Goal: Information Seeking & Learning: Learn about a topic

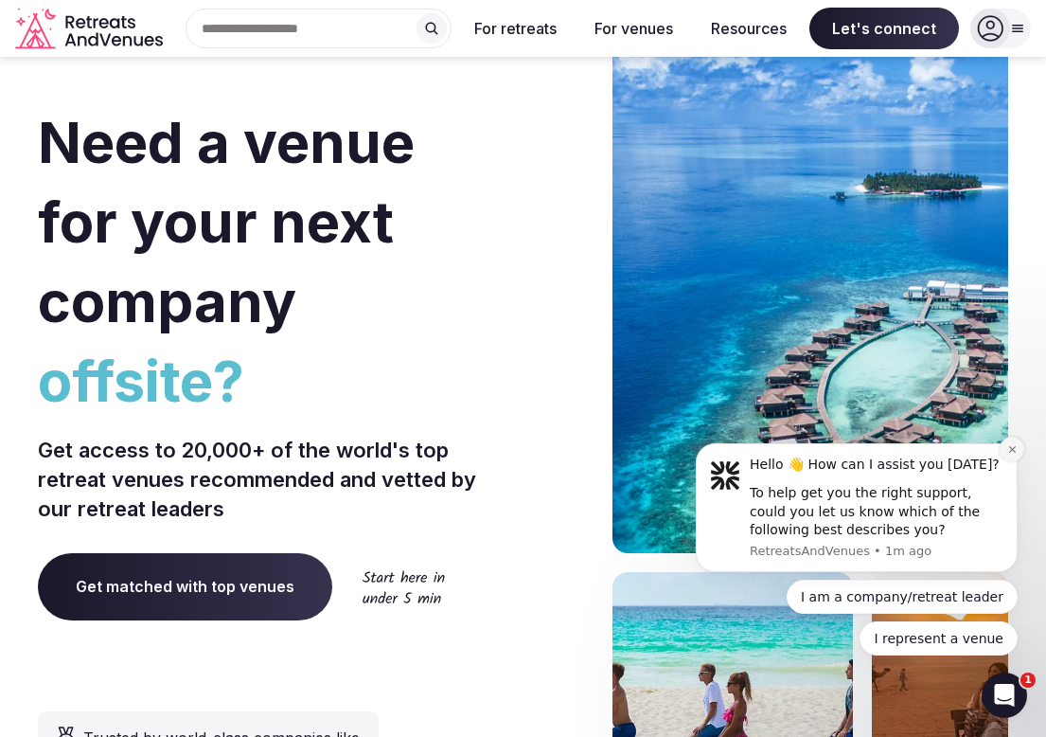
click at [1014, 447] on icon "Dismiss notification" at bounding box center [1011, 449] width 7 height 7
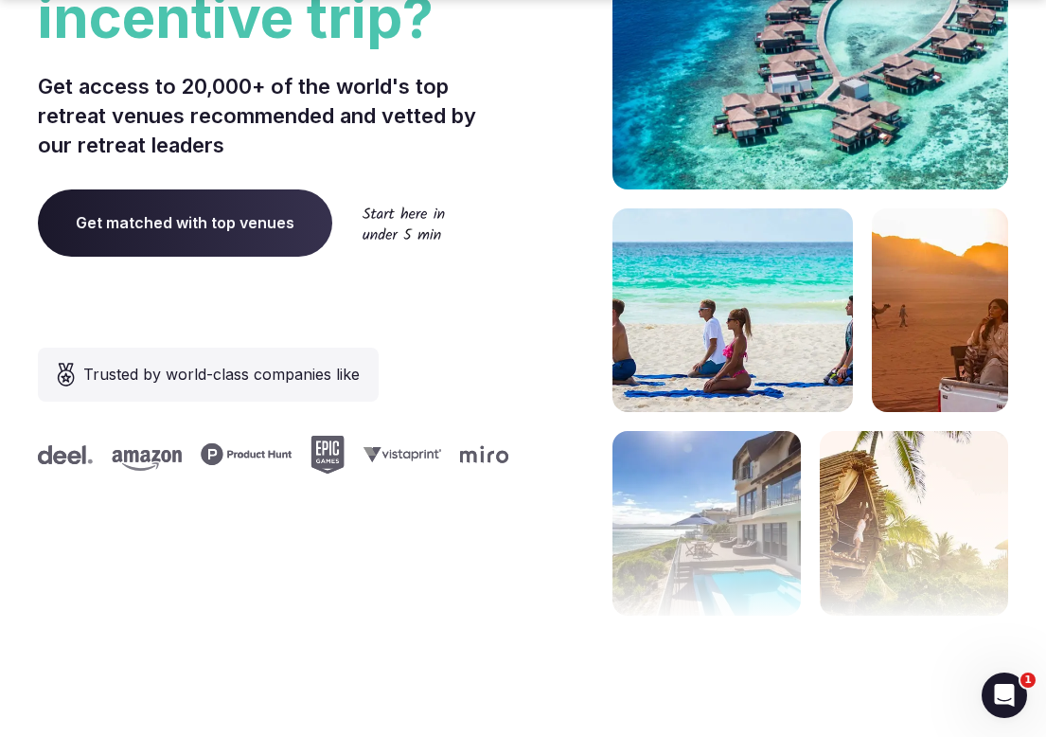
scroll to position [364, 0]
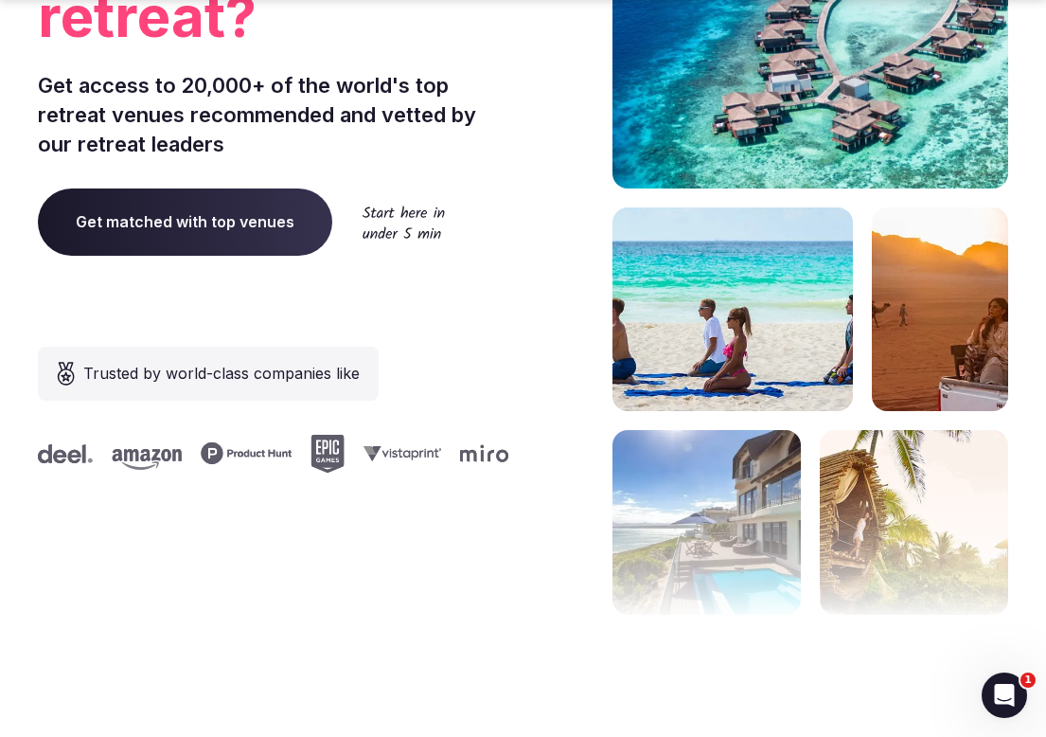
click at [274, 230] on span "Get matched with top venues" at bounding box center [185, 221] width 294 height 66
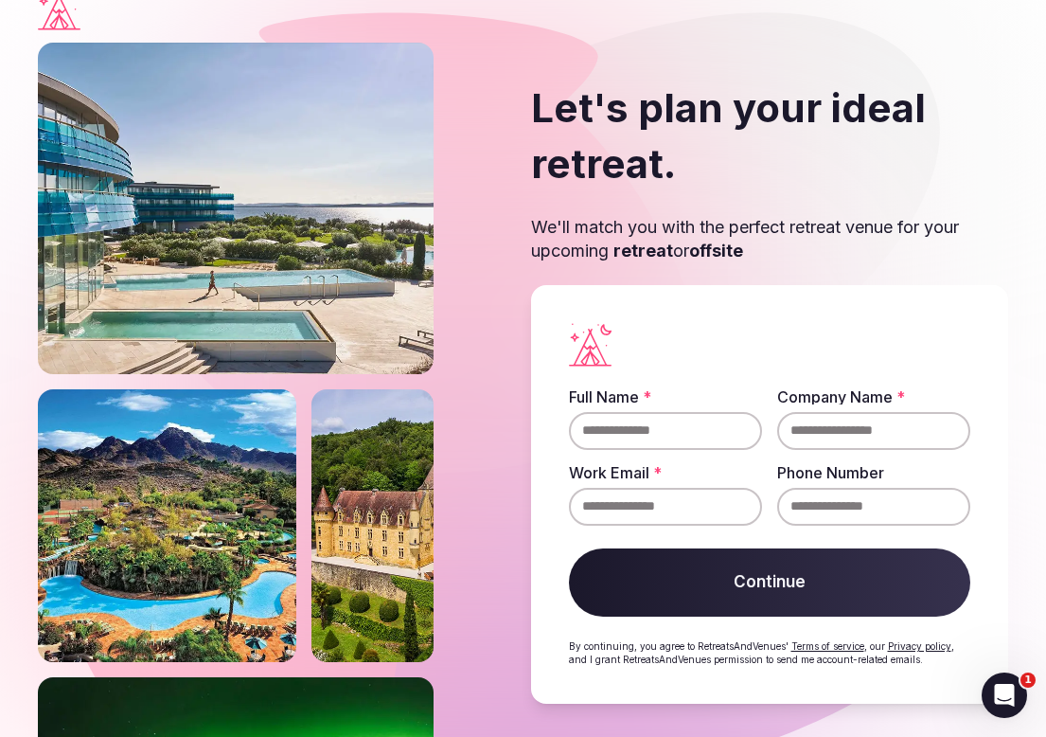
scroll to position [30, 0]
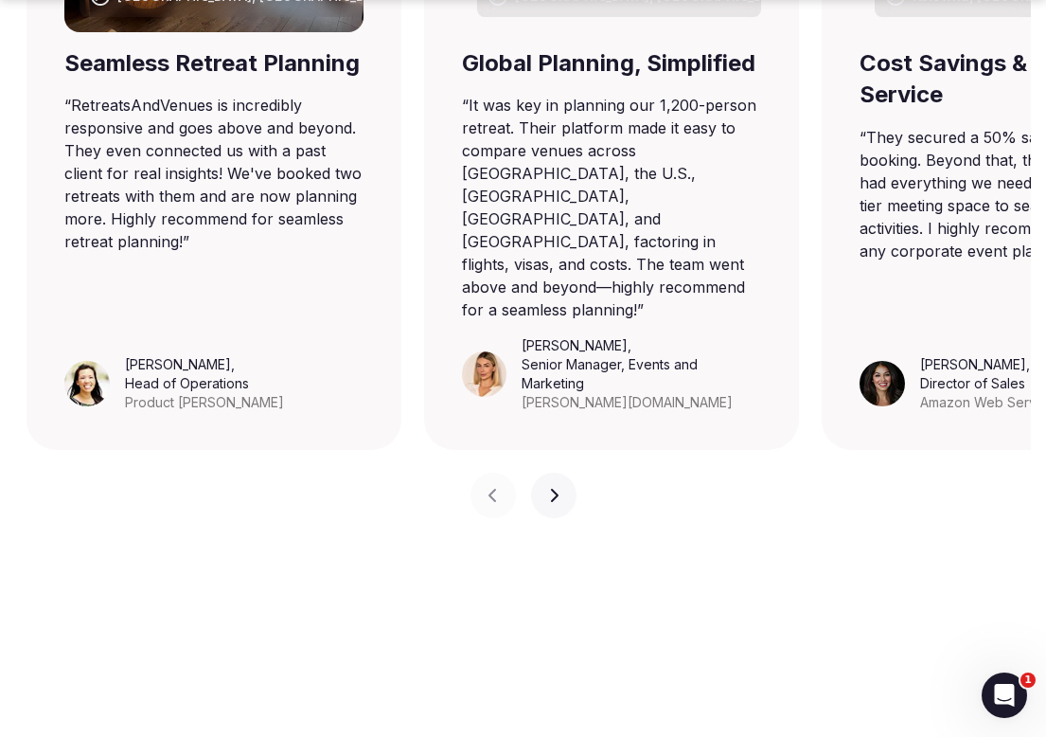
scroll to position [1538, 0]
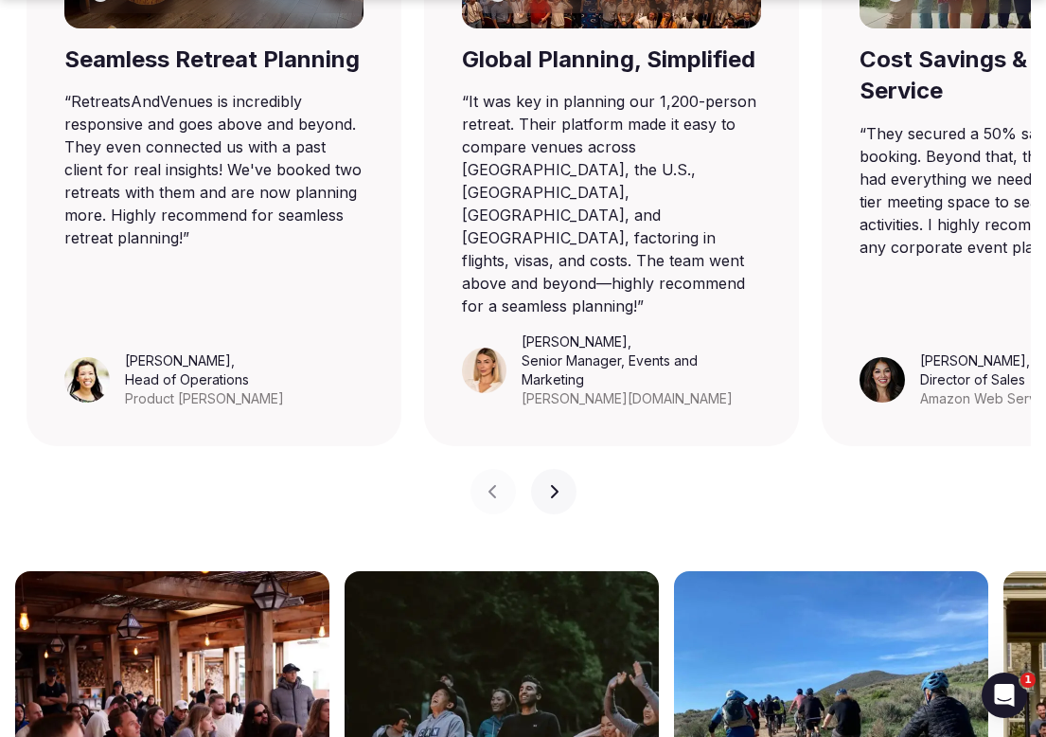
click at [549, 484] on icon "button" at bounding box center [553, 491] width 15 height 15
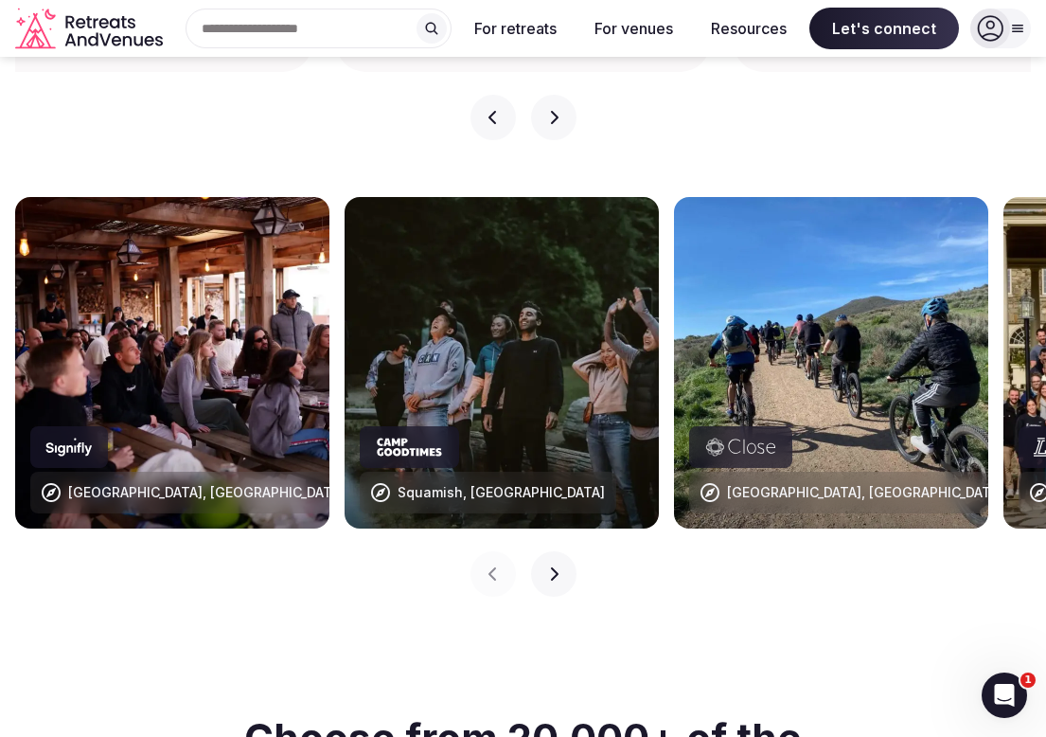
scroll to position [1910, 0]
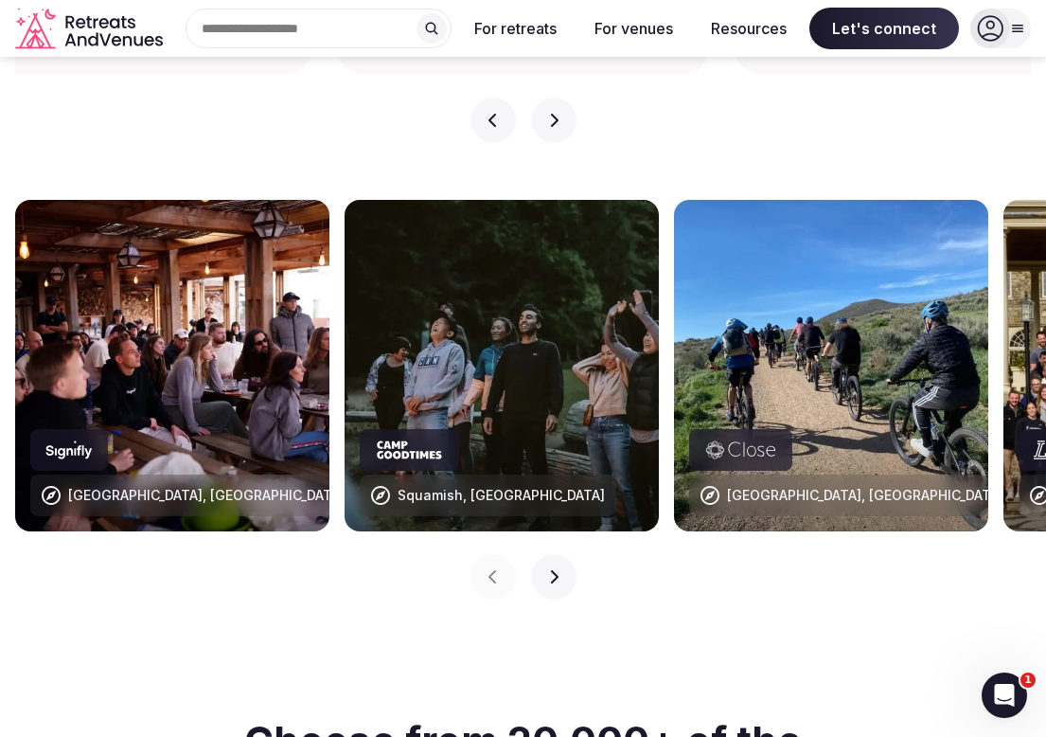
click at [554, 570] on icon "button" at bounding box center [554, 576] width 8 height 13
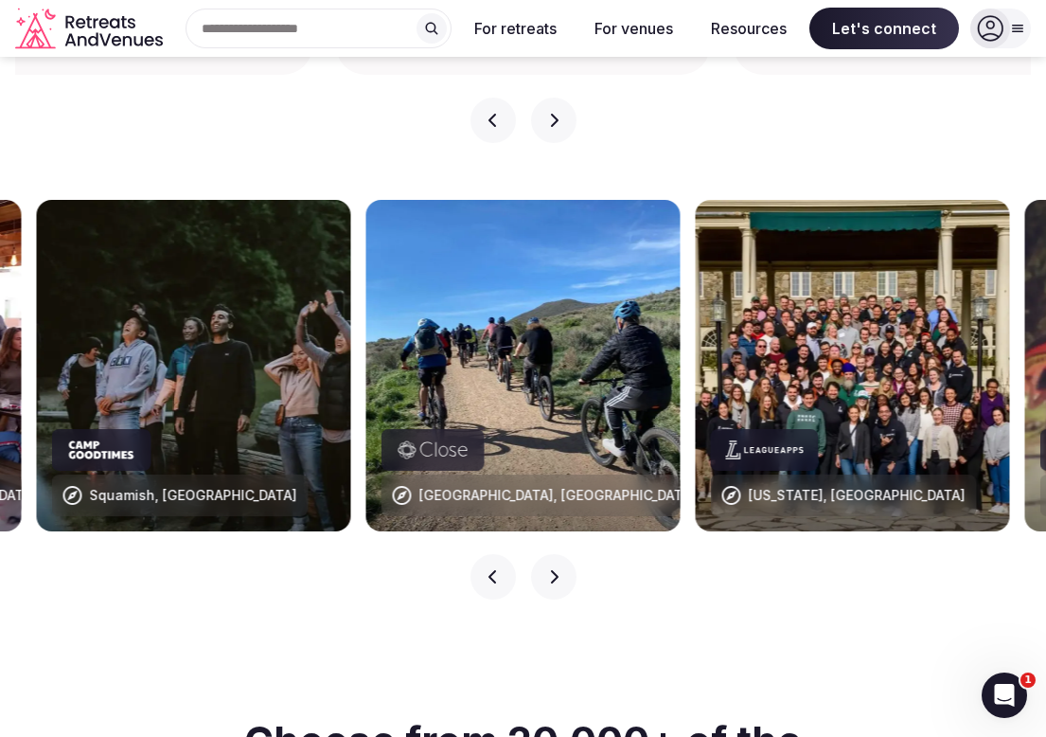
click at [554, 570] on icon "button" at bounding box center [554, 576] width 8 height 13
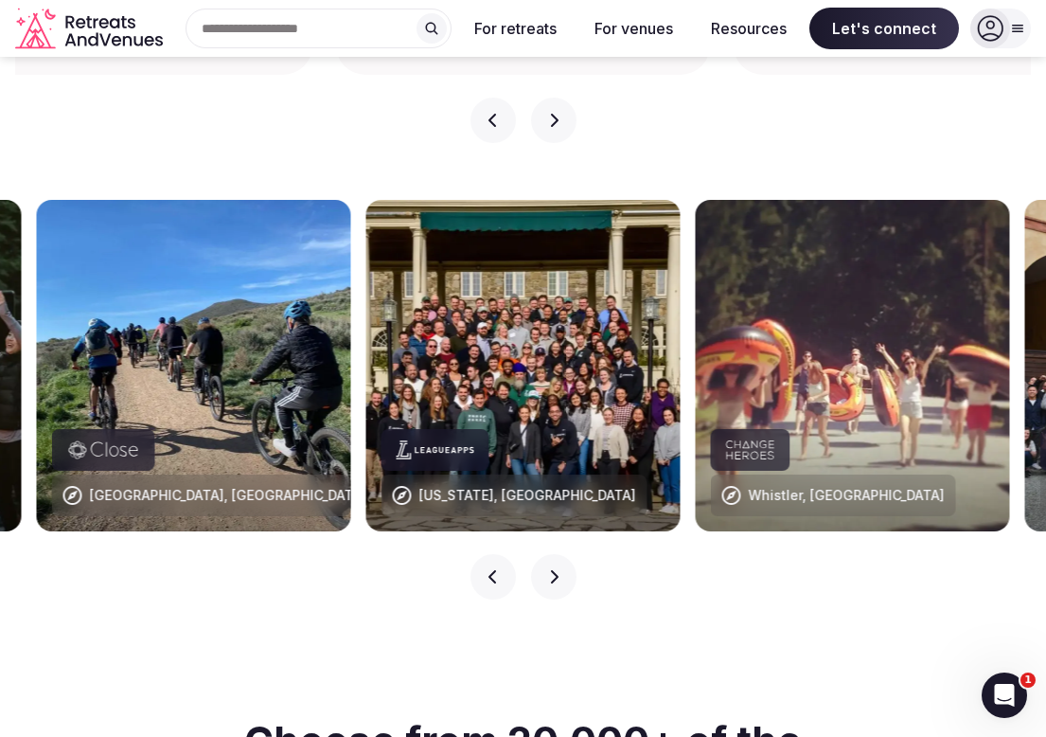
click at [554, 570] on icon "button" at bounding box center [554, 576] width 8 height 13
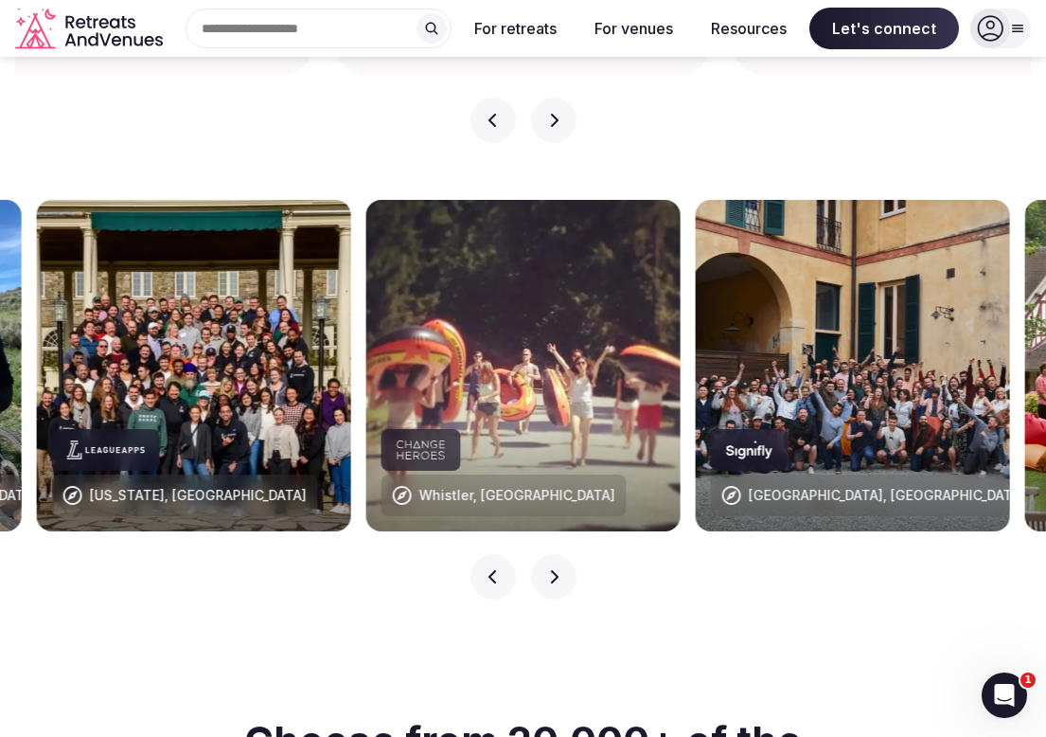
click at [554, 570] on icon "button" at bounding box center [554, 576] width 8 height 13
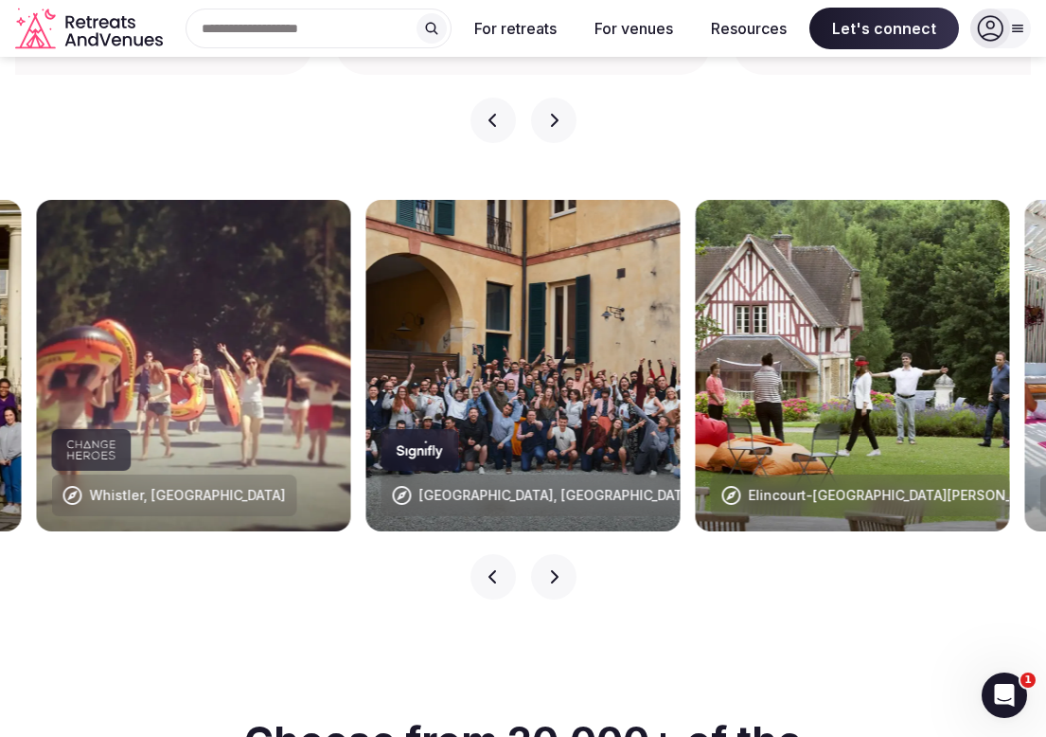
click at [554, 570] on icon "button" at bounding box center [554, 576] width 8 height 13
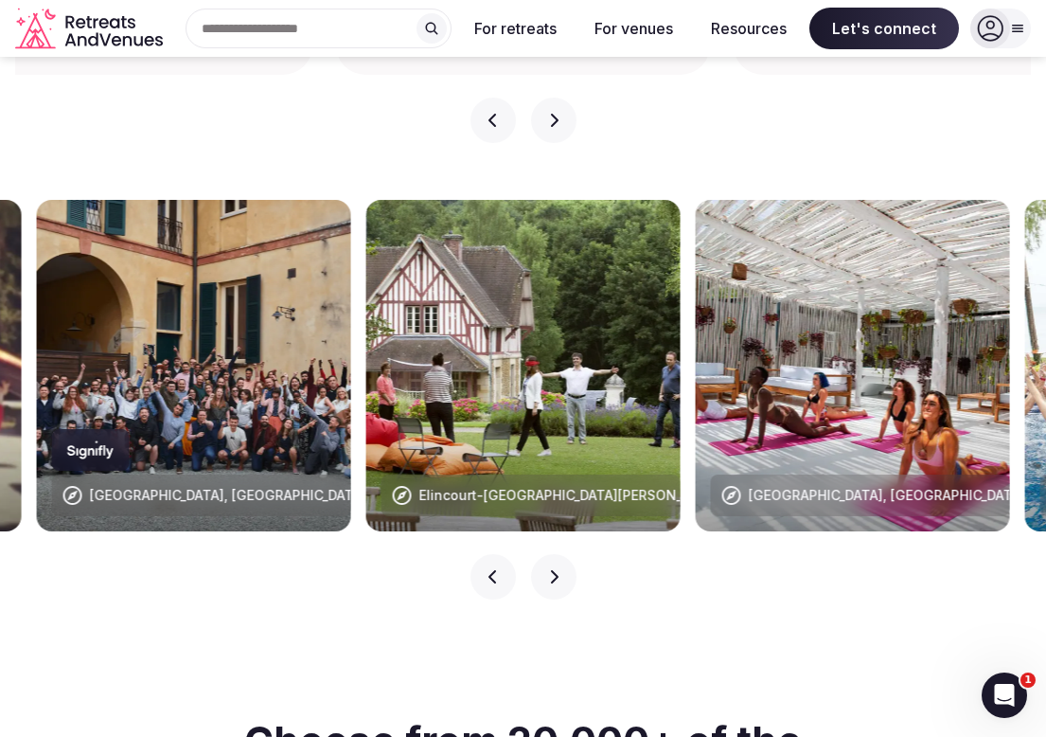
click at [554, 570] on icon "button" at bounding box center [554, 576] width 8 height 13
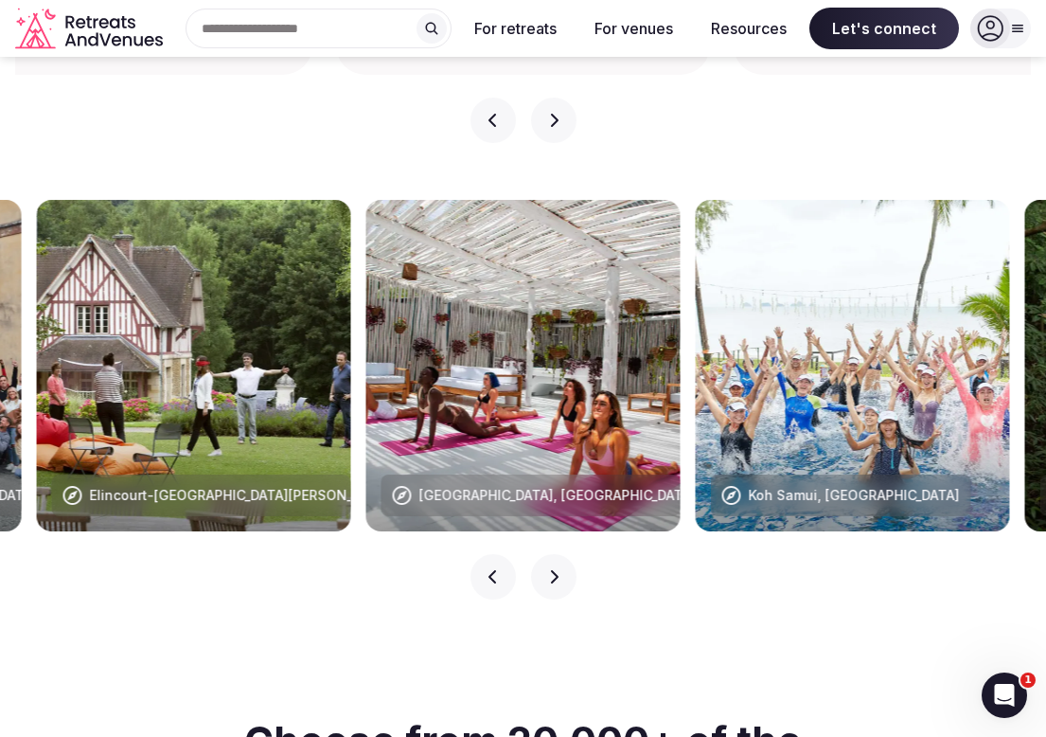
click at [554, 570] on icon "button" at bounding box center [554, 576] width 8 height 13
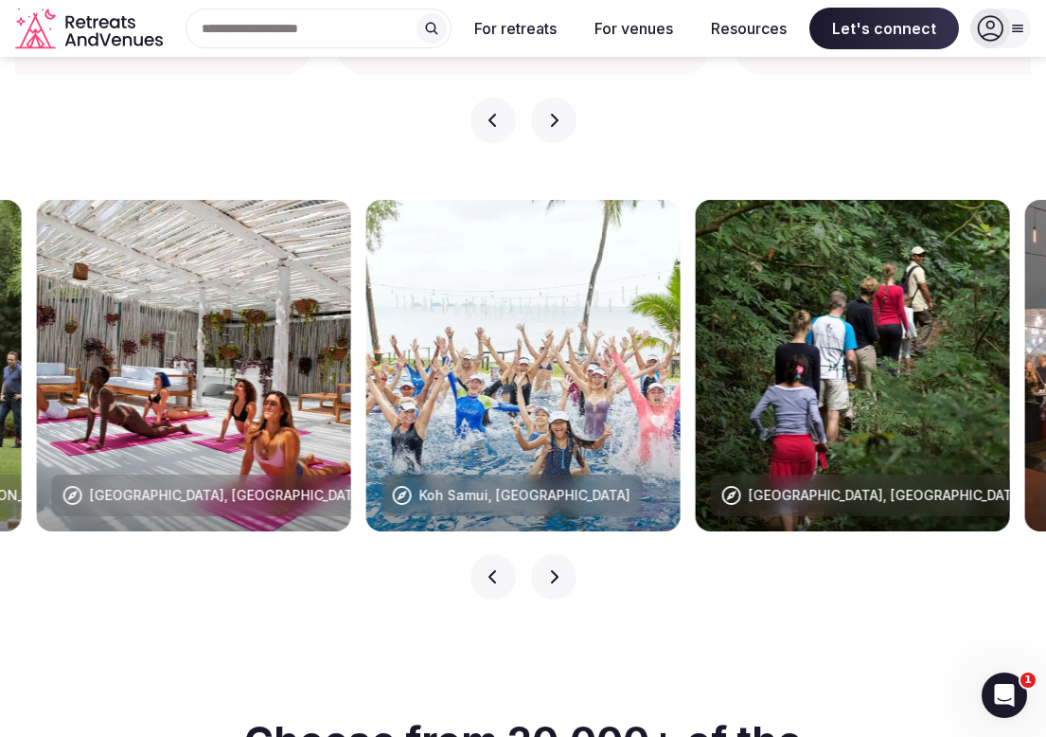
click at [554, 570] on icon "button" at bounding box center [554, 576] width 8 height 13
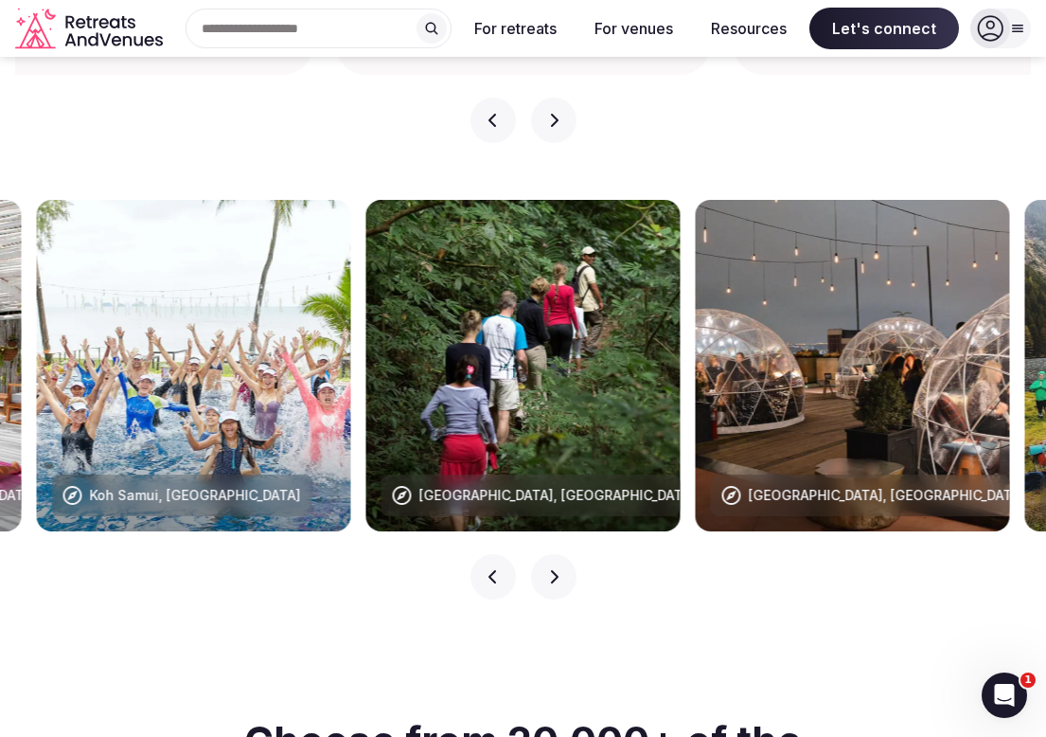
click at [554, 570] on icon "button" at bounding box center [554, 576] width 8 height 13
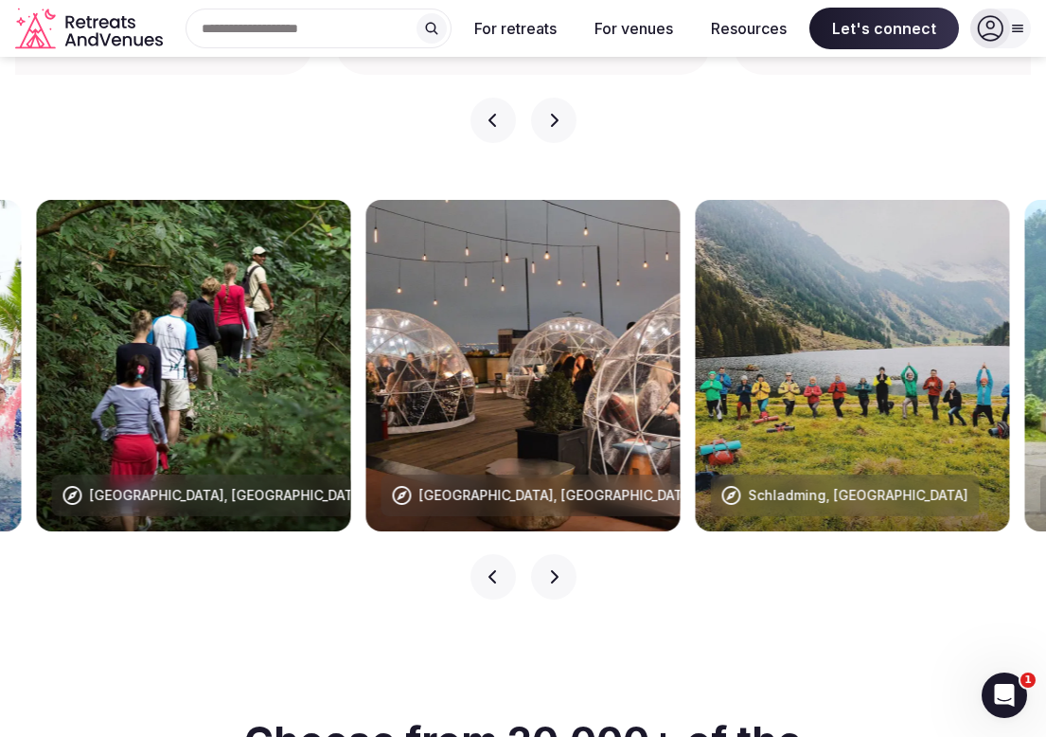
click at [554, 570] on icon "button" at bounding box center [554, 576] width 8 height 13
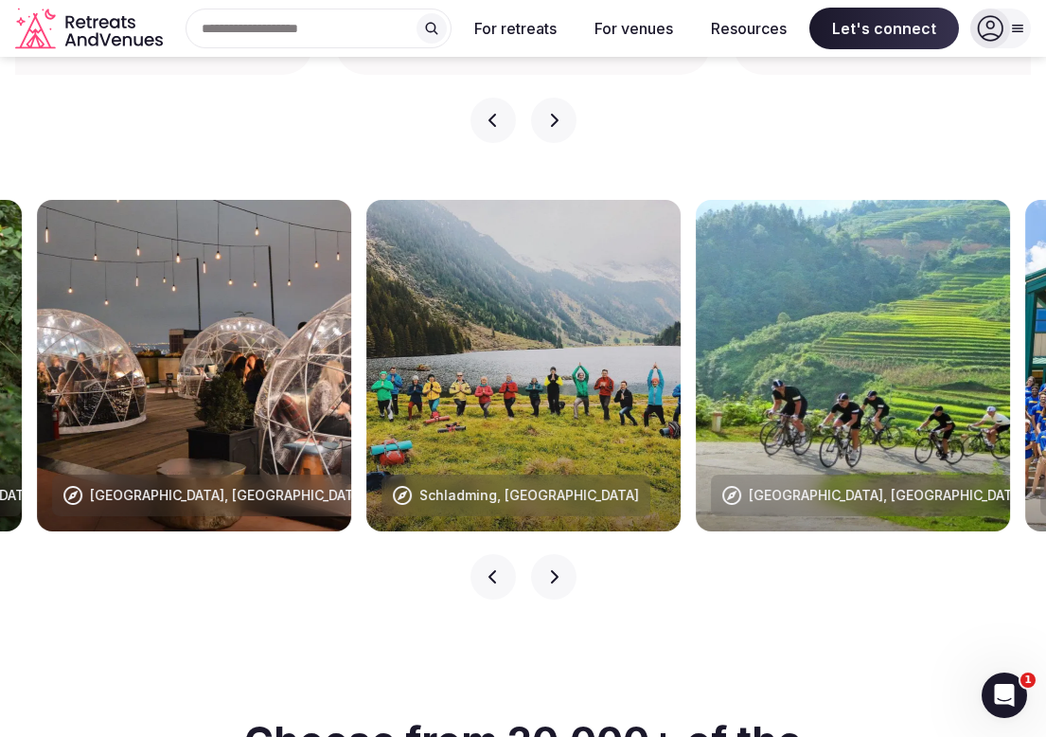
click at [554, 570] on icon "button" at bounding box center [554, 576] width 8 height 13
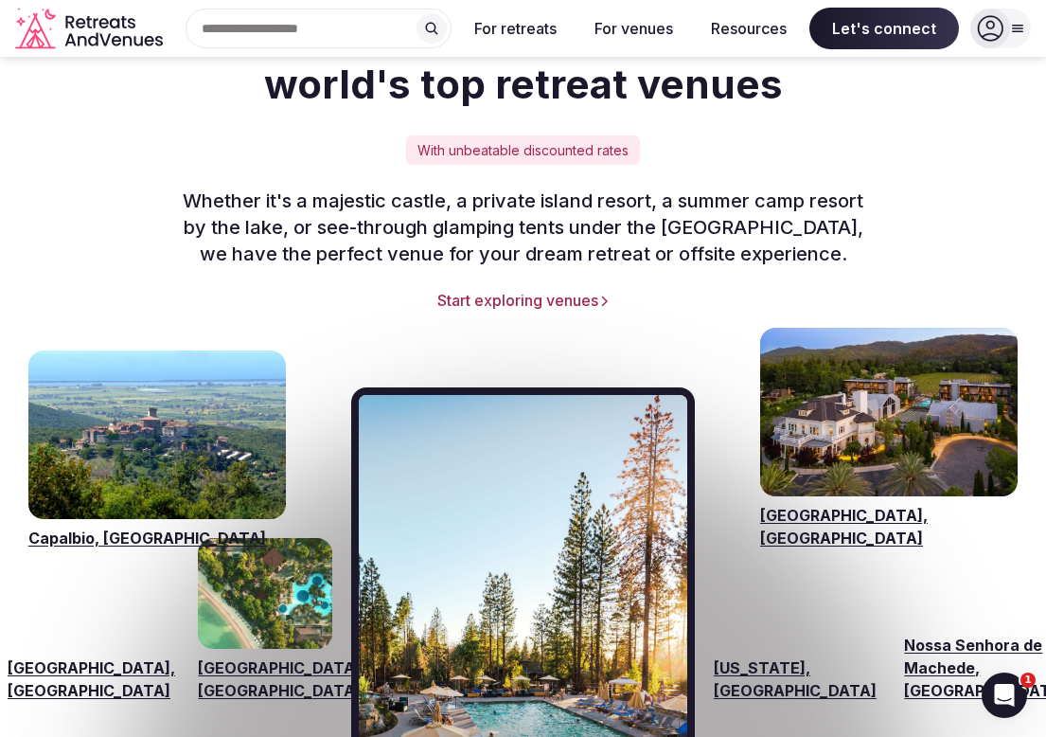
scroll to position [2616, 0]
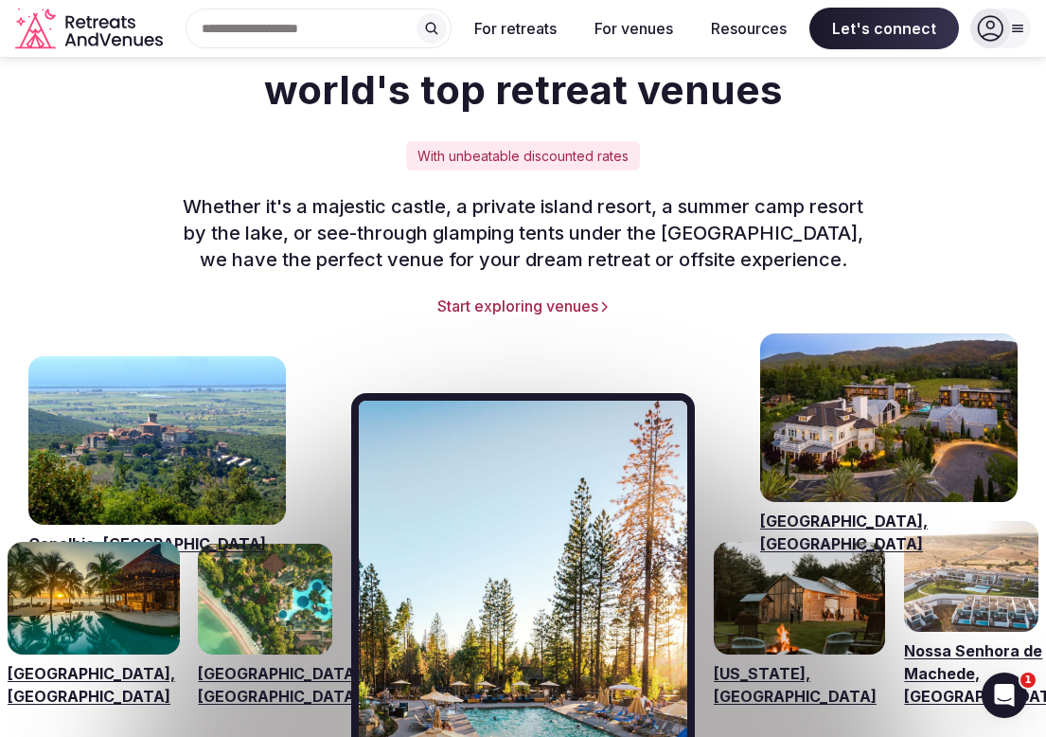
click at [542, 295] on link "Start exploring venues" at bounding box center [523, 305] width 970 height 21
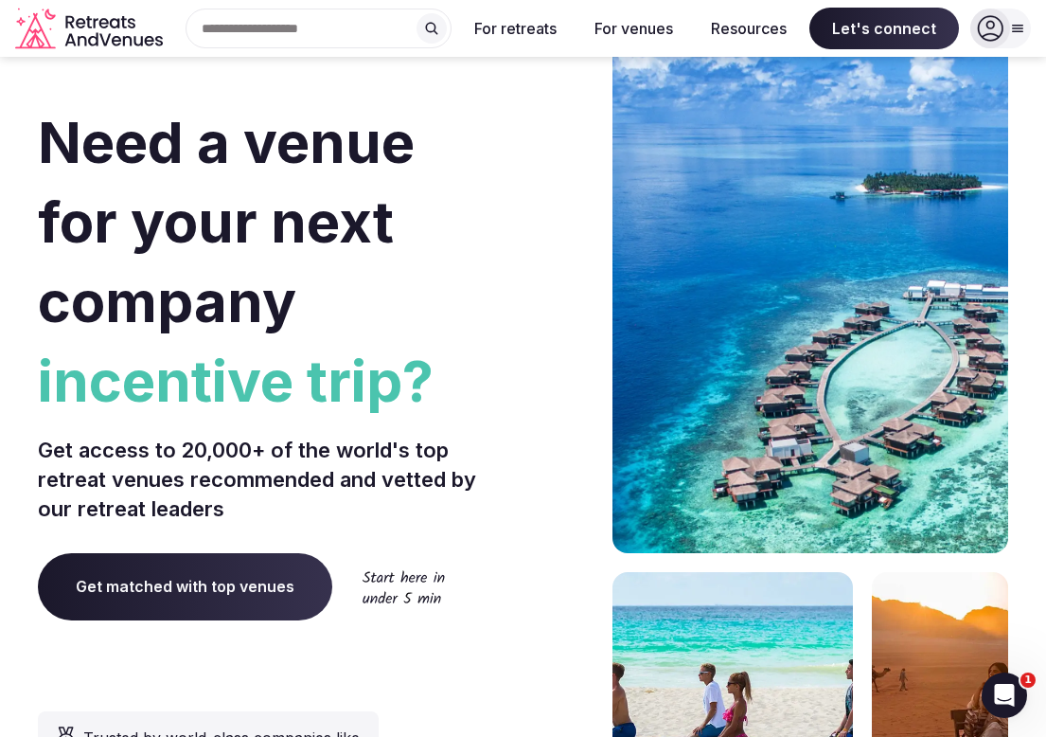
click at [1017, 24] on icon at bounding box center [1017, 28] width 15 height 15
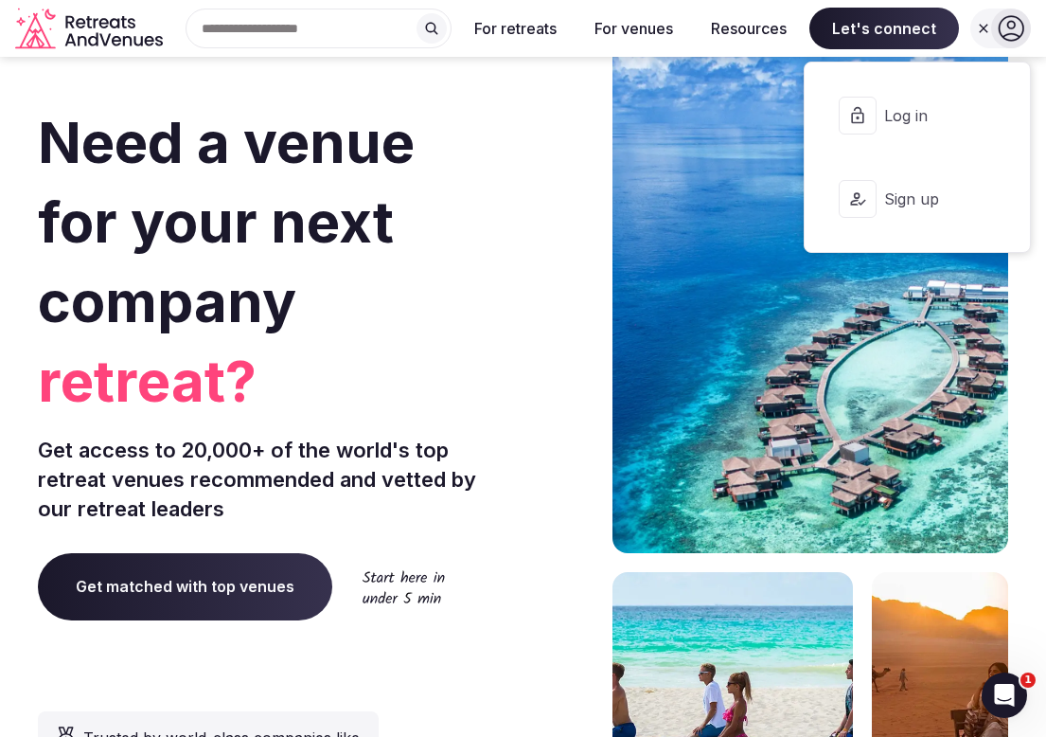
click at [489, 447] on p "Get access to 20,000+ of the world's top retreat venues recommended and vetted …" at bounding box center [277, 478] width 478 height 87
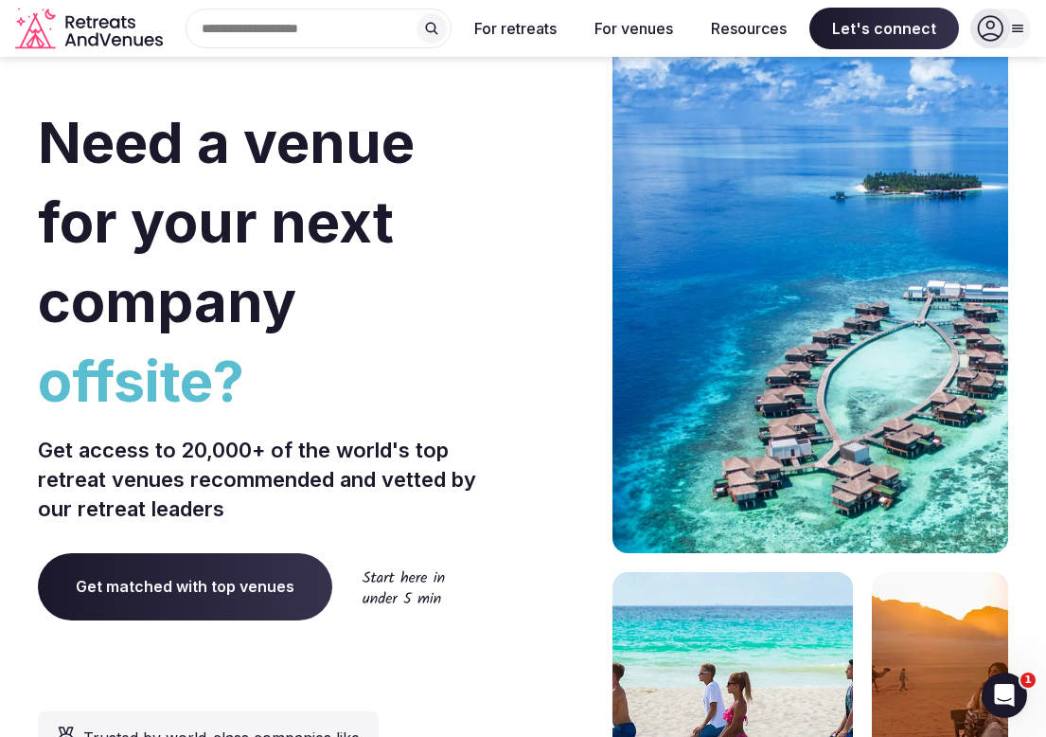
click at [1012, 29] on icon at bounding box center [1017, 28] width 15 height 15
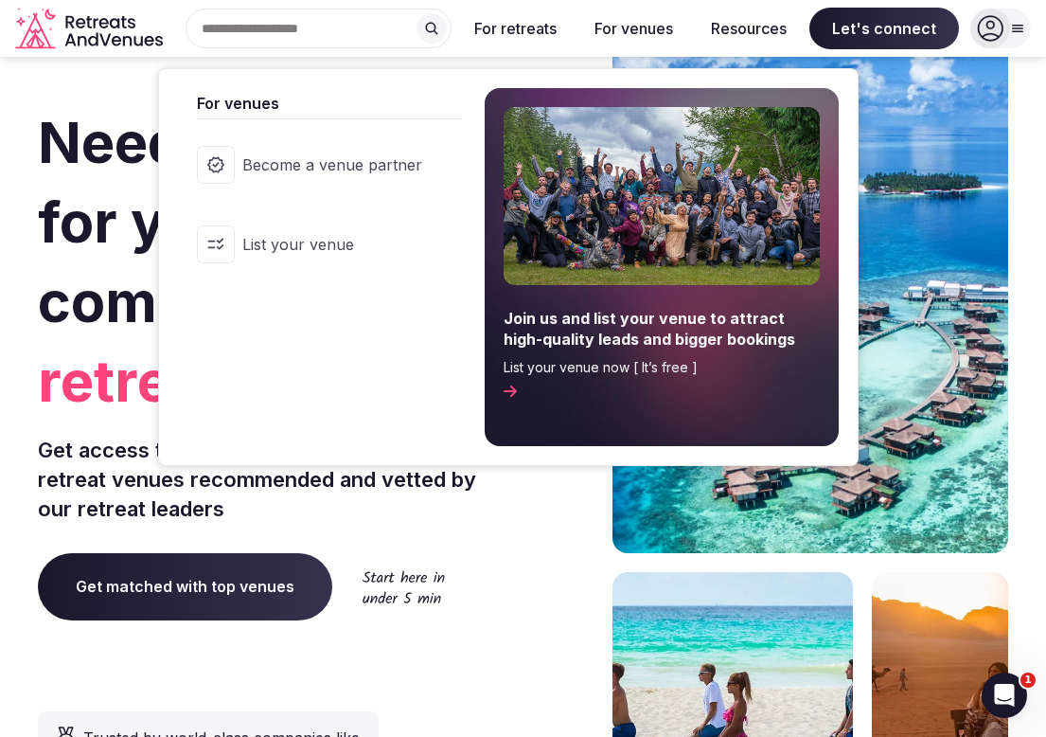
click at [648, 33] on button "For venues" at bounding box center [633, 29] width 109 height 42
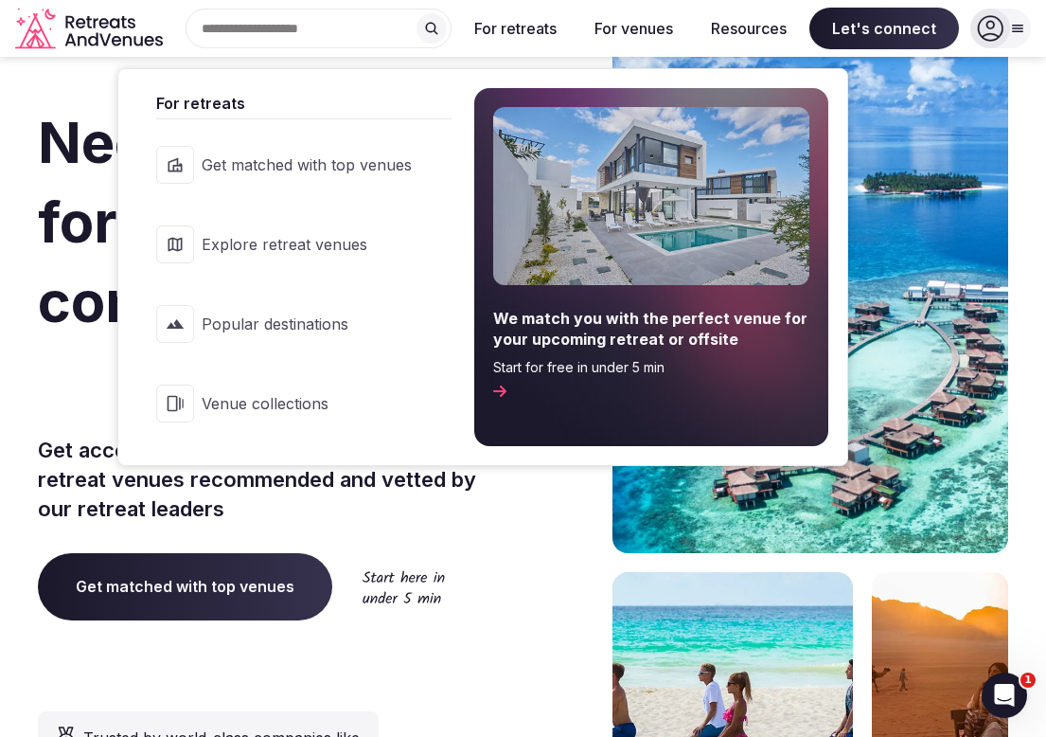
click at [316, 249] on span "Explore retreat venues" at bounding box center [307, 244] width 210 height 21
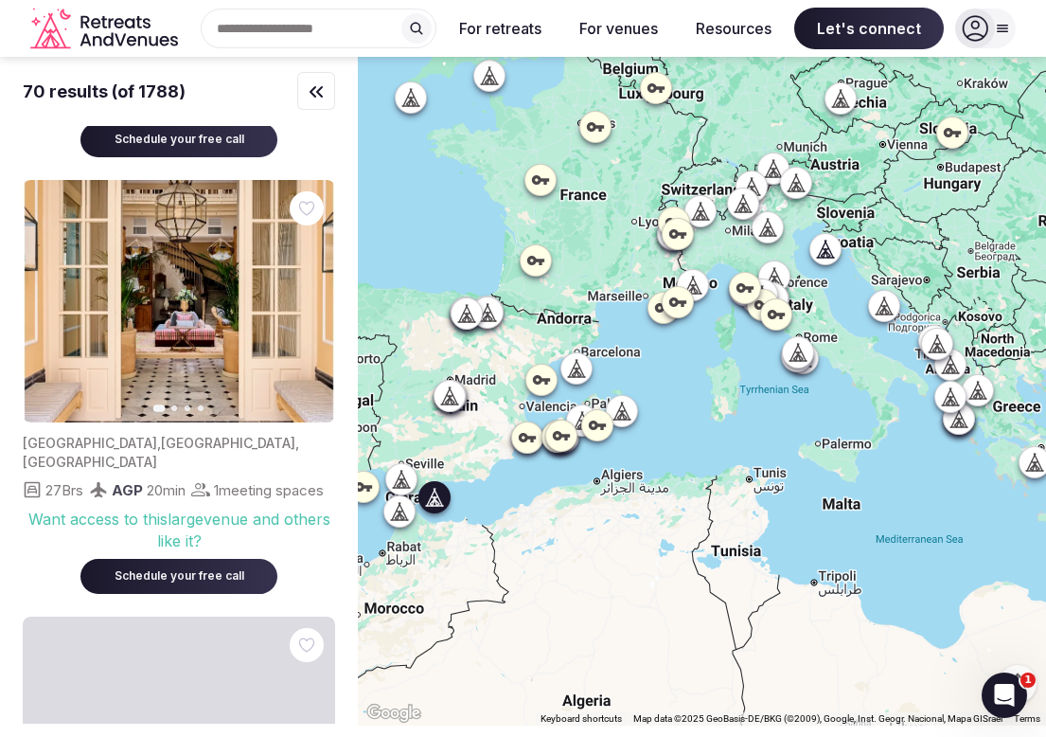
scroll to position [392, 0]
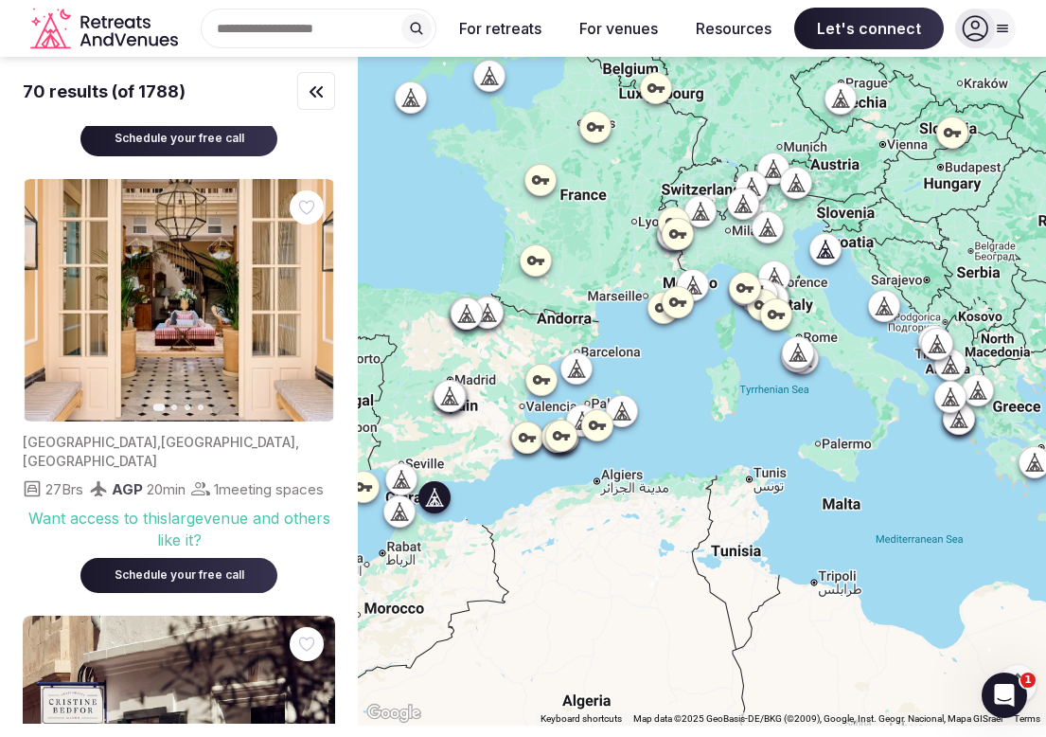
click at [313, 306] on icon "button" at bounding box center [308, 300] width 15 height 15
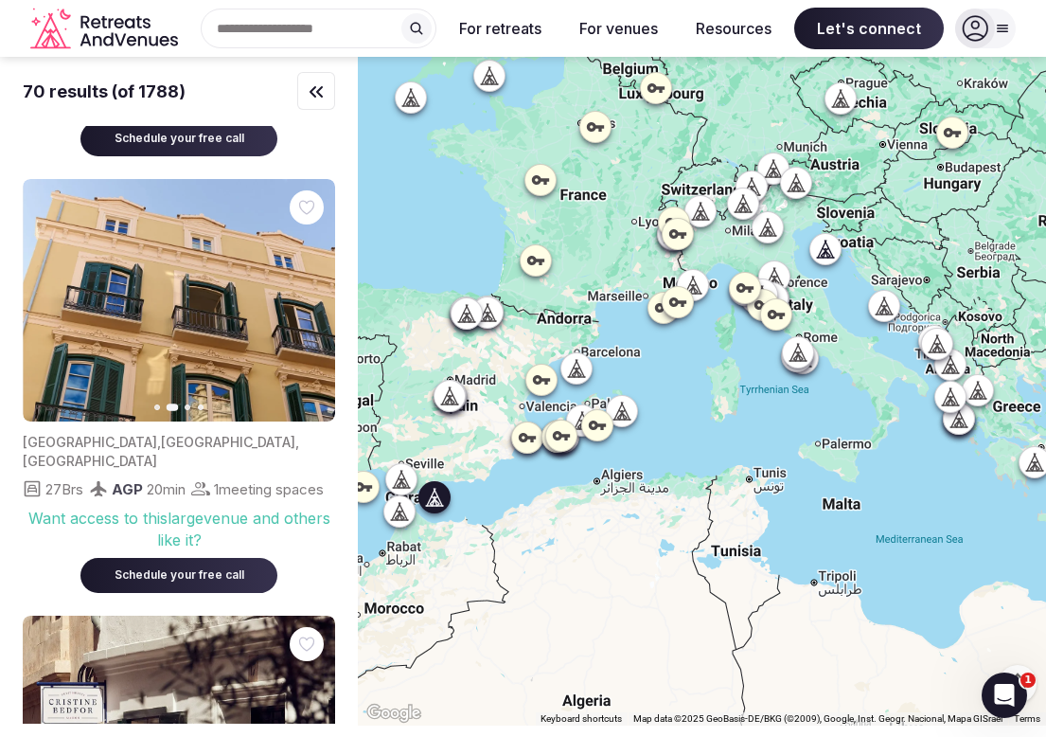
click at [313, 306] on icon "button" at bounding box center [308, 300] width 15 height 15
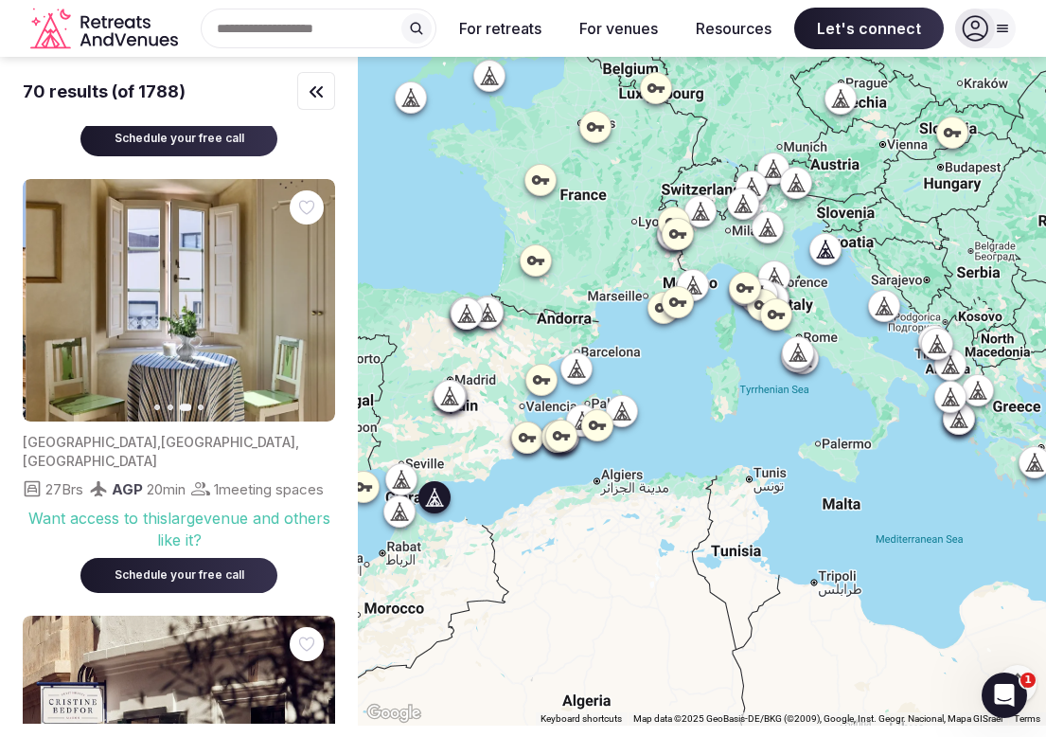
click at [313, 306] on icon "button" at bounding box center [308, 300] width 15 height 15
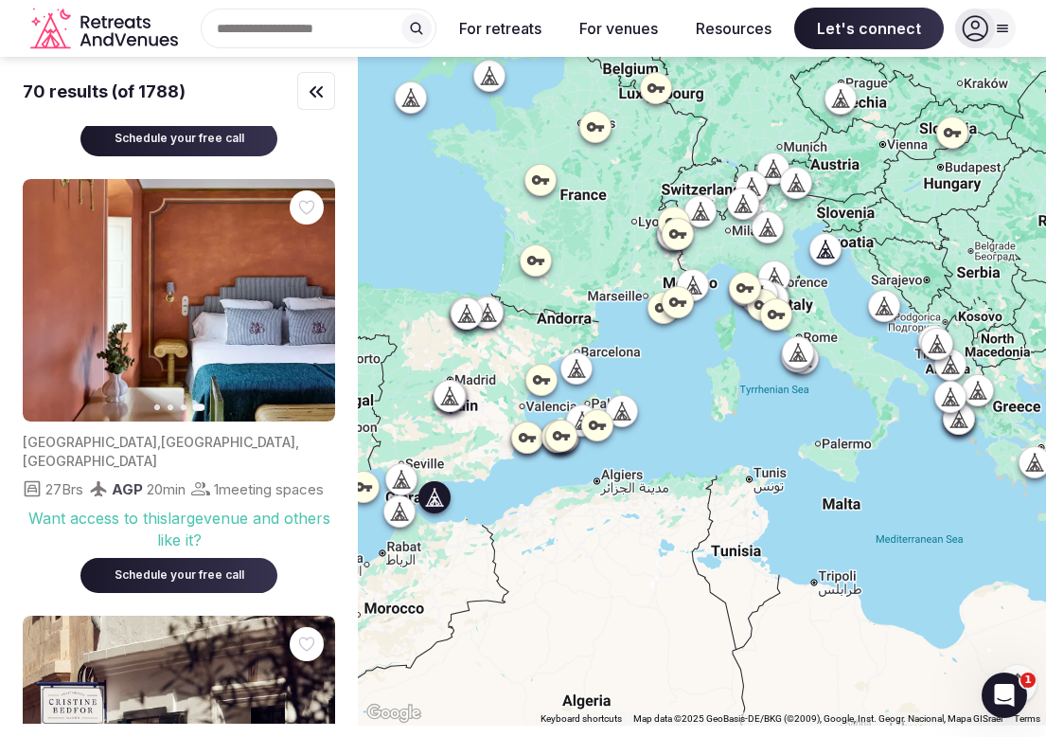
click at [54, 308] on icon "button" at bounding box center [49, 300] width 15 height 15
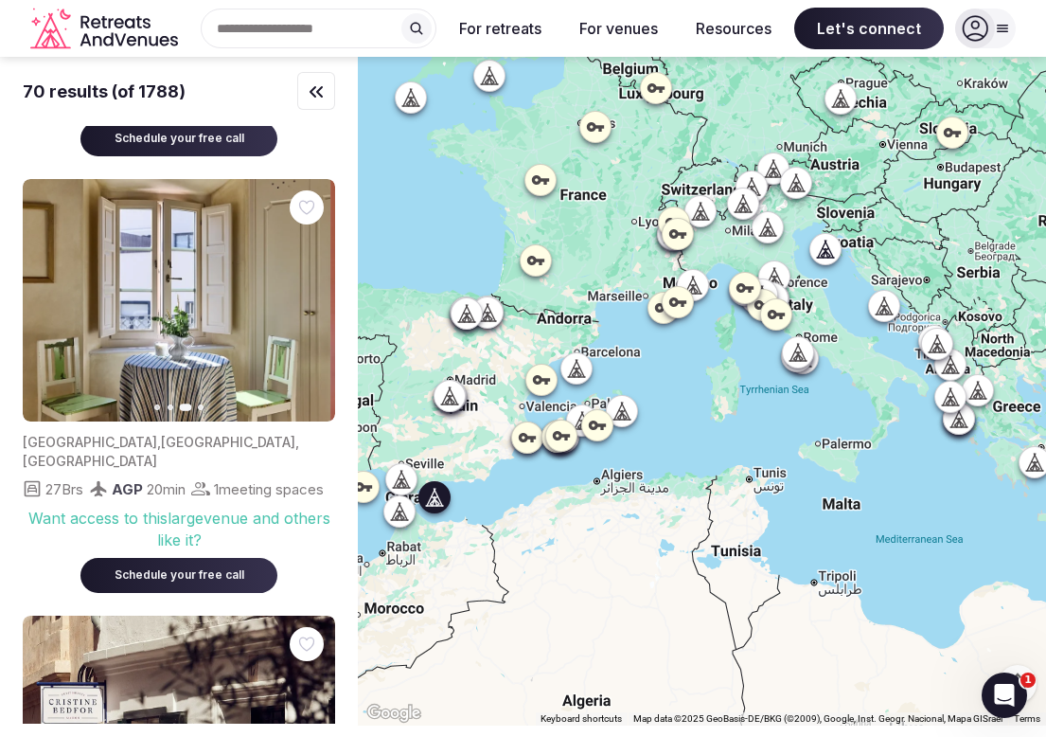
click at [54, 308] on icon "button" at bounding box center [49, 300] width 15 height 15
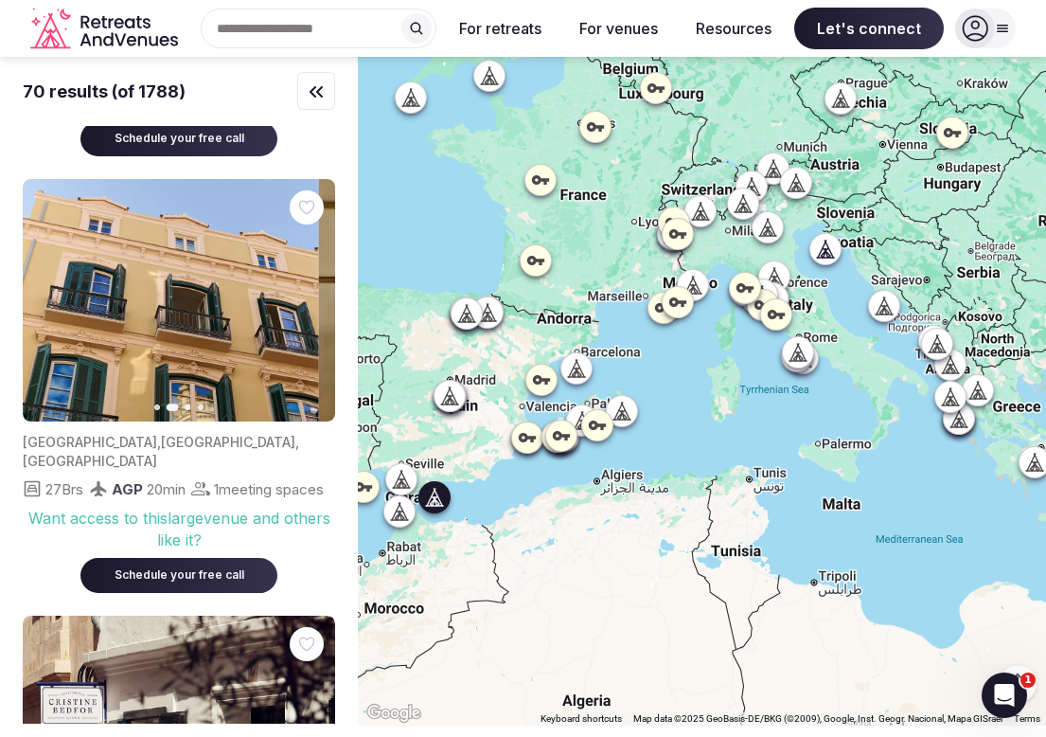
click at [54, 308] on icon "button" at bounding box center [49, 300] width 15 height 15
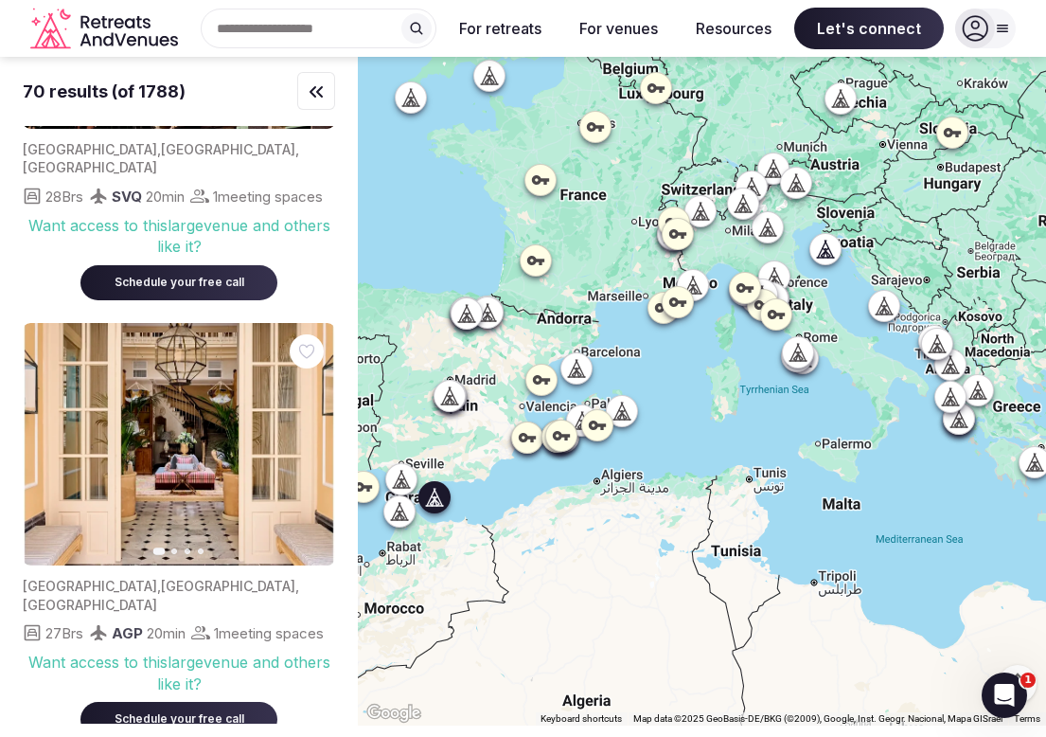
scroll to position [0, 0]
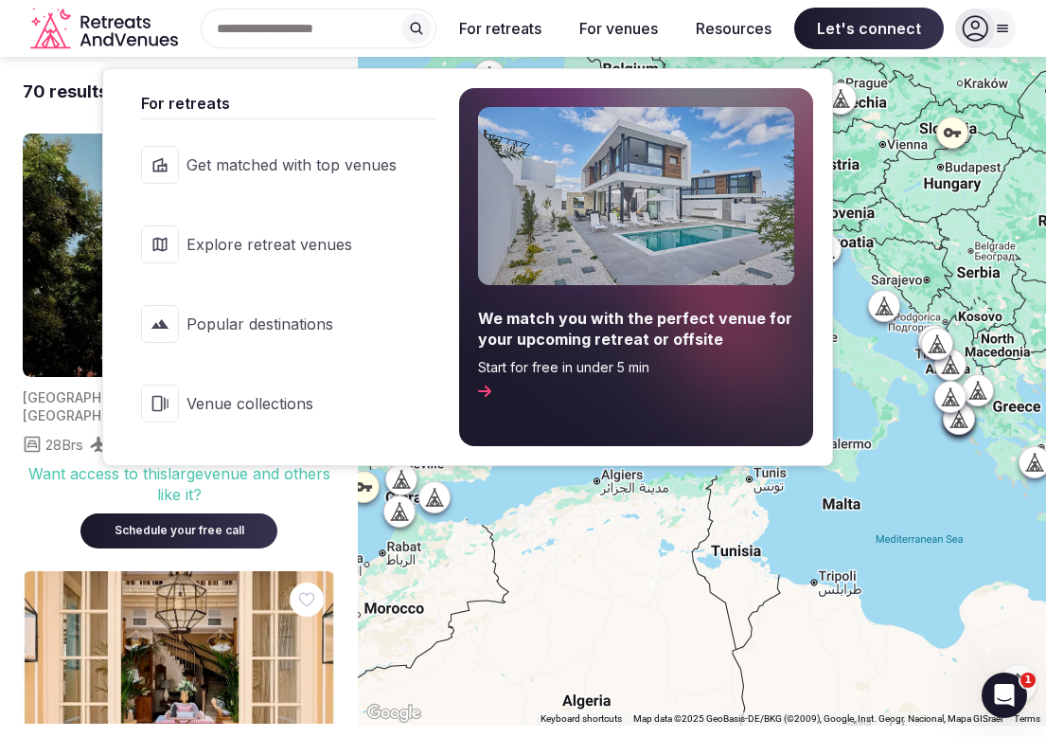
click at [301, 177] on link "Get matched with top venues" at bounding box center [279, 165] width 314 height 76
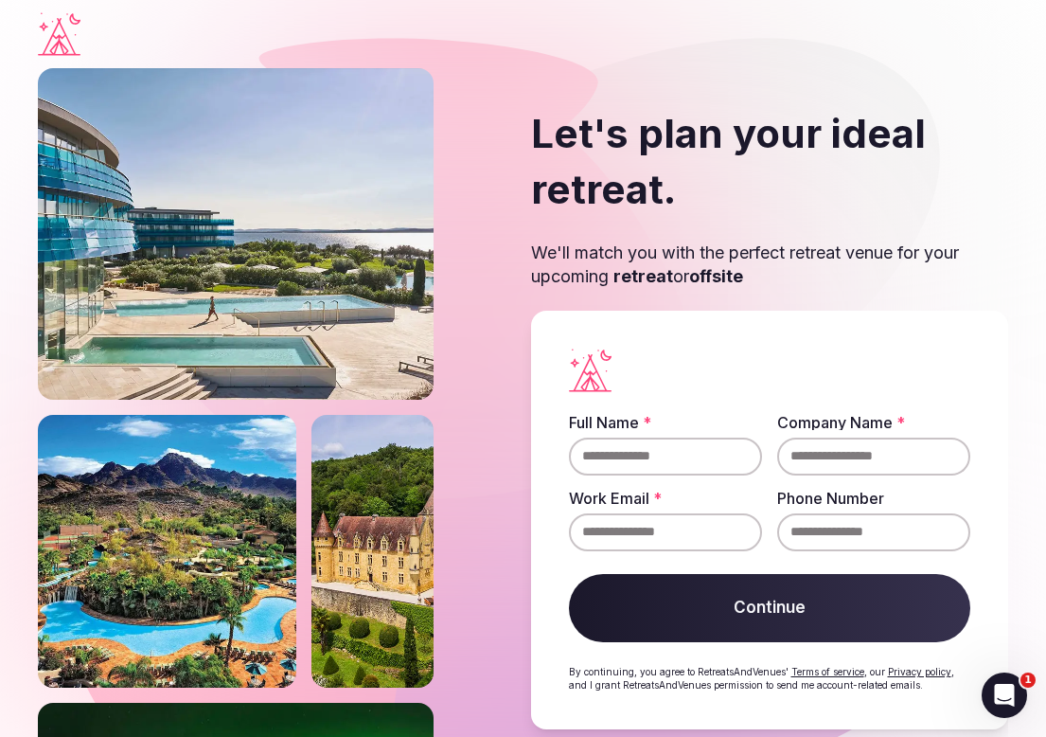
scroll to position [30, 0]
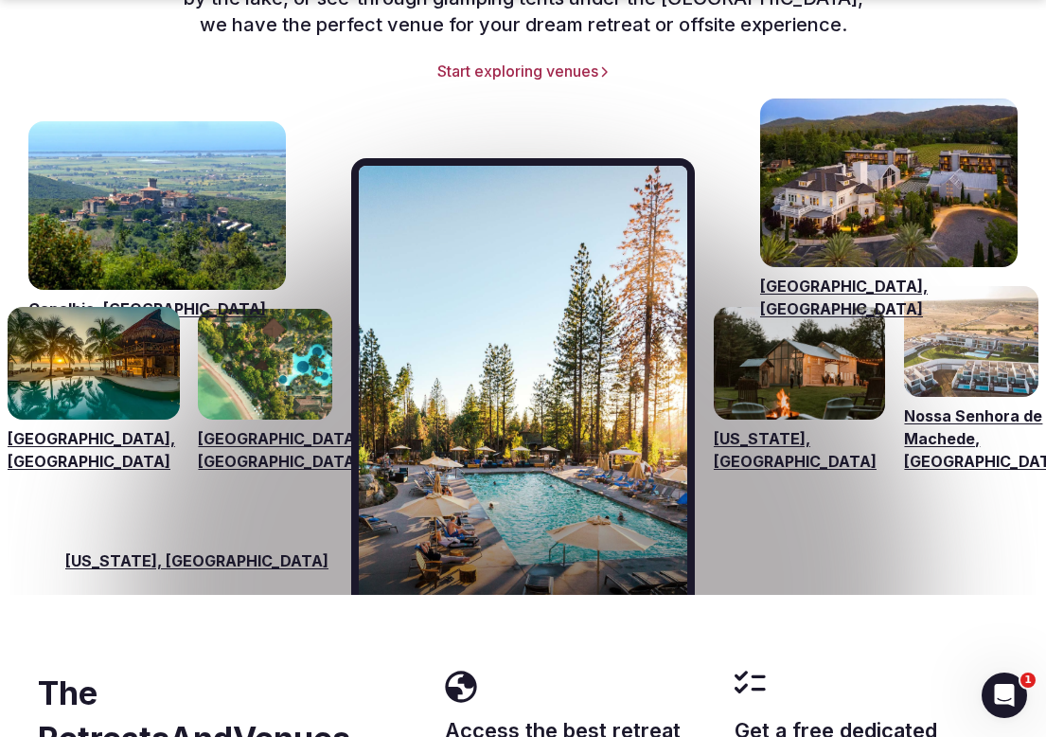
scroll to position [2860, 0]
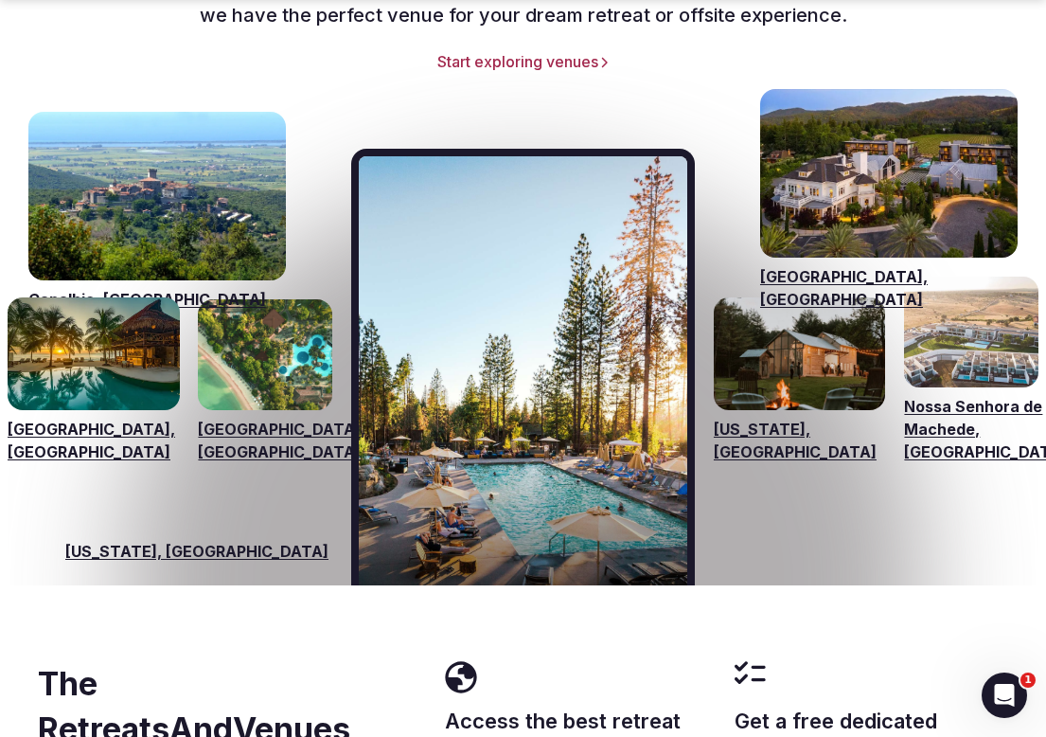
click at [116, 418] on link "[GEOGRAPHIC_DATA], [GEOGRAPHIC_DATA]" at bounding box center [94, 440] width 172 height 45
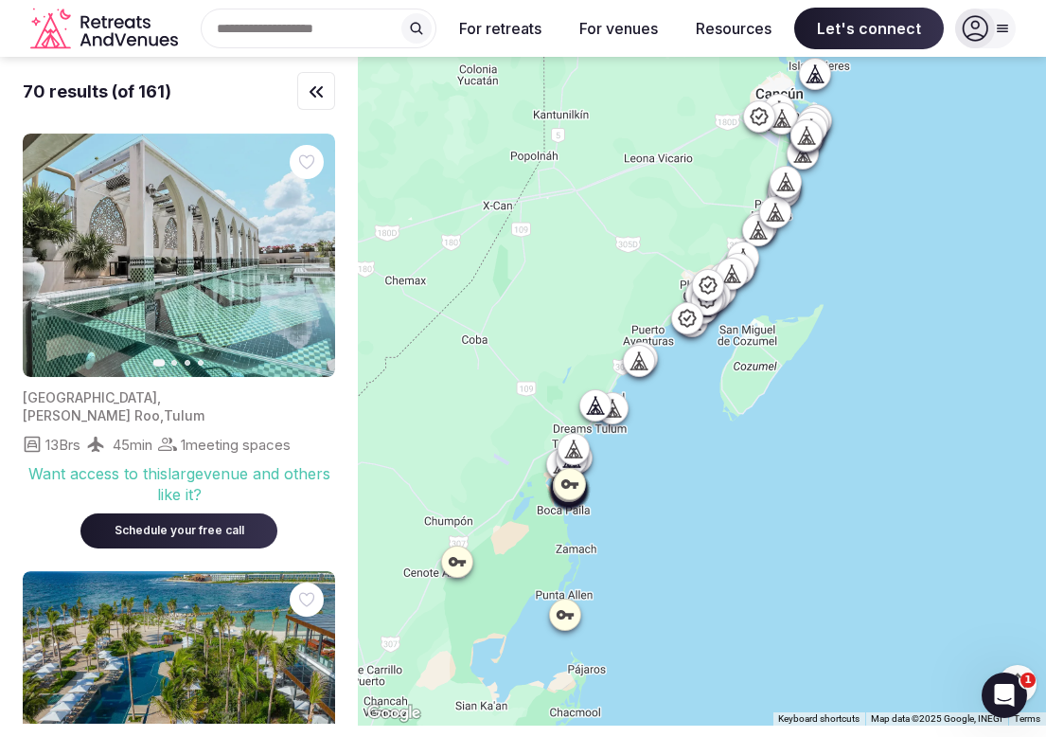
click at [111, 28] on icon "Retreats and Venues company logo" at bounding box center [105, 29] width 151 height 43
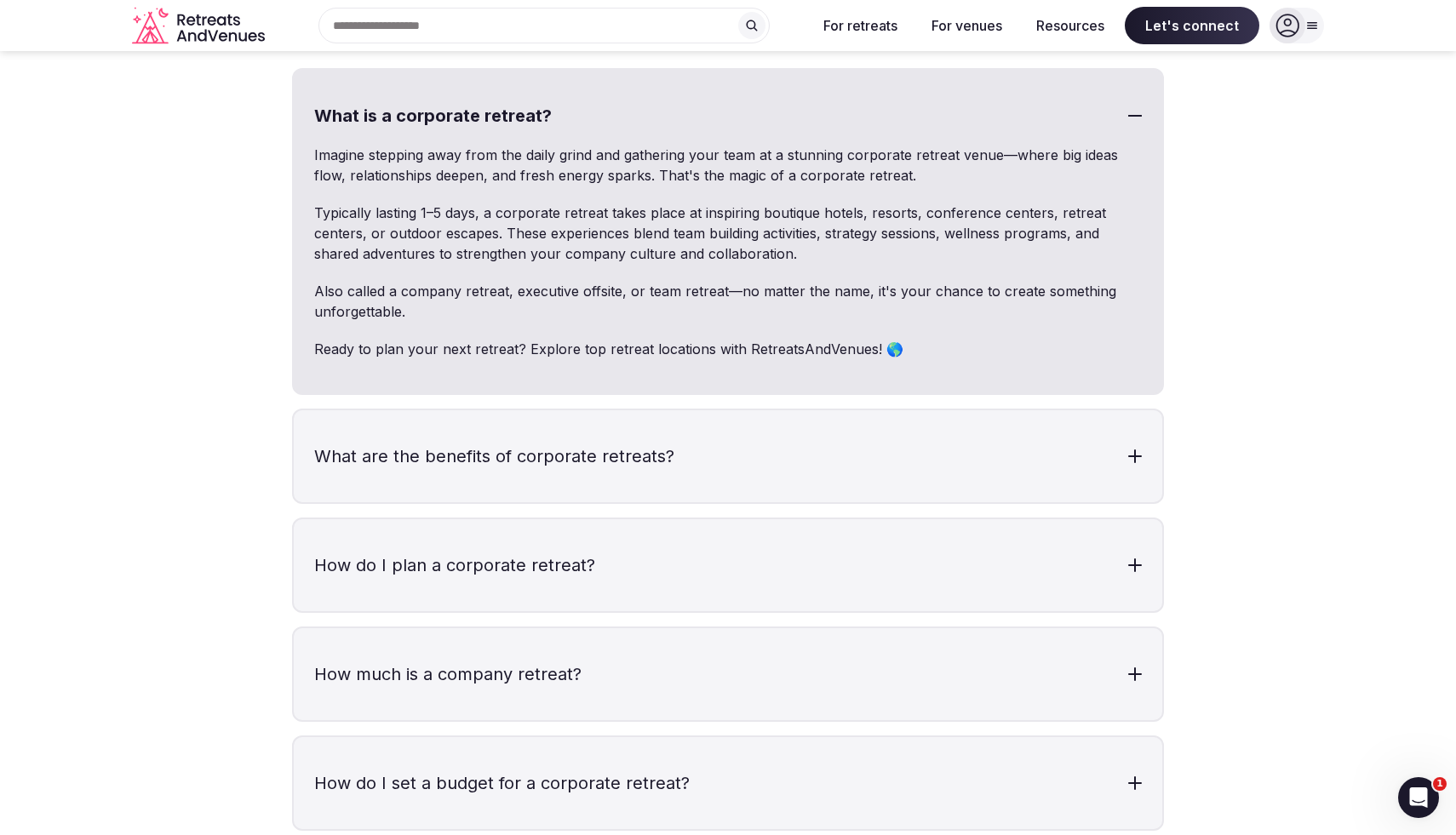
scroll to position [5030, 0]
click at [599, 412] on h3 "What are the benefits of corporate retreats?" at bounding box center [728, 457] width 869 height 92
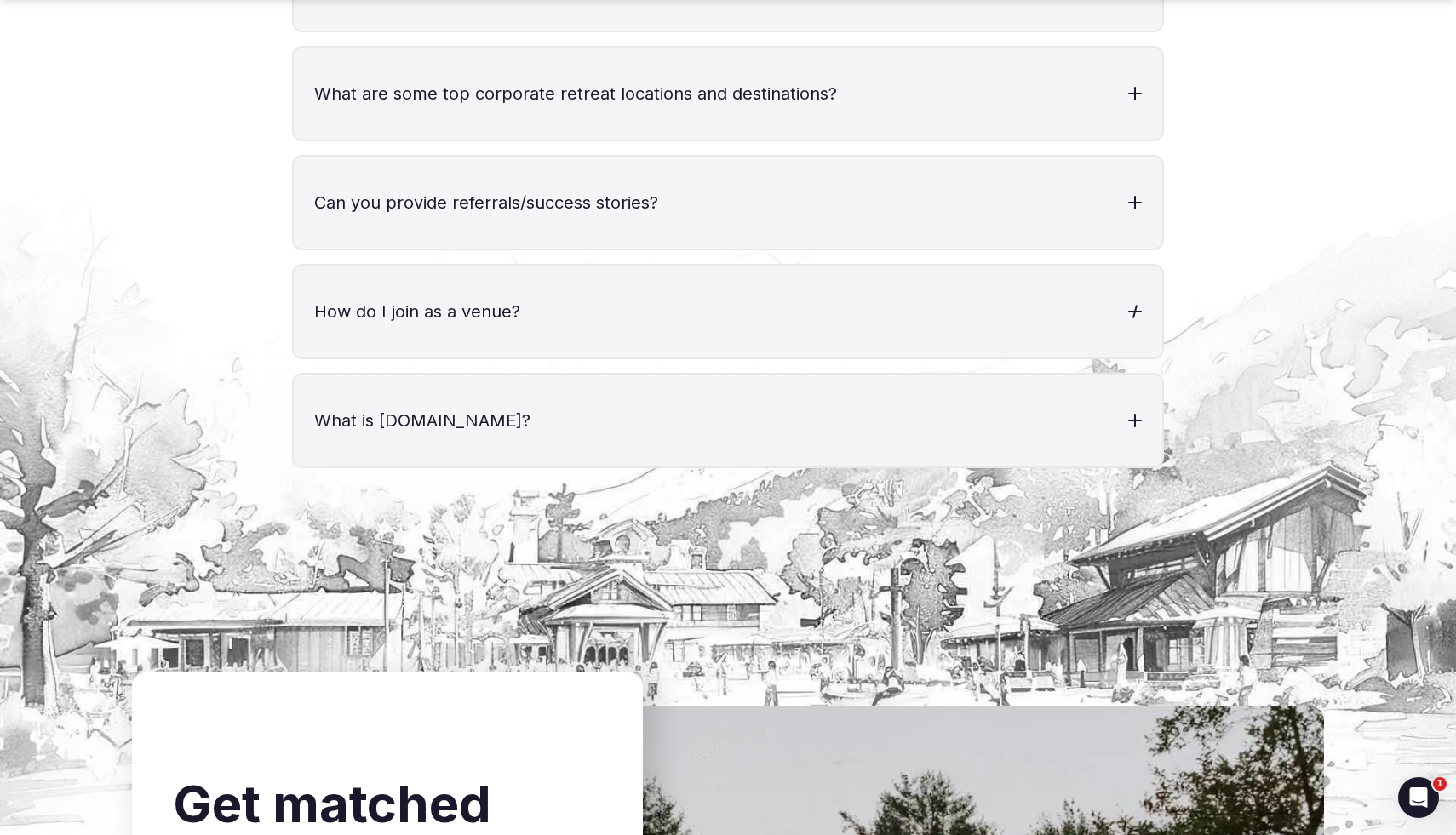
scroll to position [7283, 0]
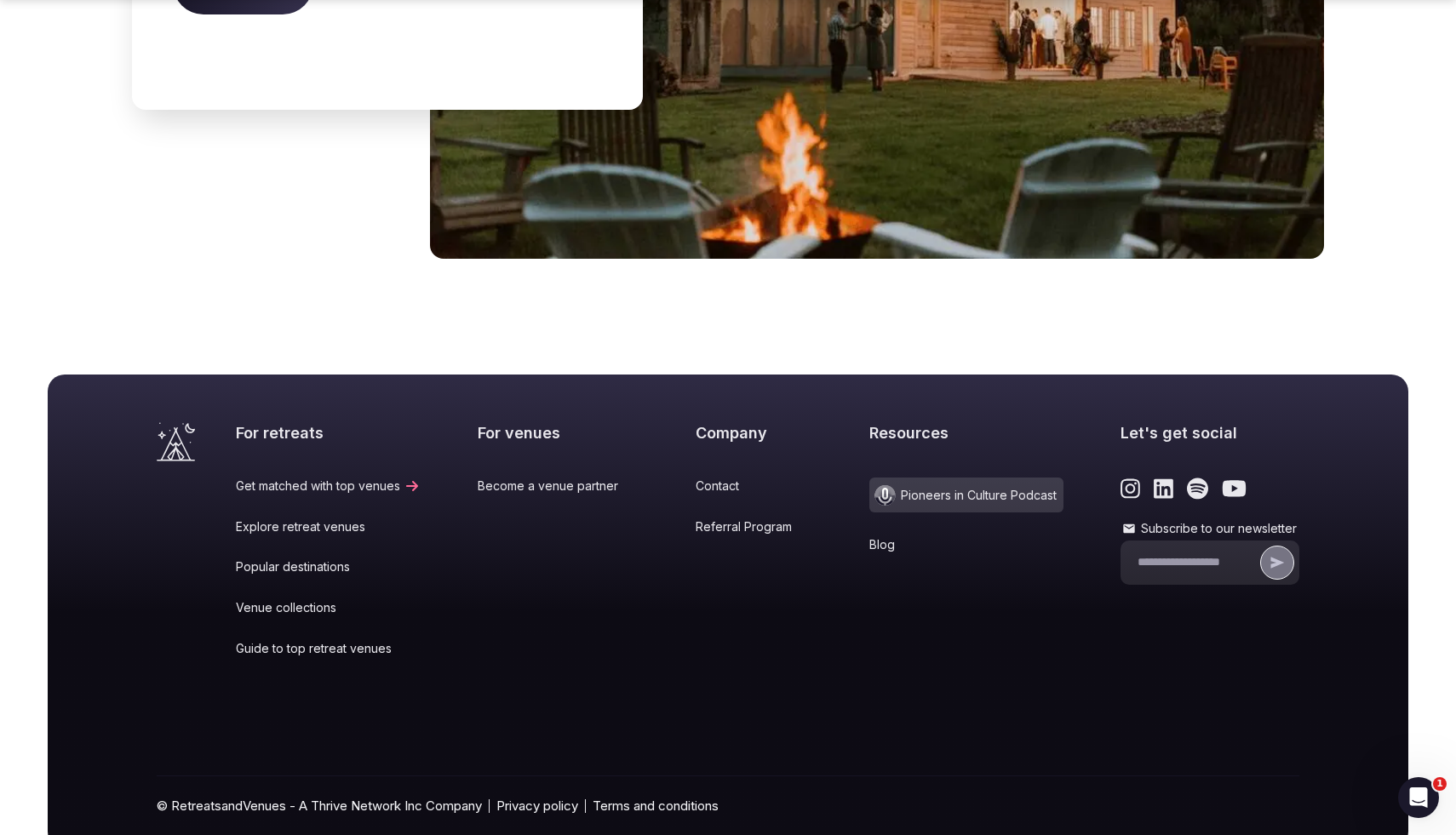
click at [940, 477] on icon "Link to the retreats and venues Instagram page" at bounding box center [1130, 488] width 20 height 22
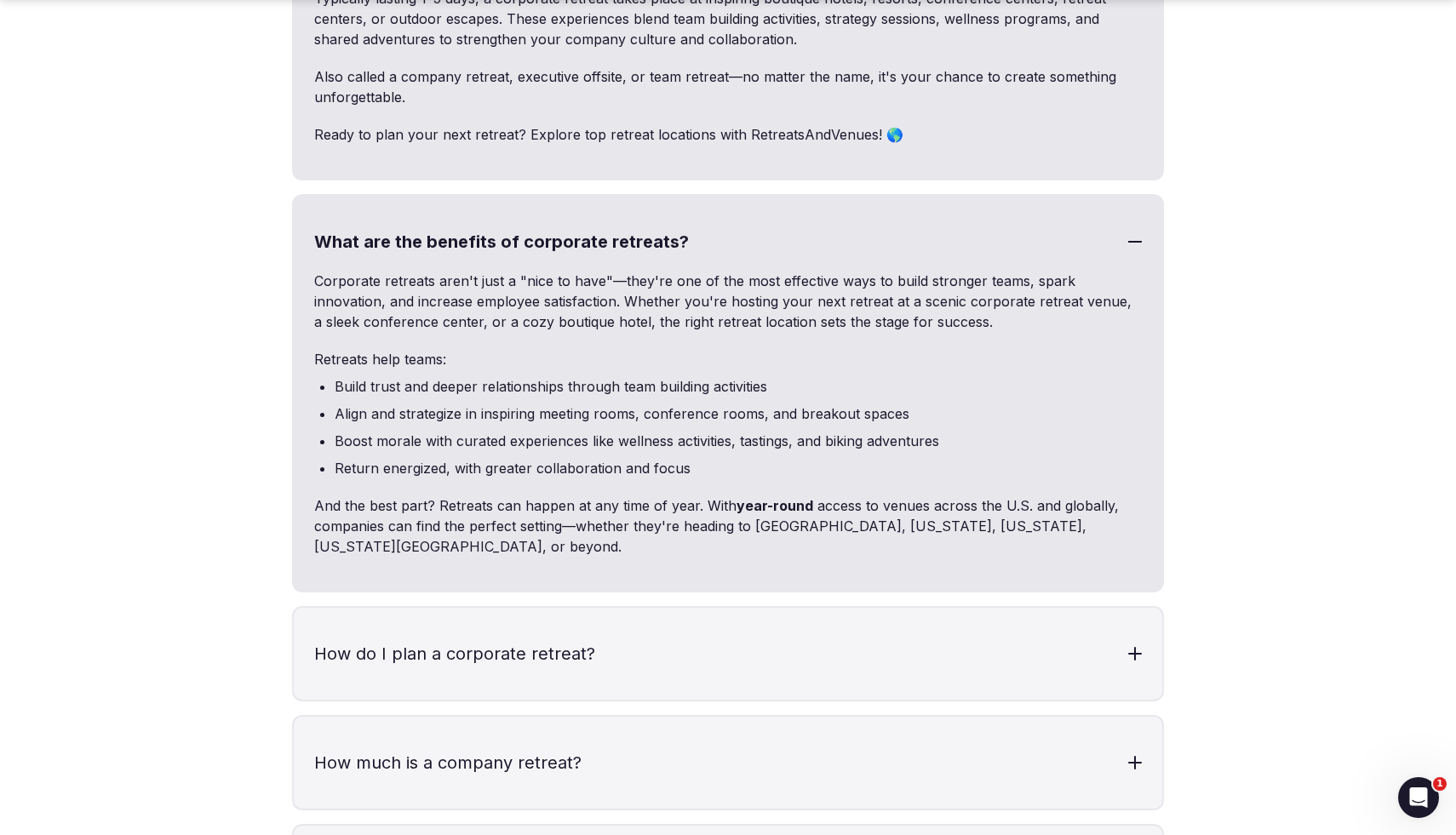
scroll to position [5252, 0]
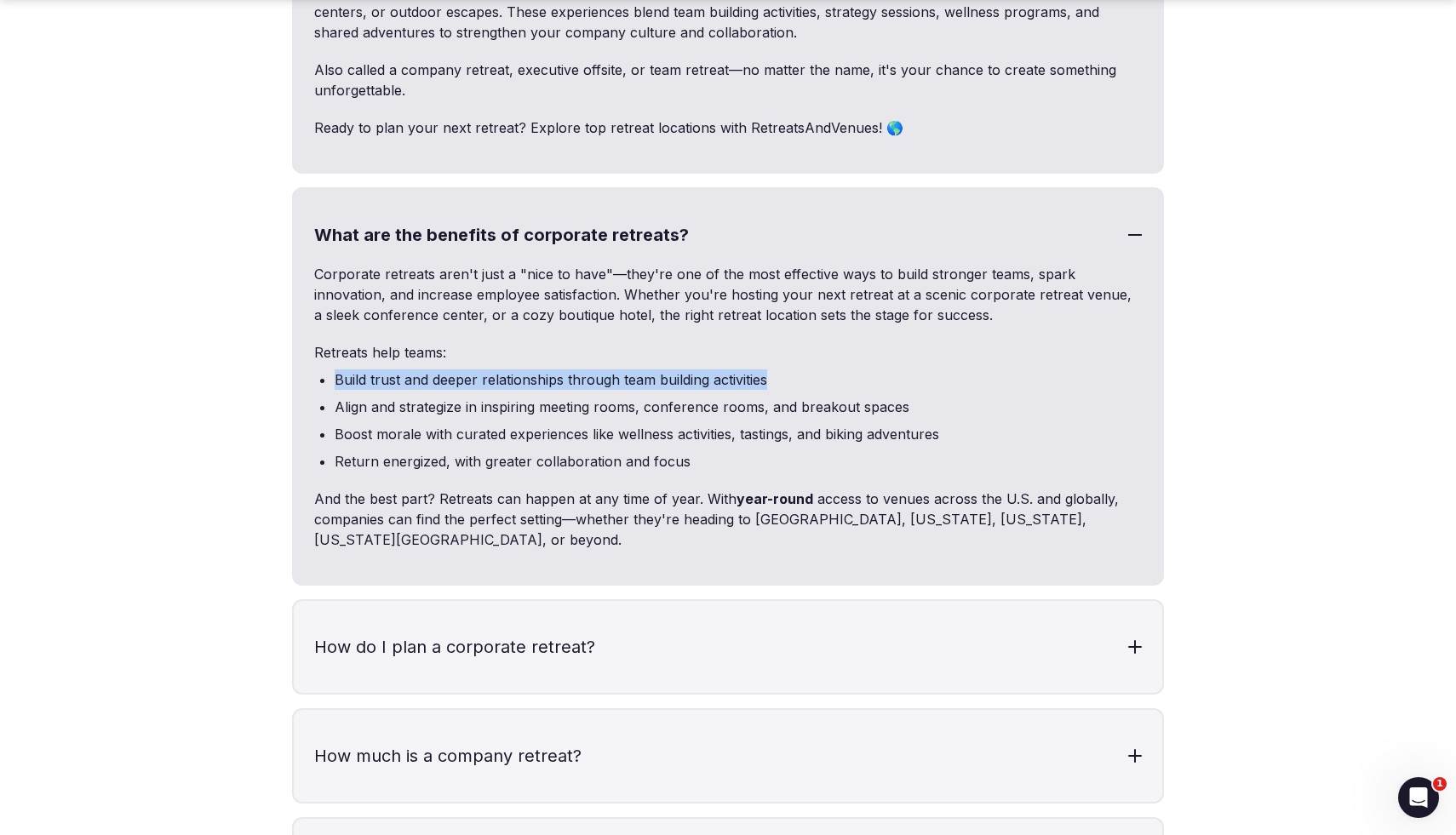
drag, startPoint x: 338, startPoint y: 338, endPoint x: 790, endPoint y: 340, distance: 452.0
click at [790, 369] on li "Build trust and deeper relationships through team building activities" at bounding box center [738, 379] width 808 height 21
copy li "Build trust and deeper relationships through team building activities"
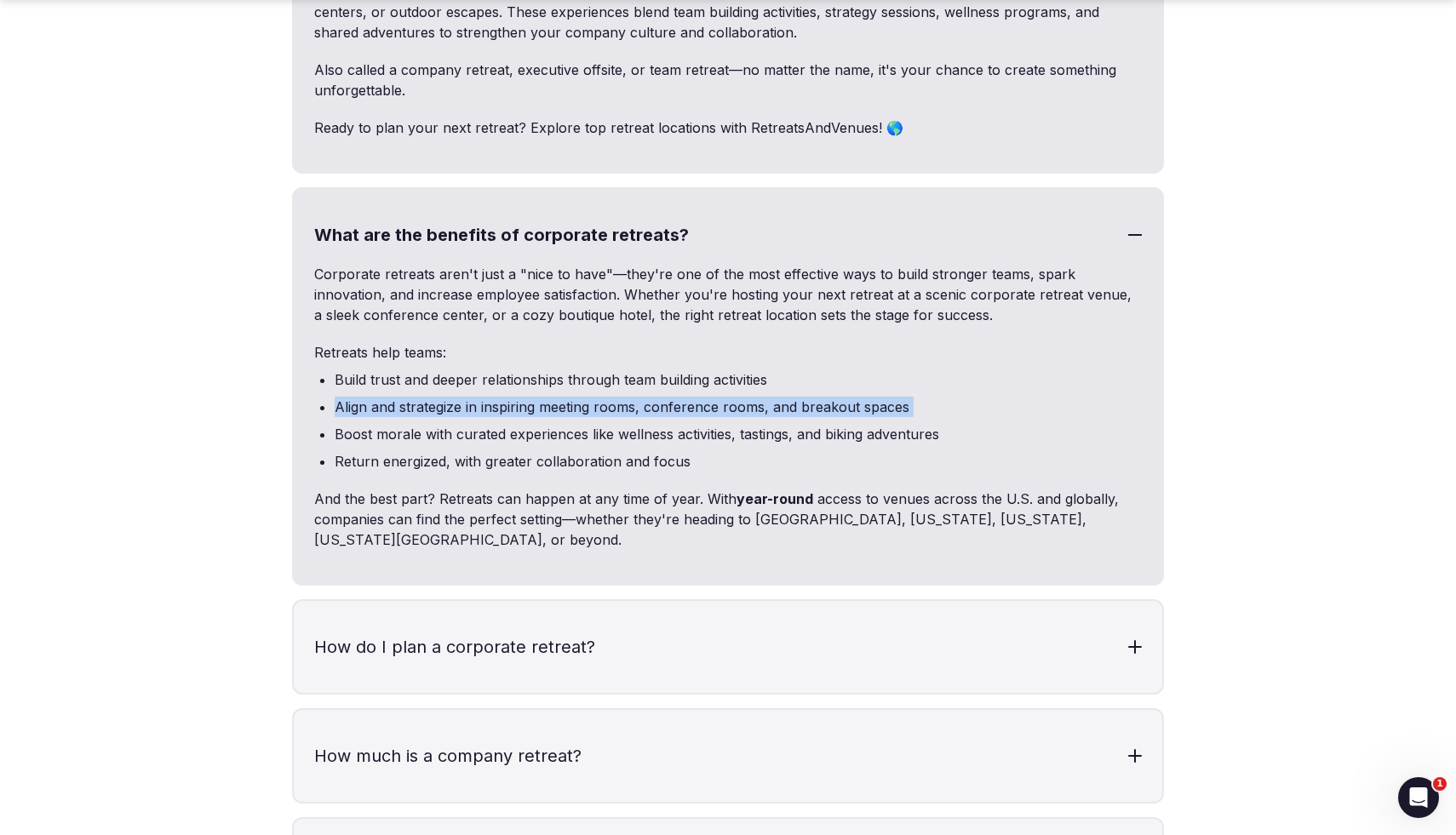
drag, startPoint x: 335, startPoint y: 363, endPoint x: 951, endPoint y: 378, distance: 616.2
click at [940, 378] on ul "Build trust and deeper relationships through team building activities Align and…" at bounding box center [728, 421] width 827 height 102
copy li "Align and strategize in inspiring meeting rooms, conference rooms, and breakout…"
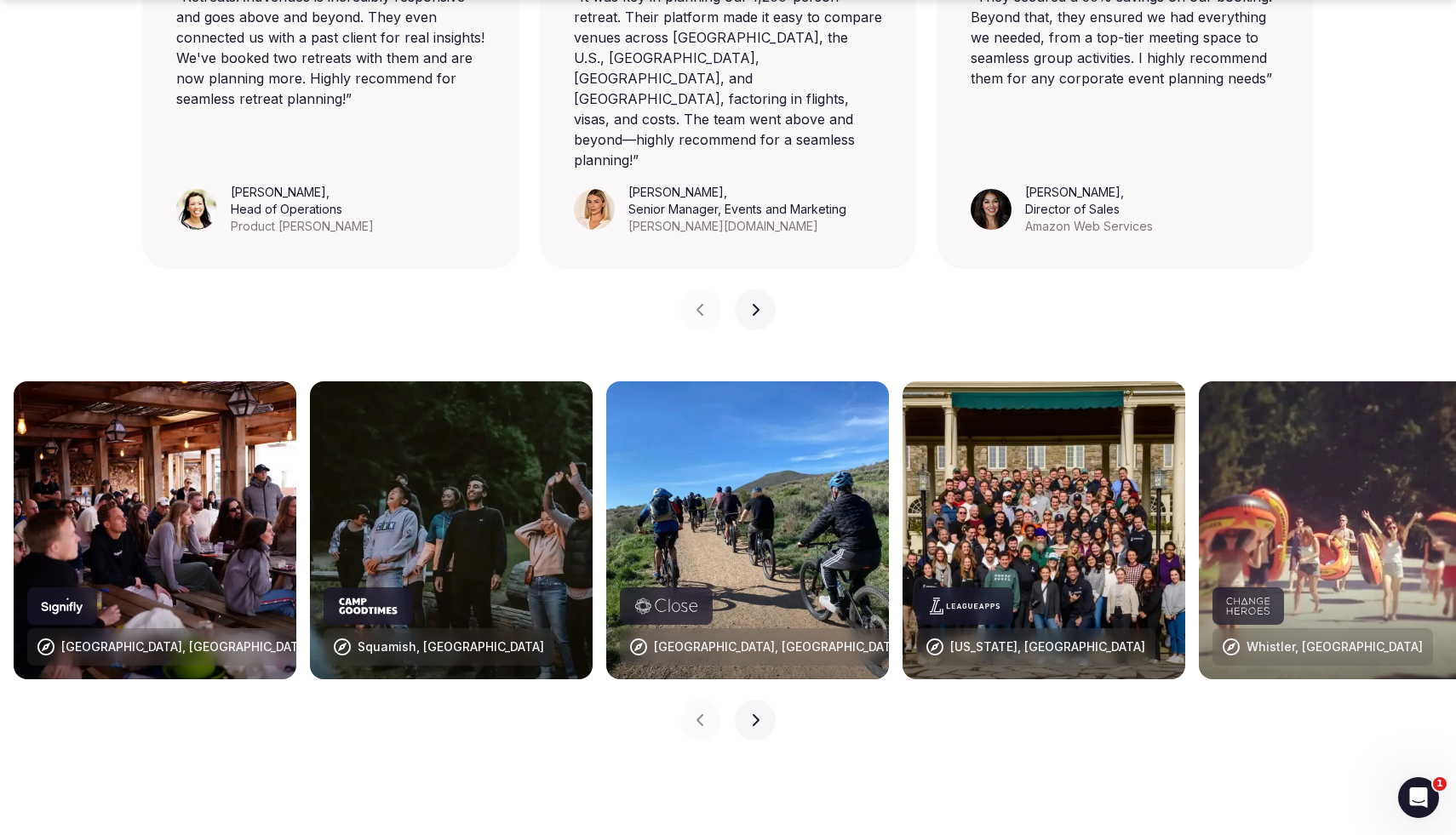
scroll to position [1478, 0]
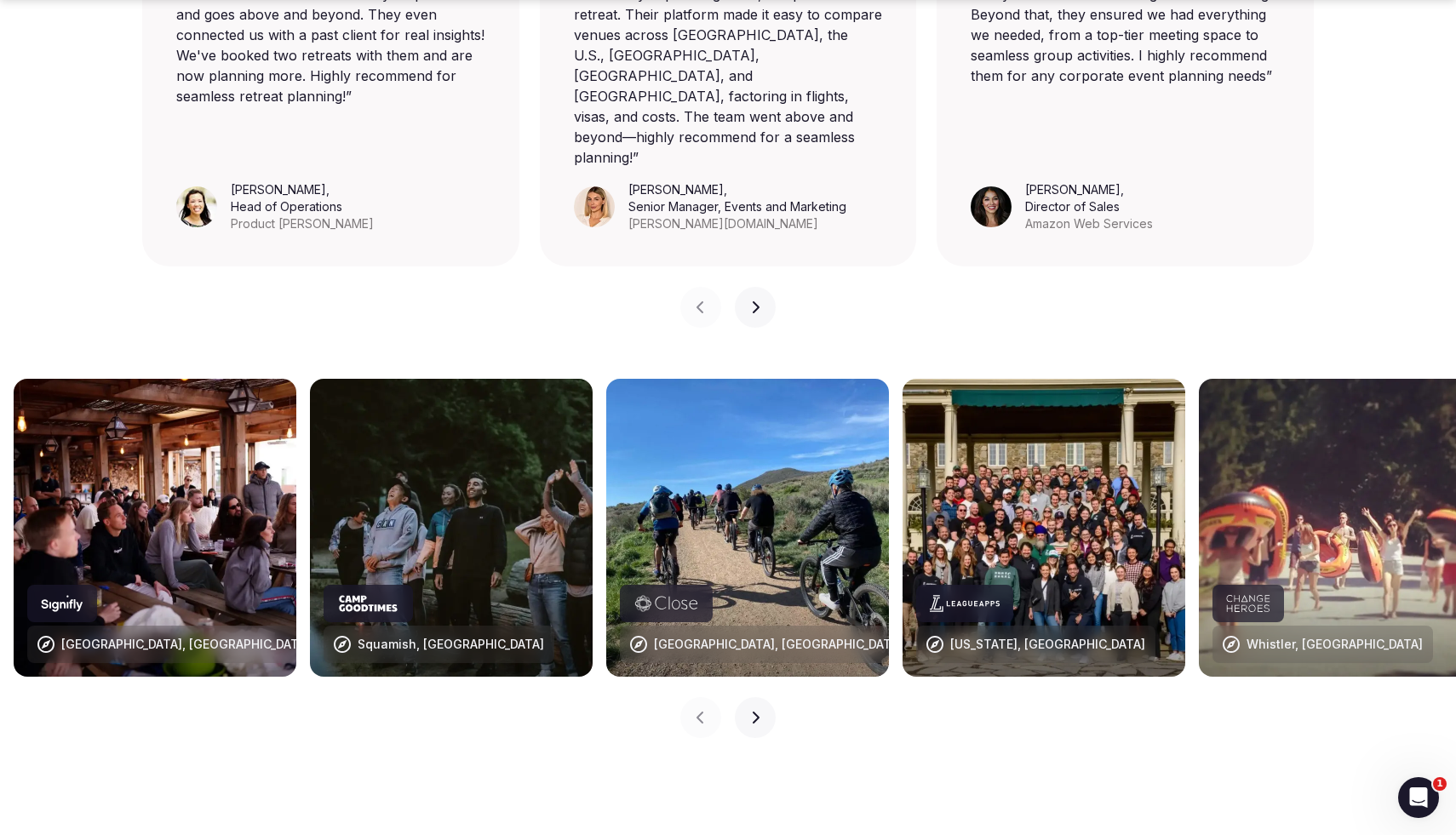
click at [756, 662] on button "Next slide" at bounding box center [755, 716] width 40 height 40
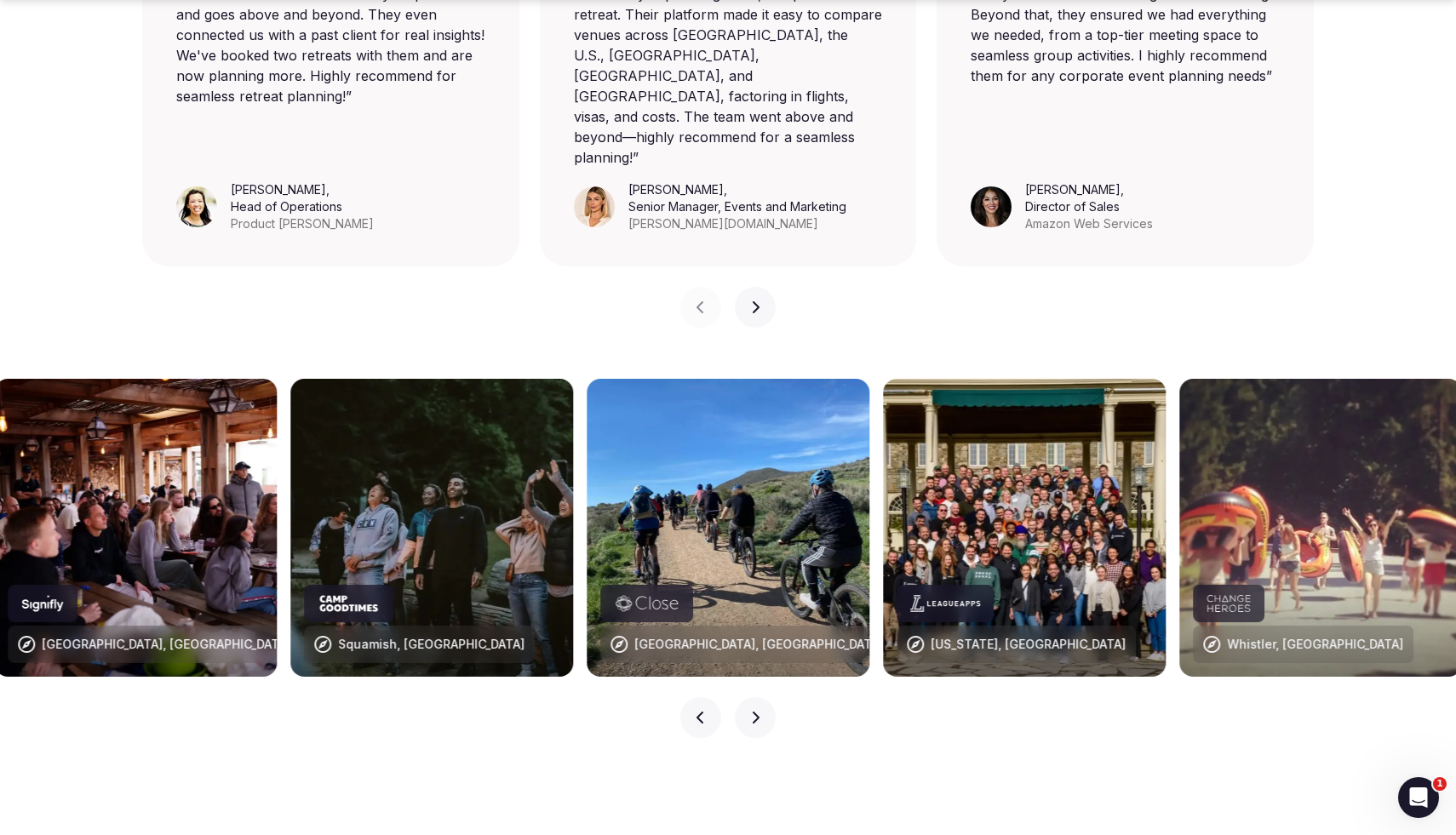
click at [756, 662] on button "Next slide" at bounding box center [755, 716] width 40 height 40
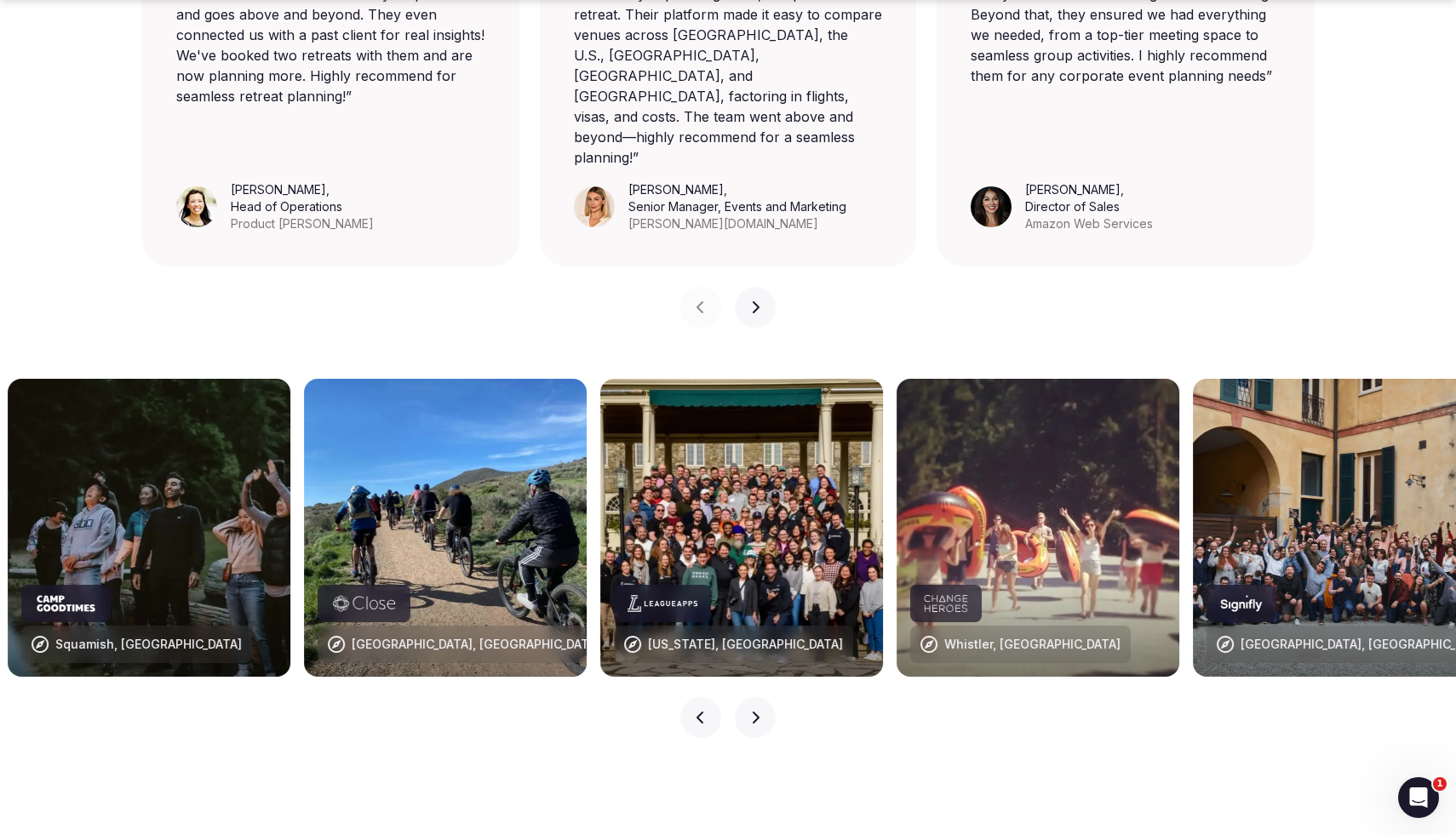
click at [756, 662] on button "Next slide" at bounding box center [755, 716] width 40 height 40
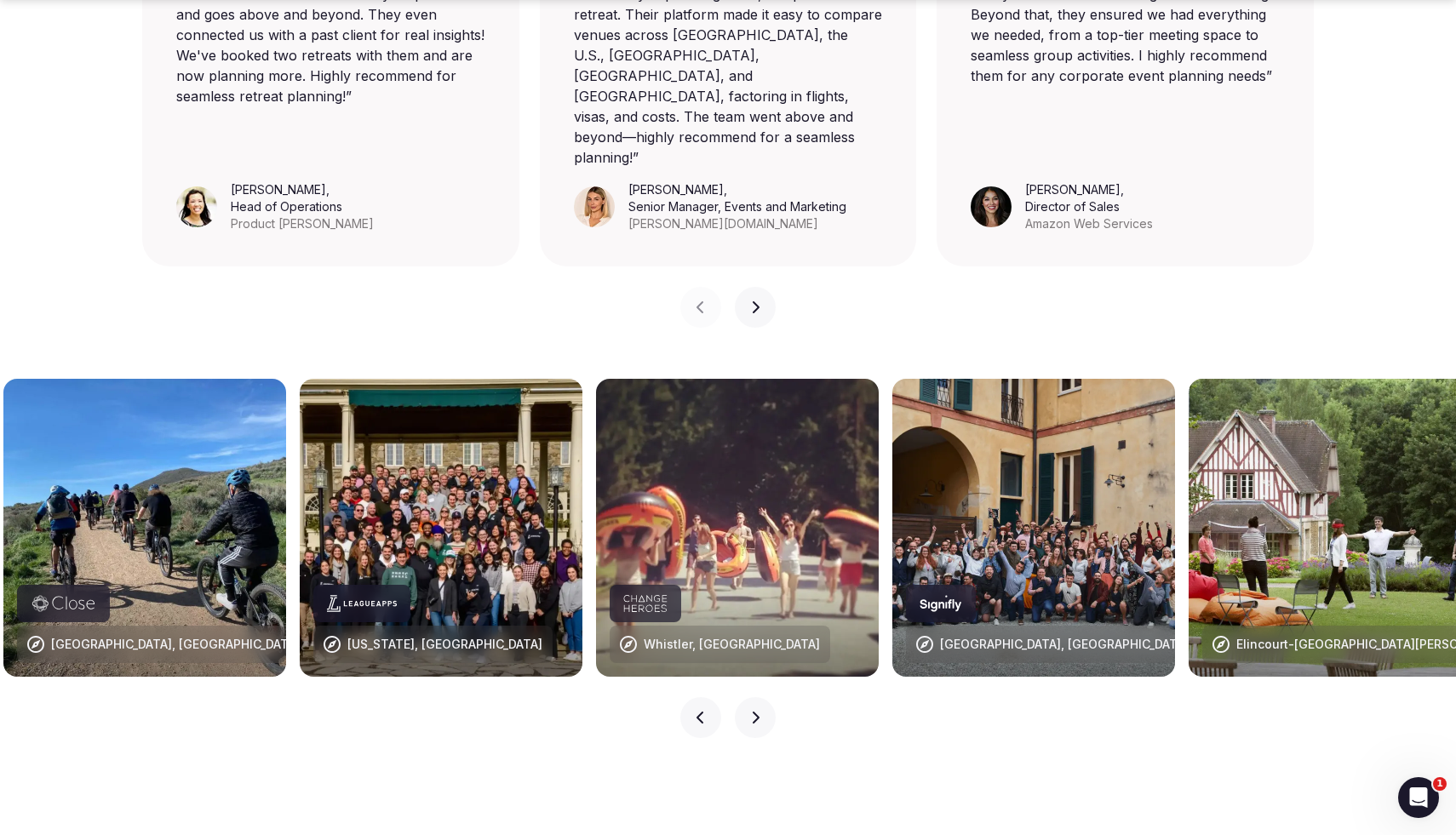
click at [756, 662] on button "Next slide" at bounding box center [755, 716] width 40 height 40
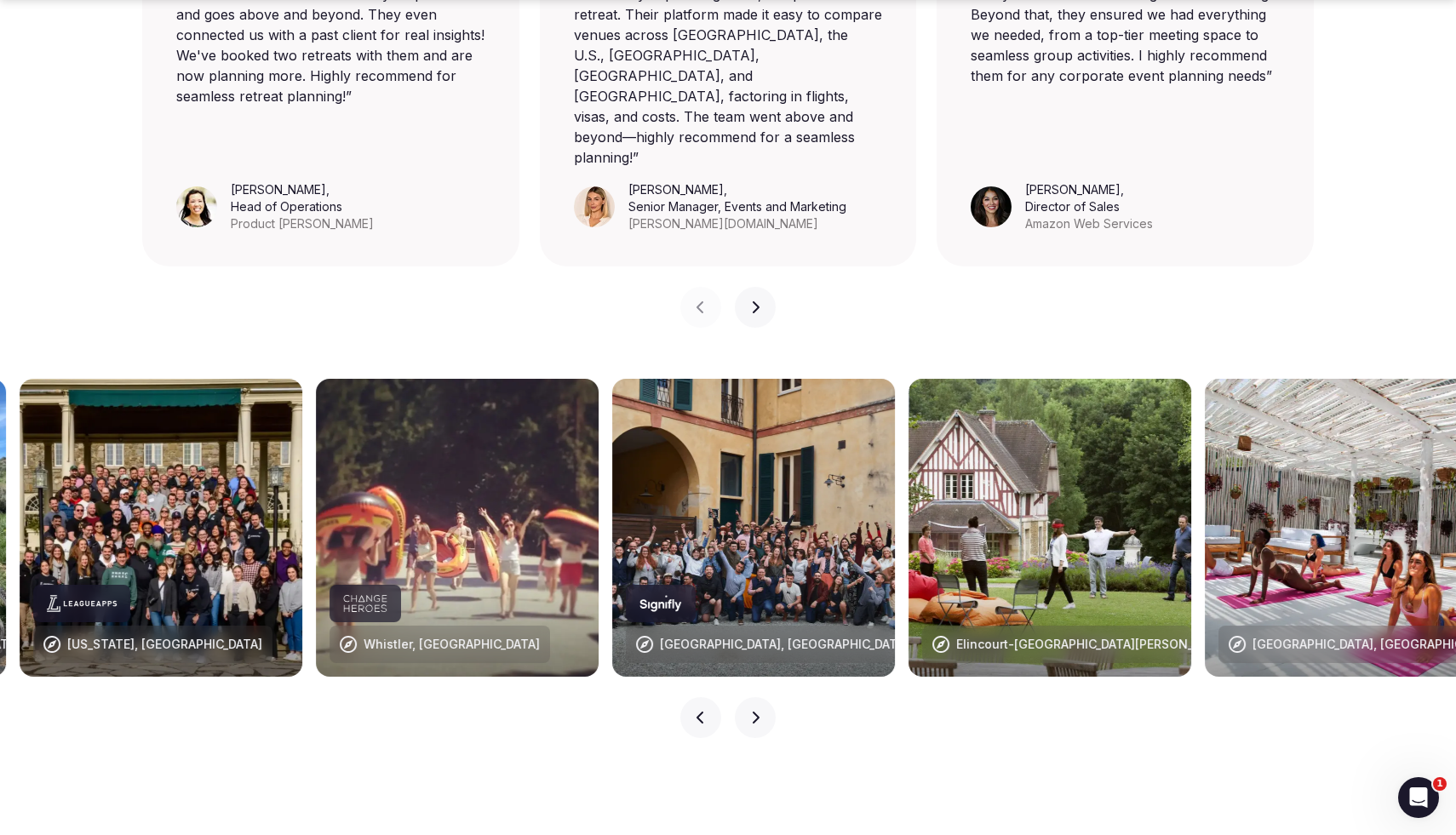
click at [756, 662] on button "Next slide" at bounding box center [755, 716] width 40 height 40
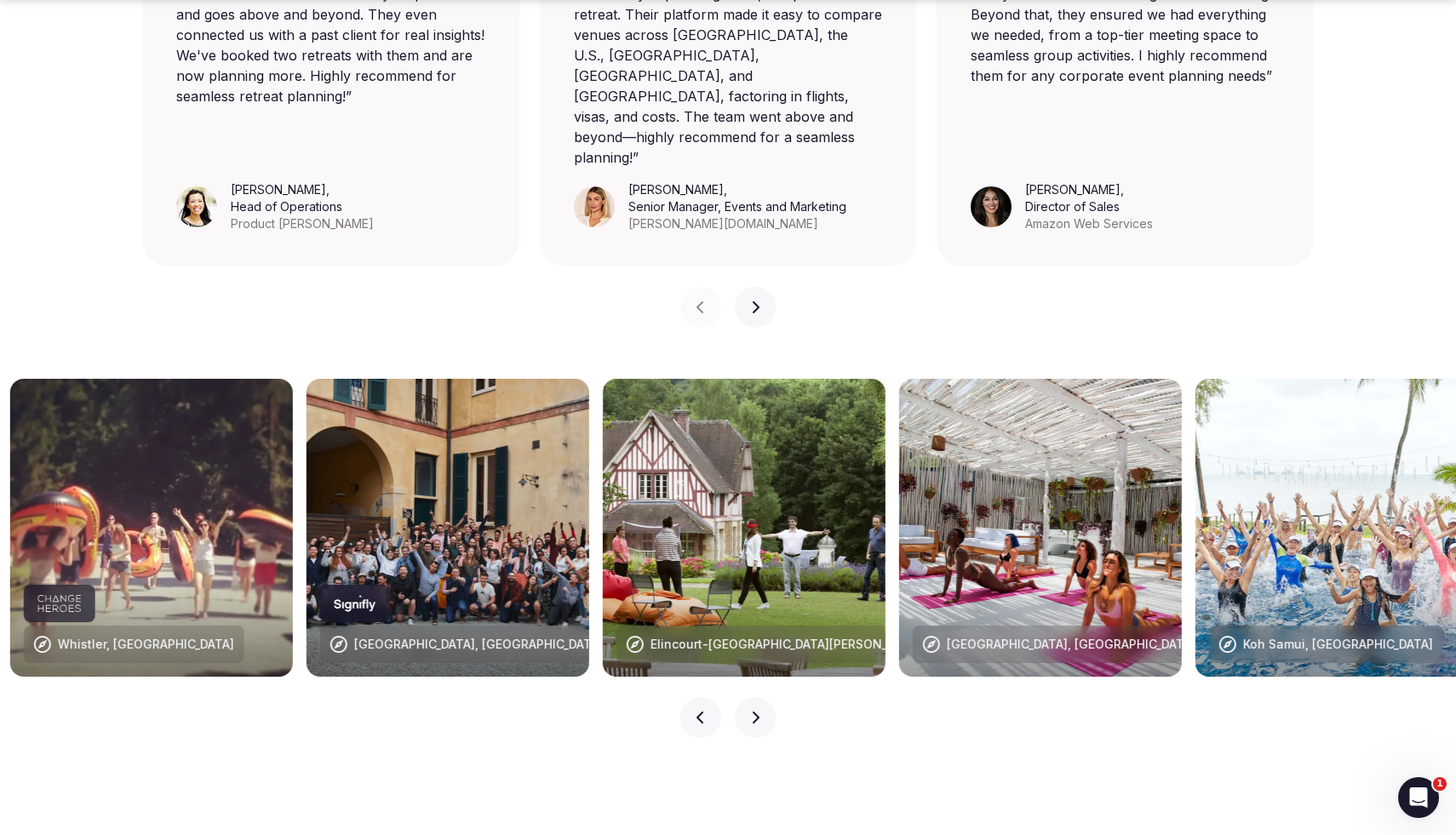
click at [756, 662] on button "Next slide" at bounding box center [755, 716] width 40 height 40
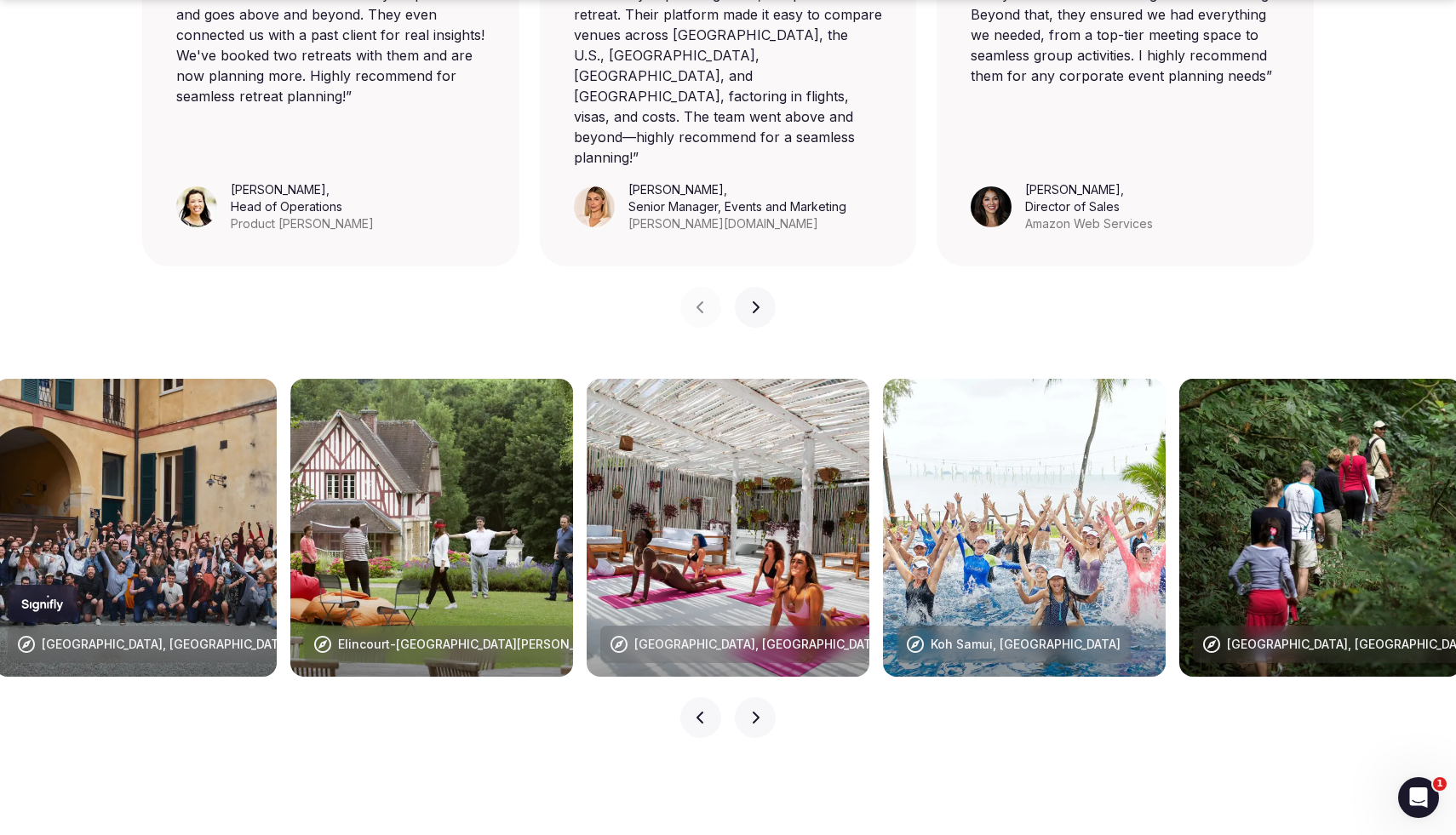
click at [743, 662] on button "Next slide" at bounding box center [755, 716] width 40 height 40
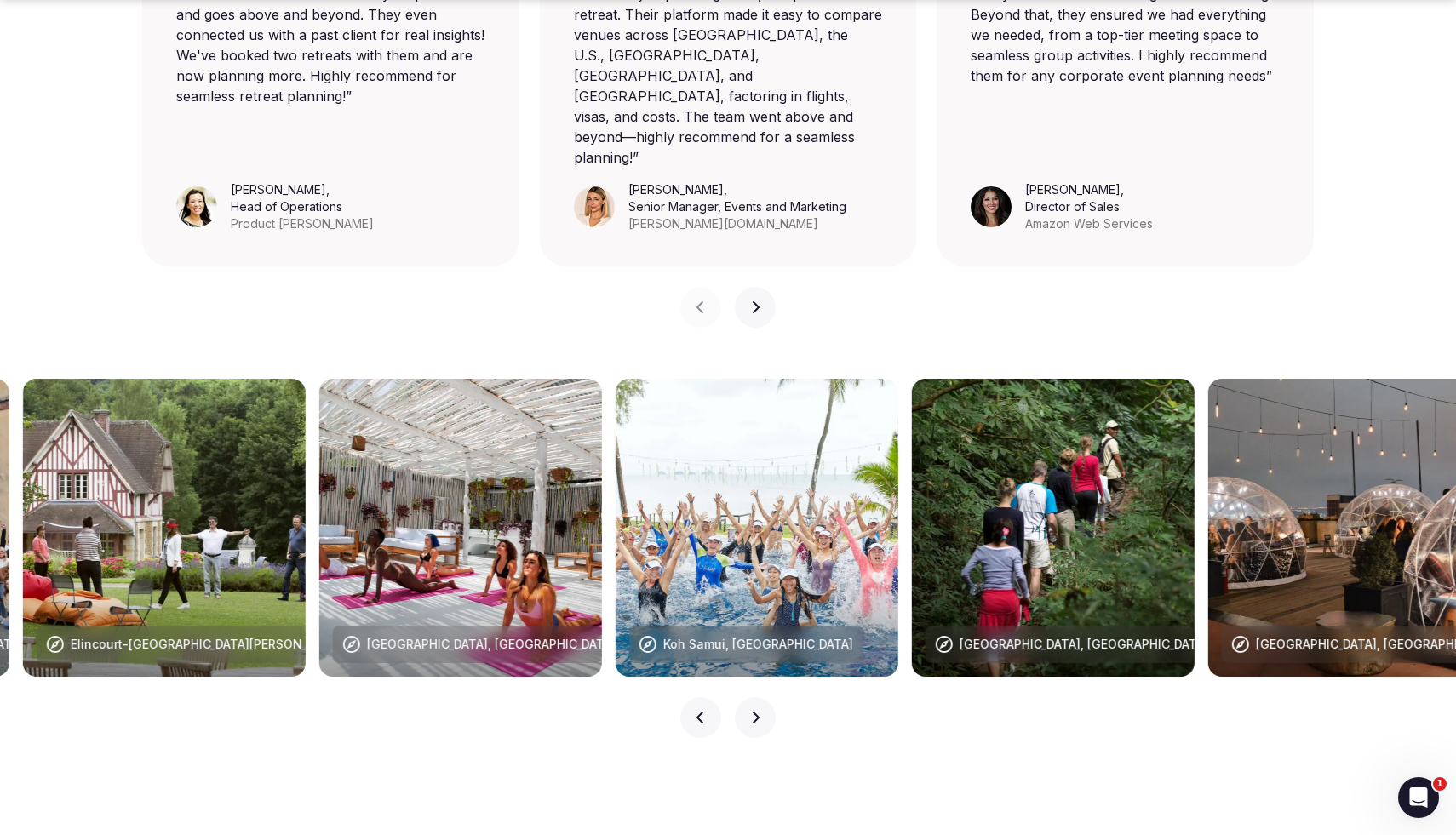
click at [743, 662] on button "Next slide" at bounding box center [755, 716] width 40 height 40
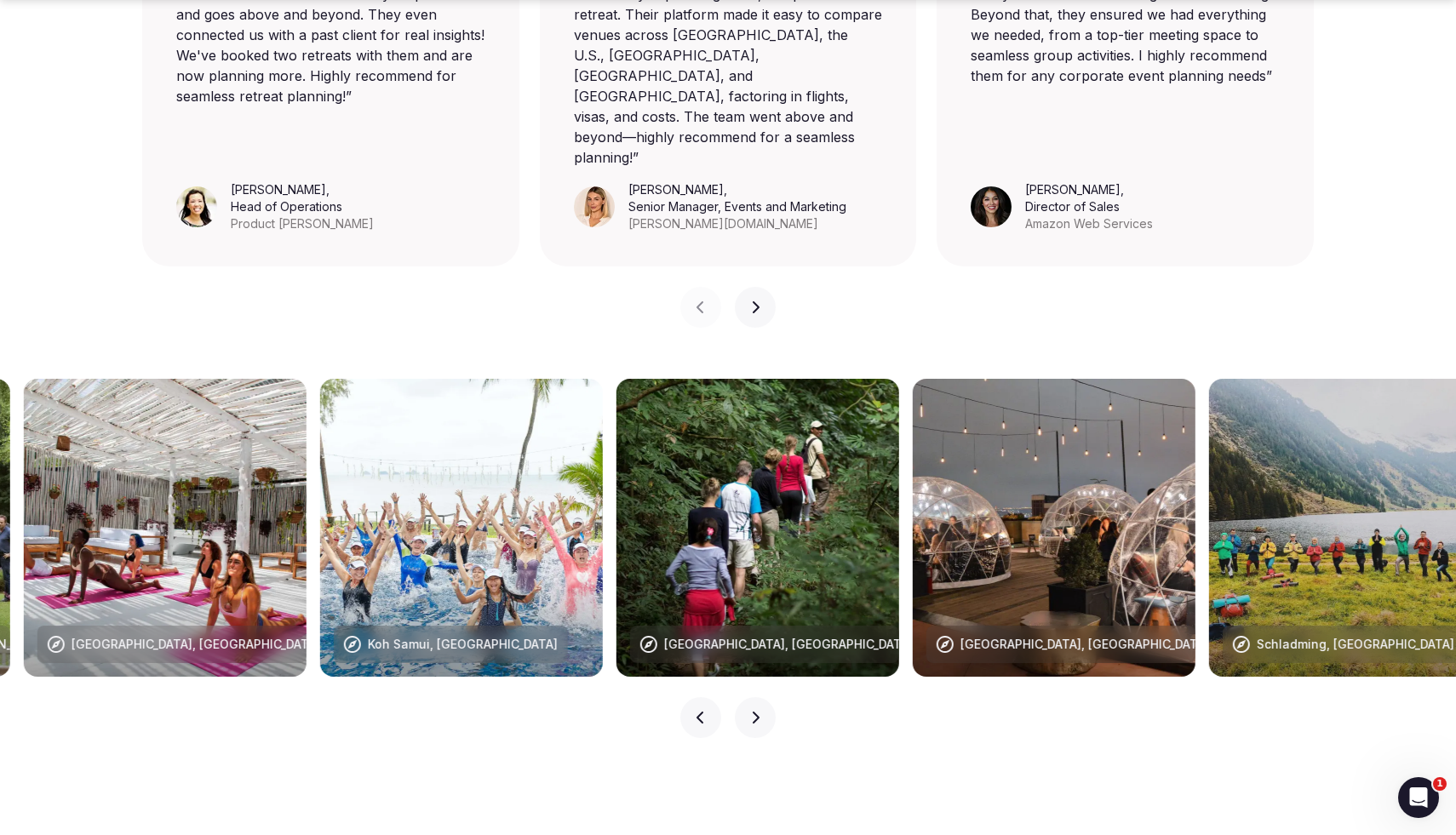
click at [743, 662] on button "Next slide" at bounding box center [755, 716] width 40 height 40
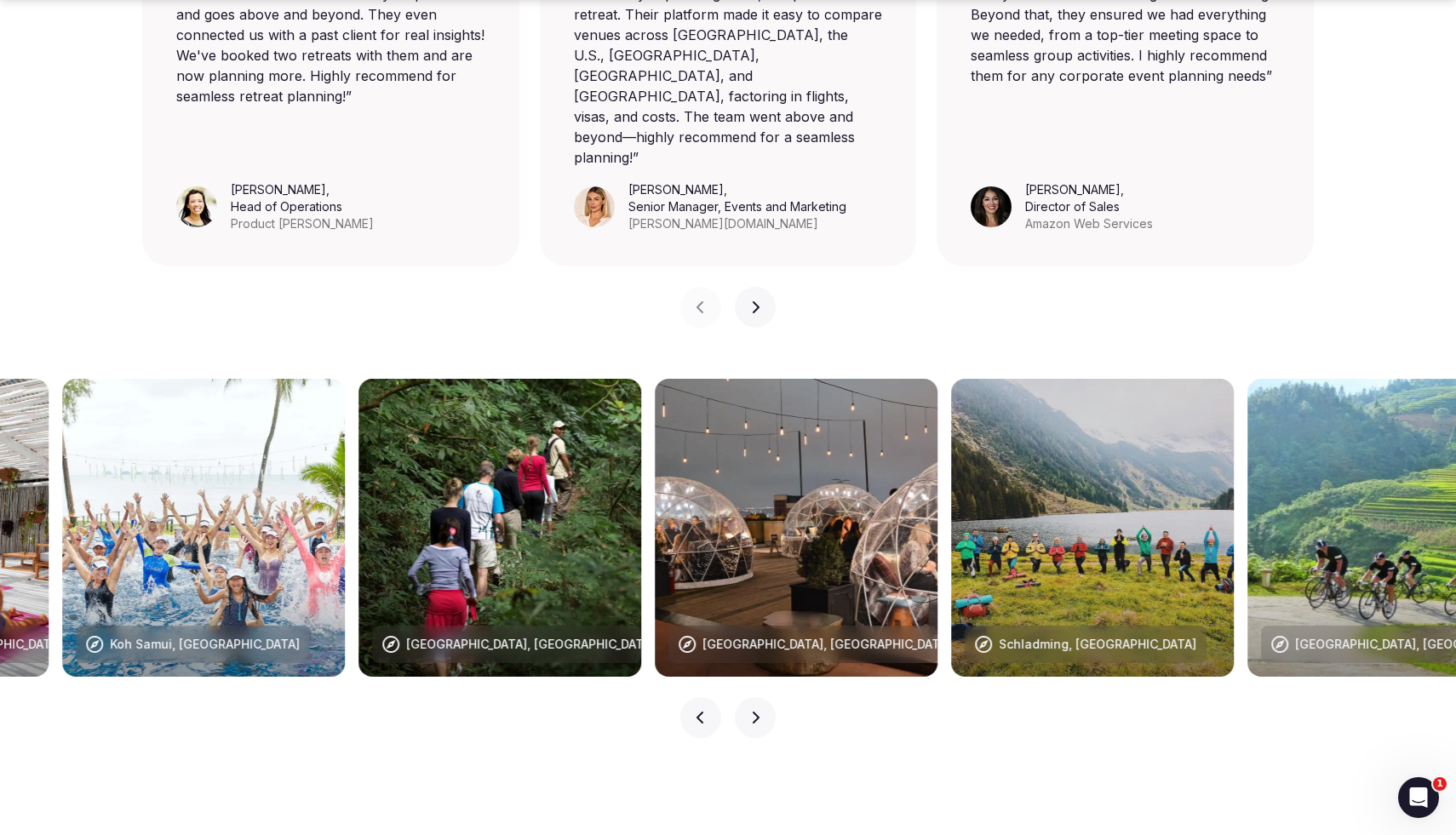
click at [743, 662] on button "Next slide" at bounding box center [755, 716] width 40 height 40
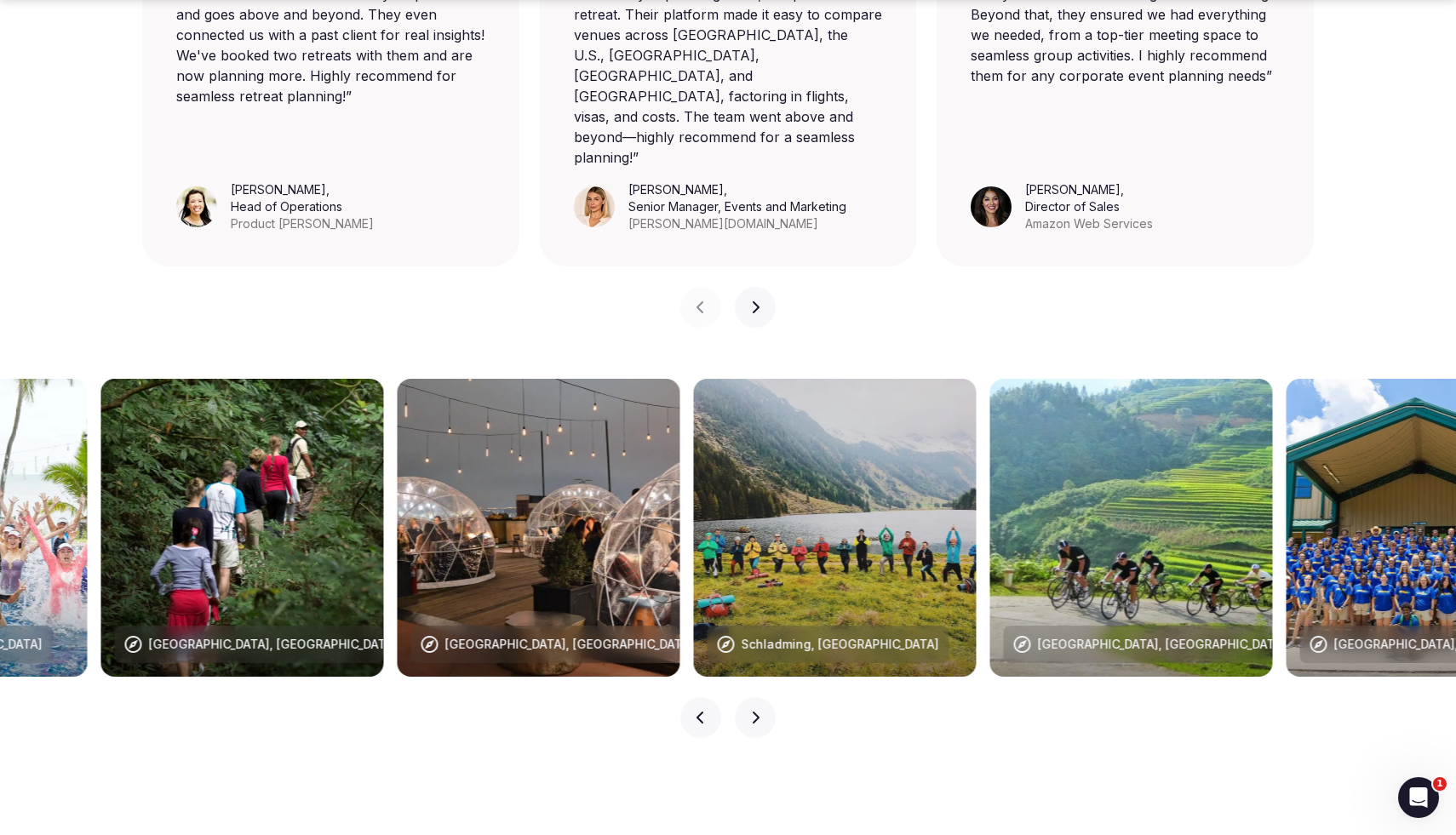
click at [743, 662] on button "Next slide" at bounding box center [755, 716] width 40 height 40
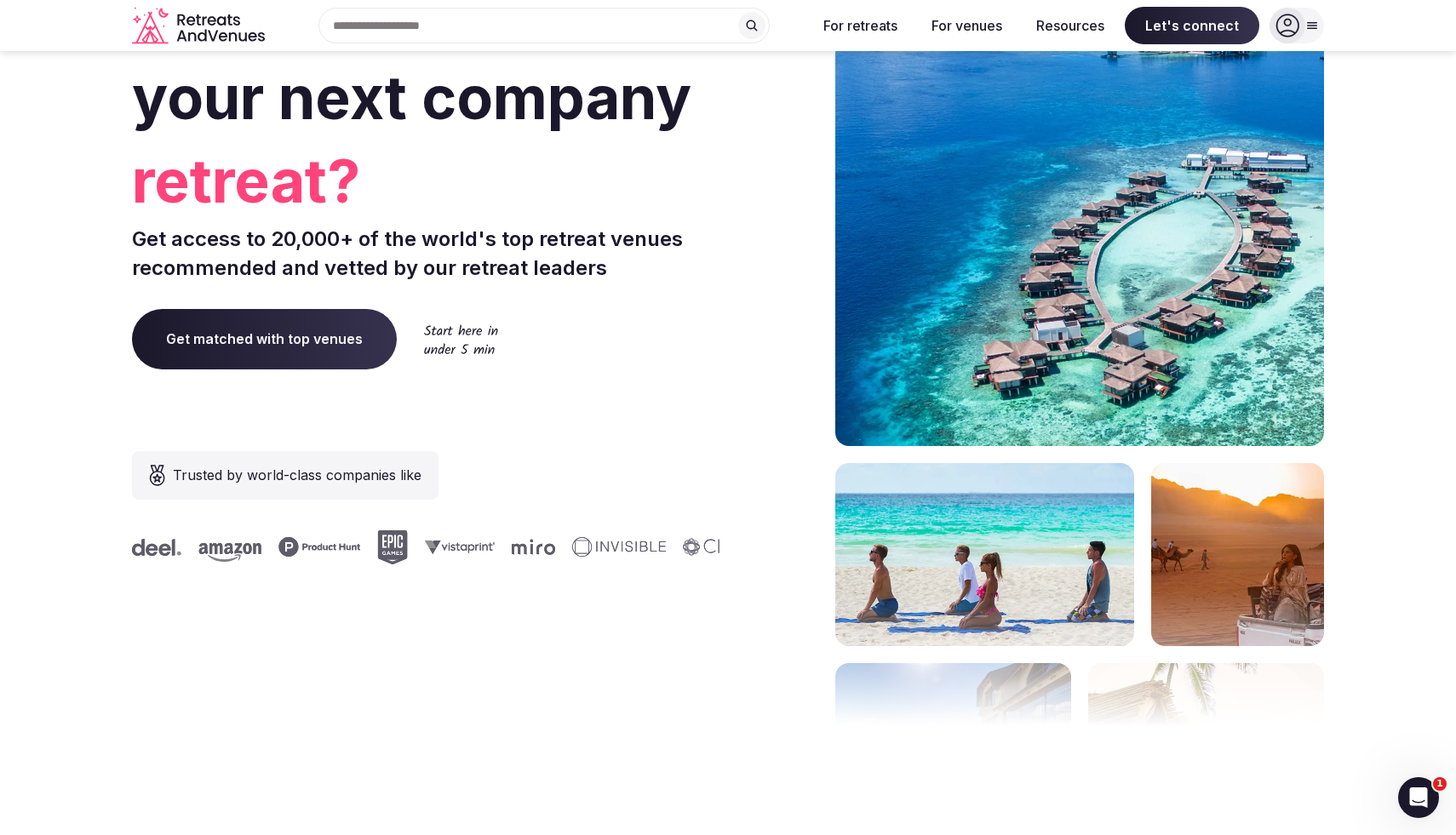
scroll to position [104, 0]
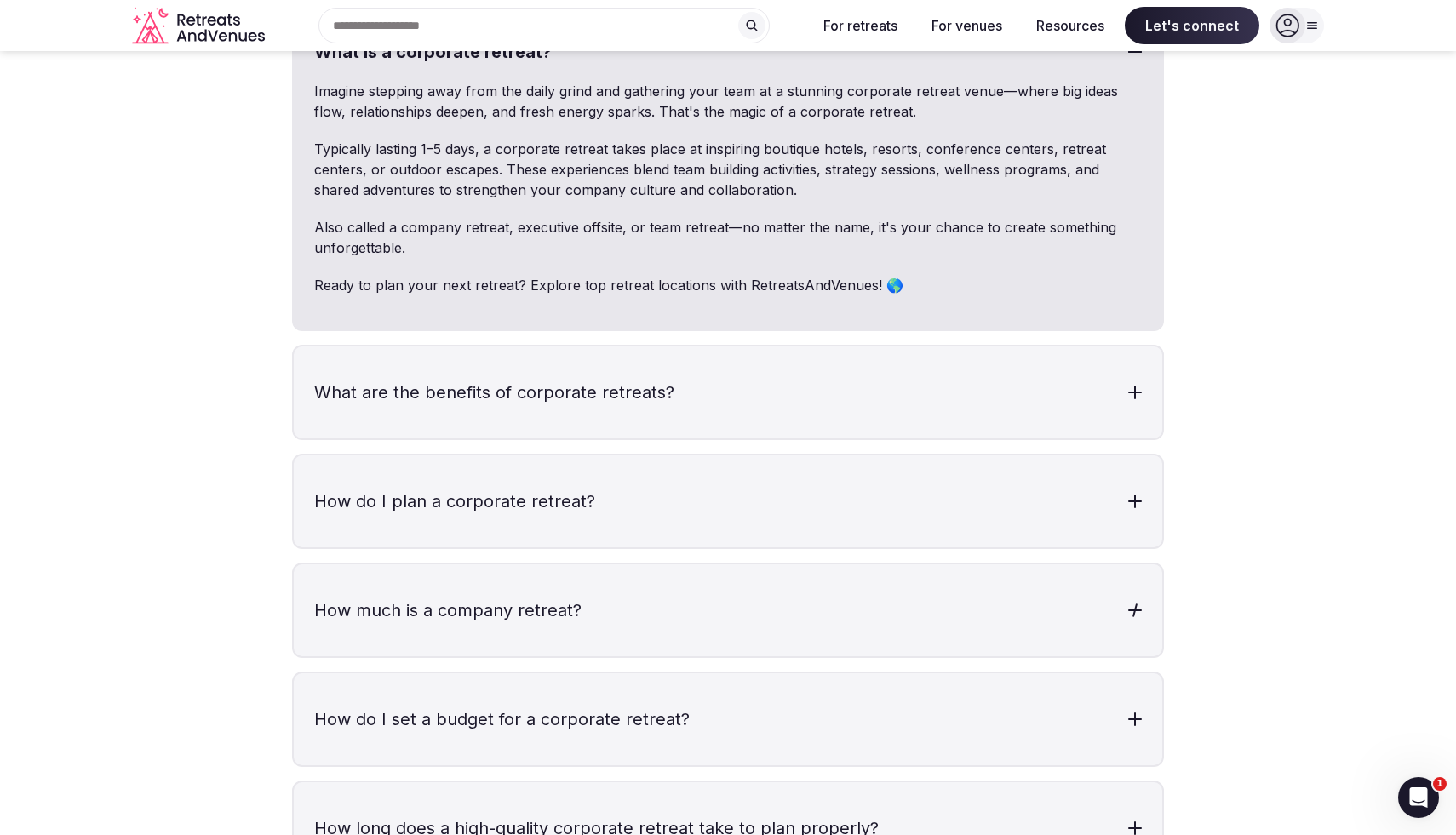
scroll to position [5070, 0]
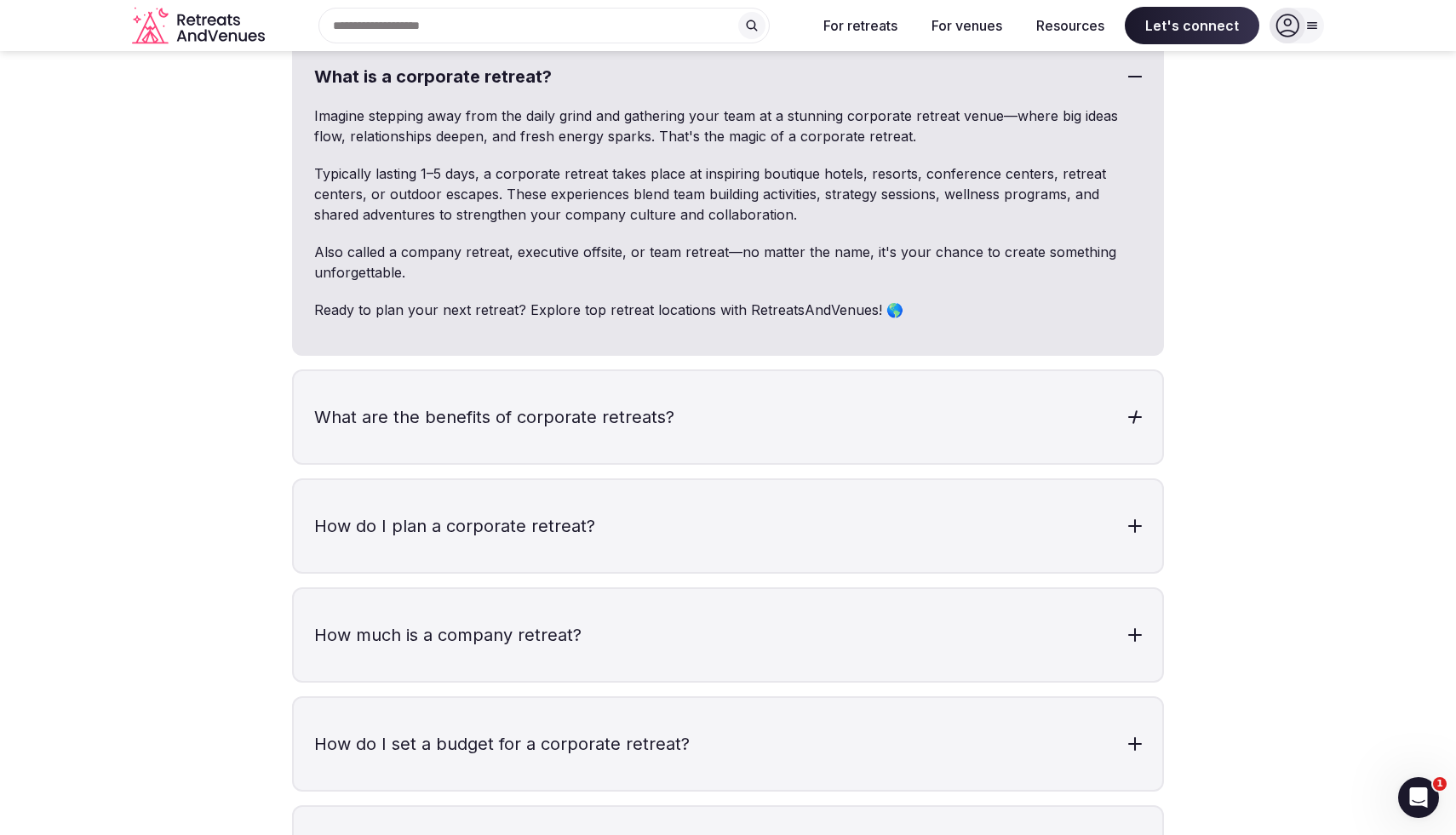
click at [560, 379] on h3 "What are the benefits of corporate retreats?" at bounding box center [728, 417] width 869 height 92
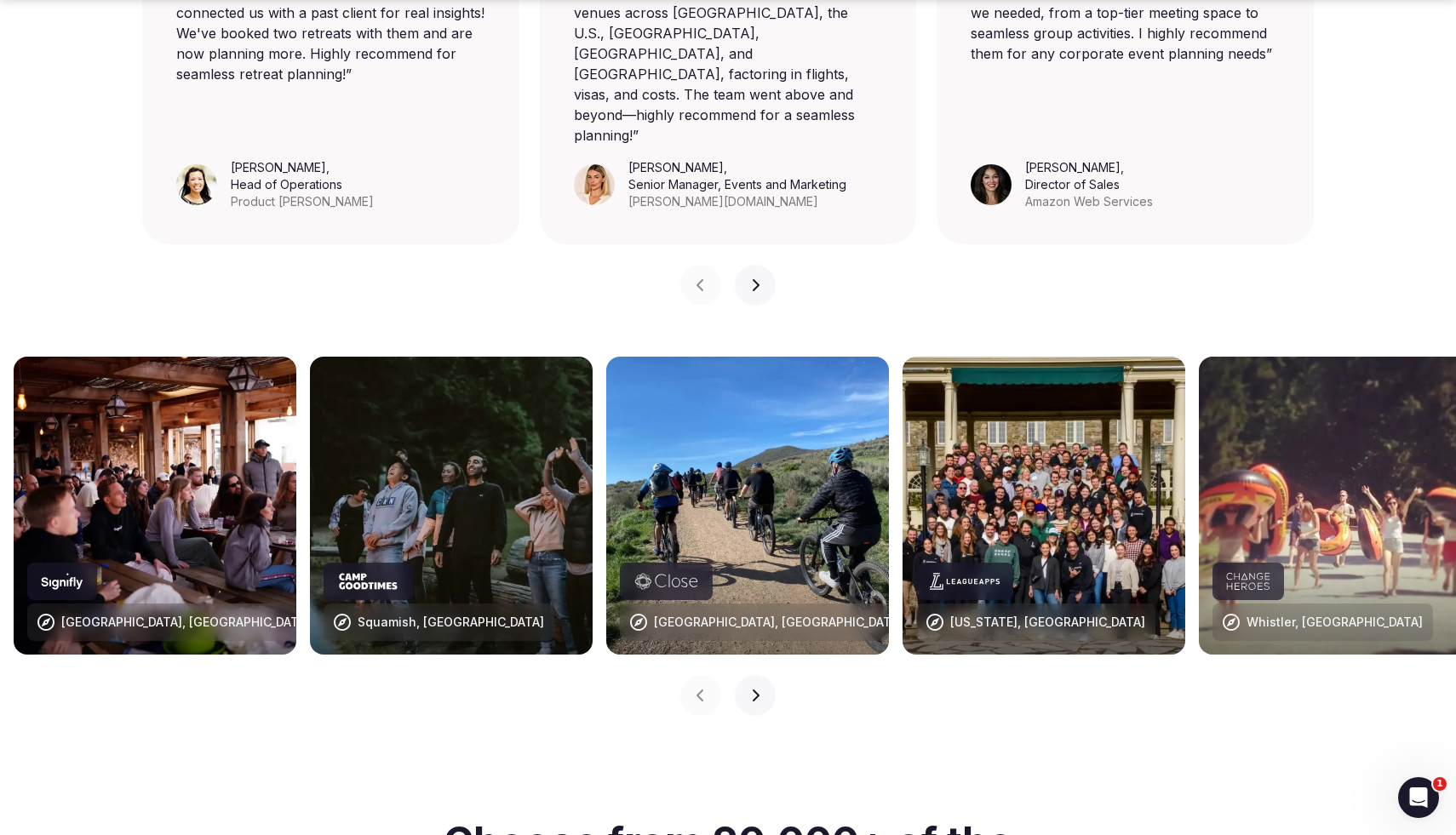
scroll to position [1503, 0]
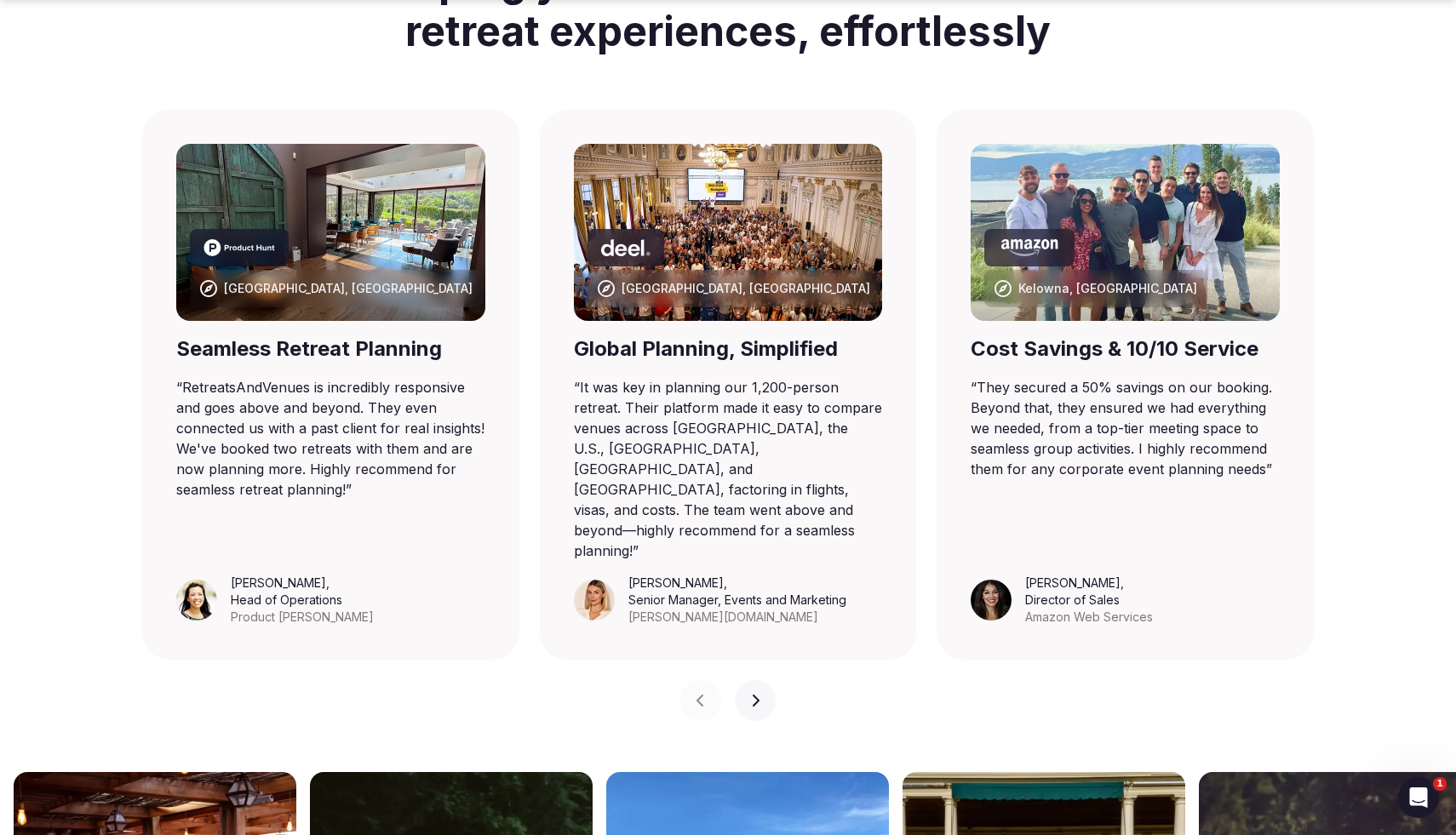
scroll to position [1086, 0]
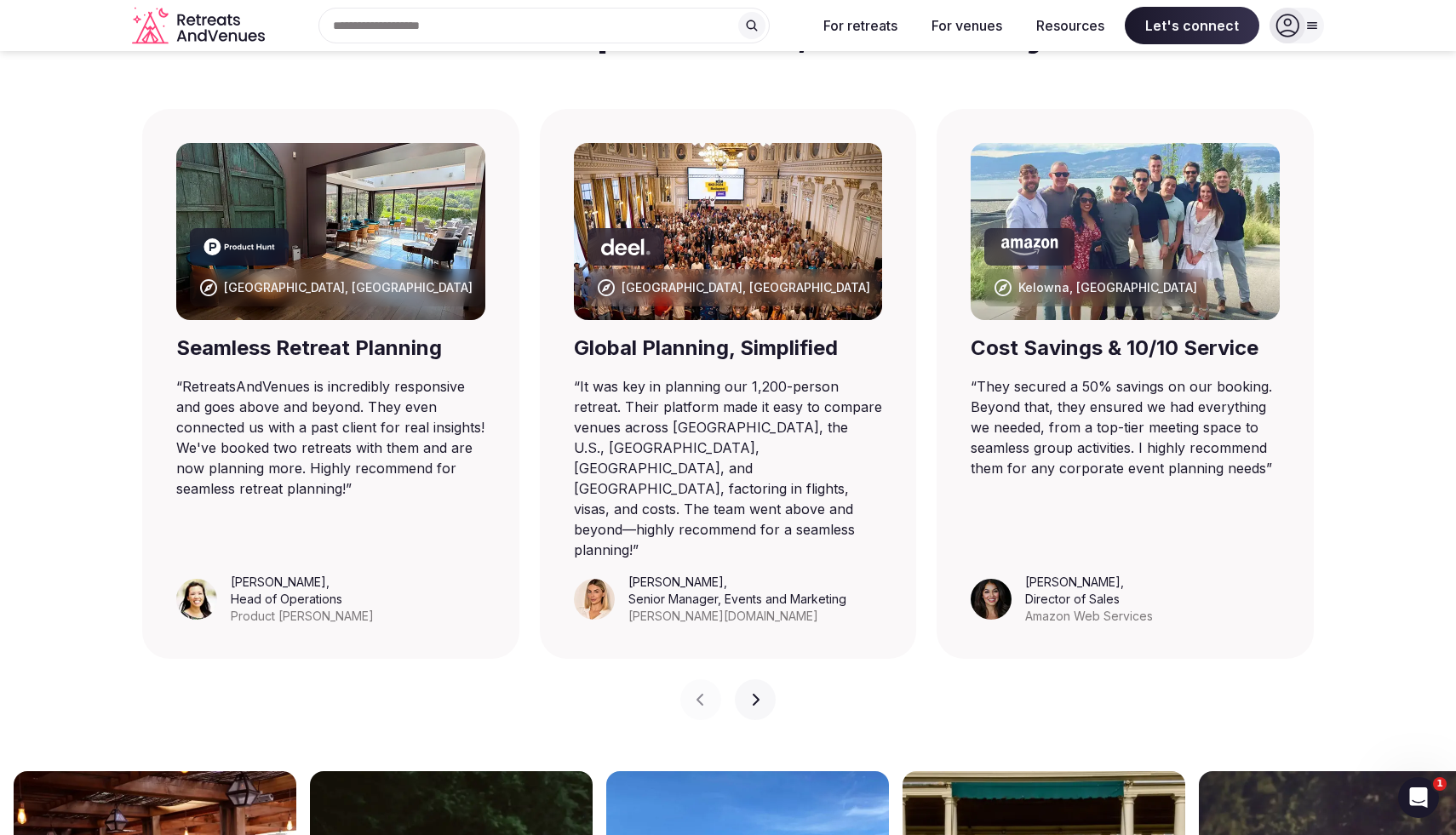
click at [755, 662] on icon "button" at bounding box center [755, 699] width 13 height 13
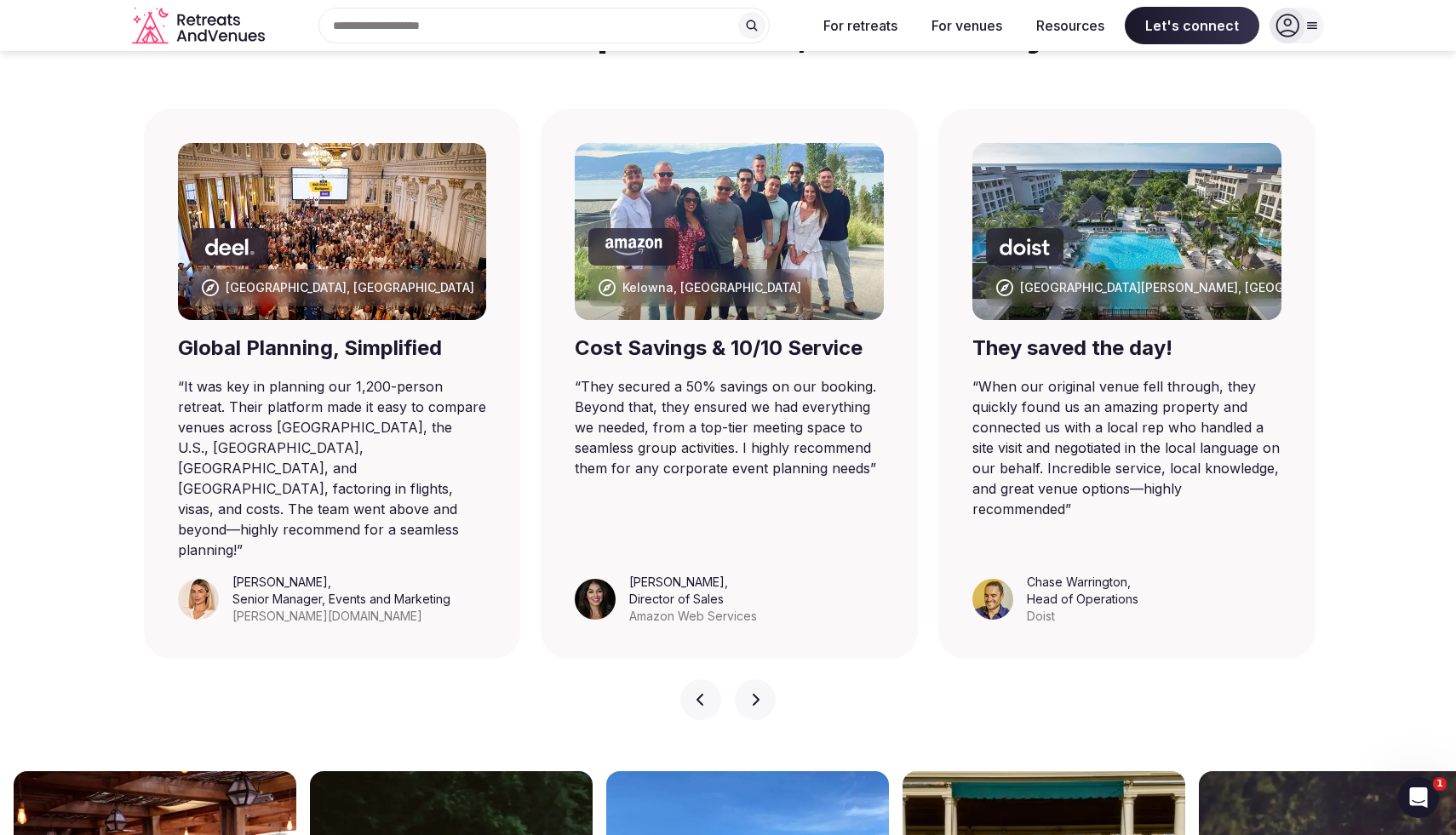
click at [755, 662] on icon "button" at bounding box center [755, 699] width 13 height 13
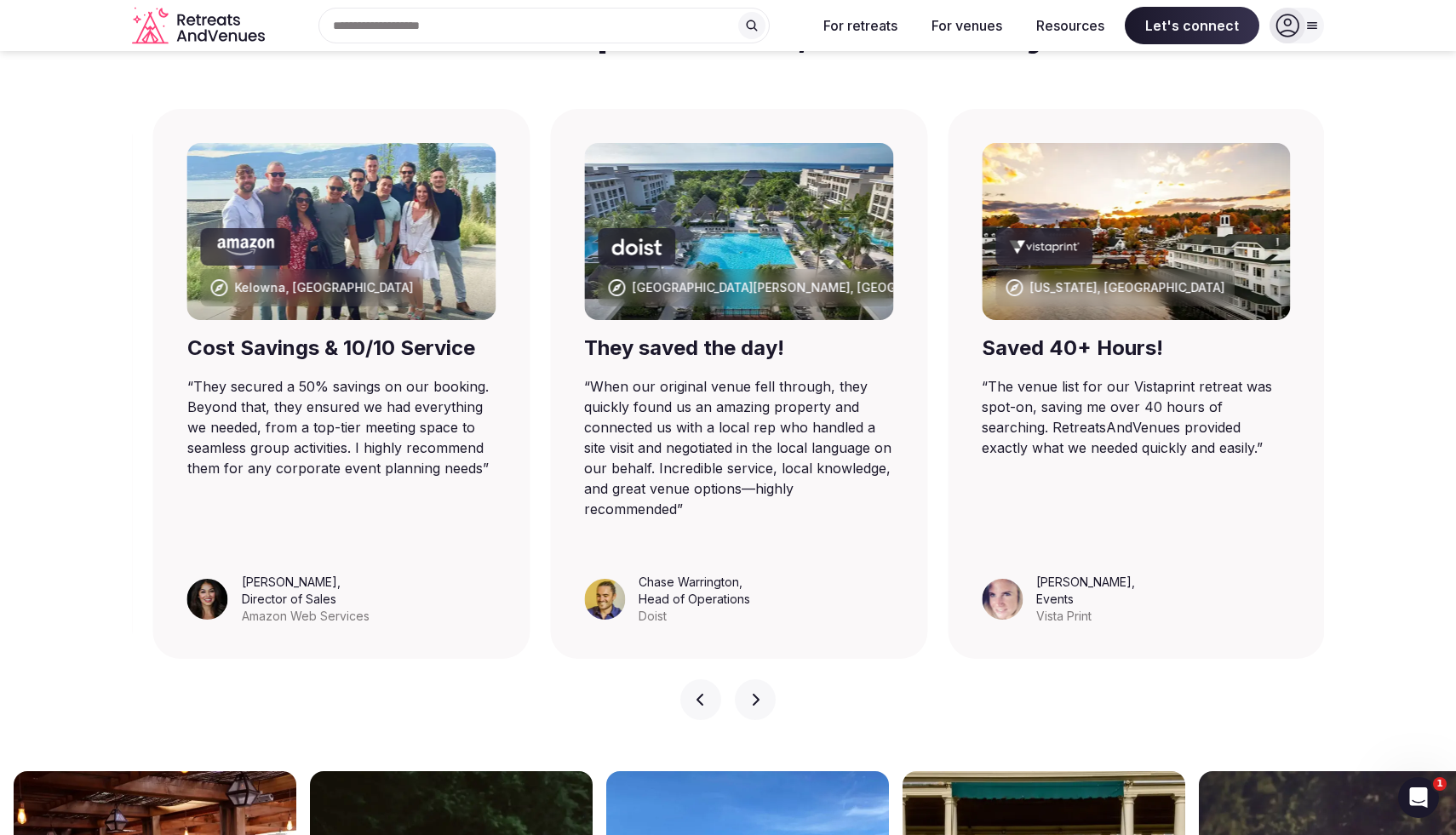
click at [755, 662] on icon "button" at bounding box center [755, 699] width 13 height 13
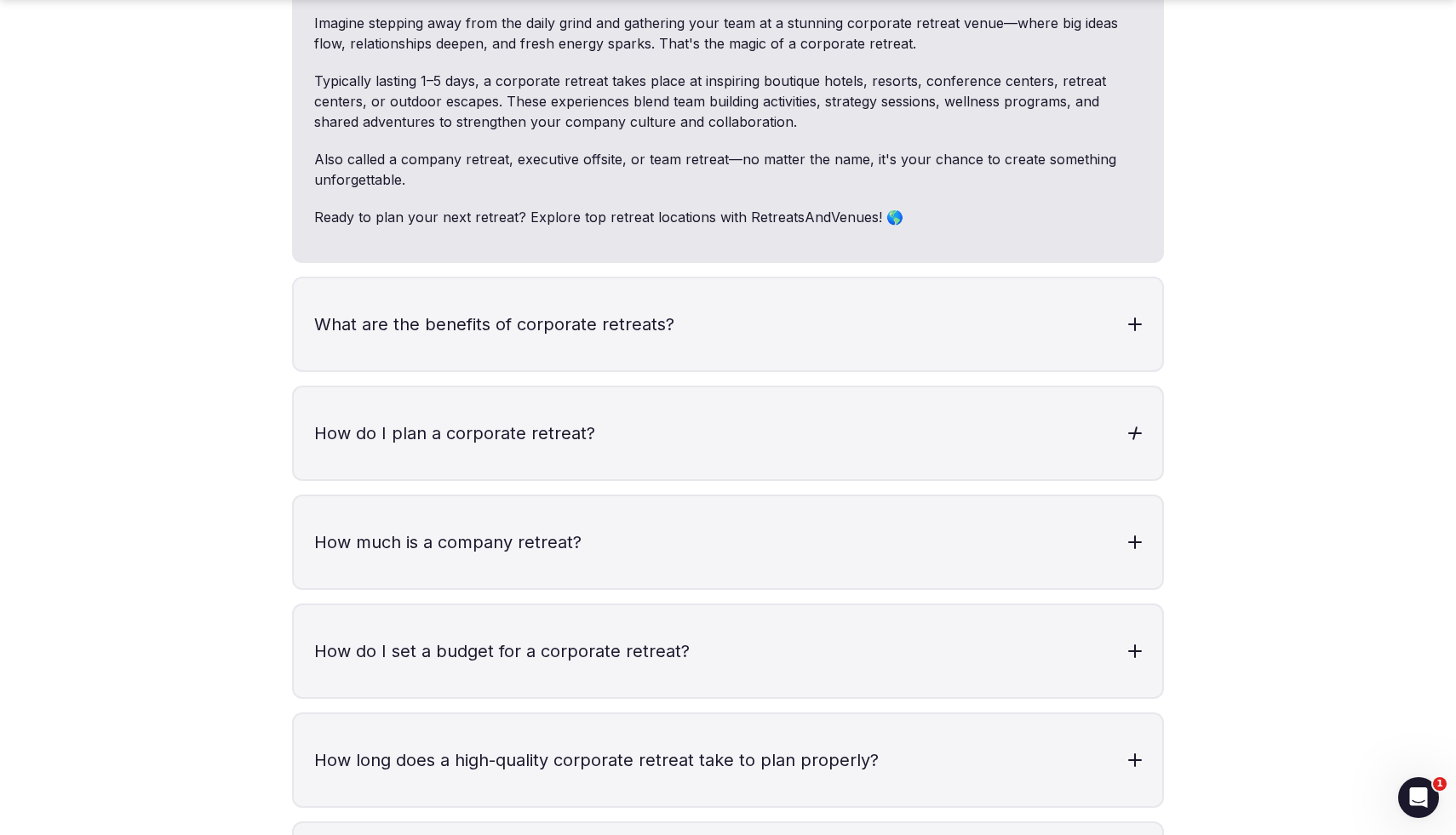
scroll to position [5208, 0]
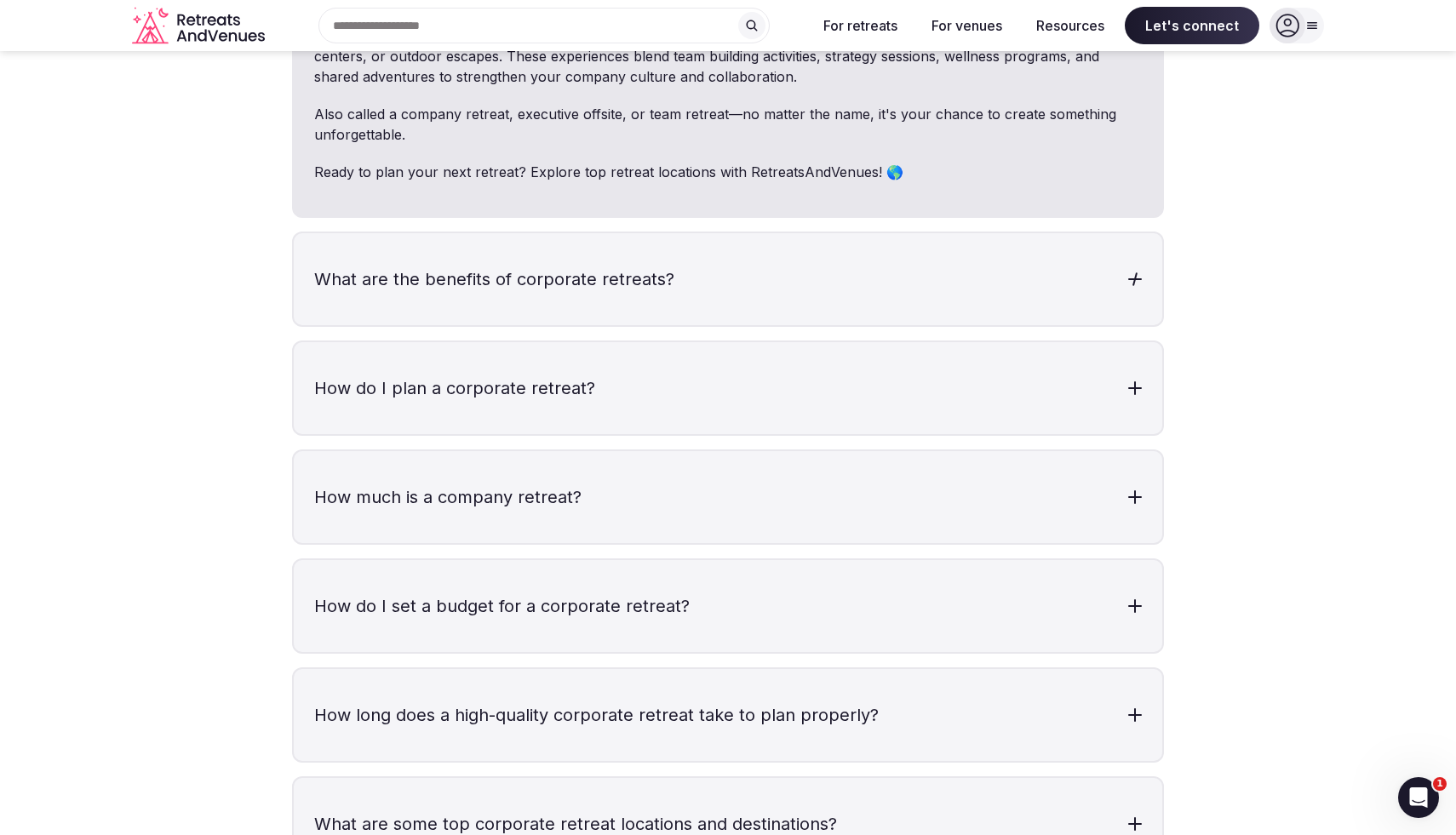
click at [521, 235] on h3 "What are the benefits of corporate retreats?" at bounding box center [728, 279] width 869 height 92
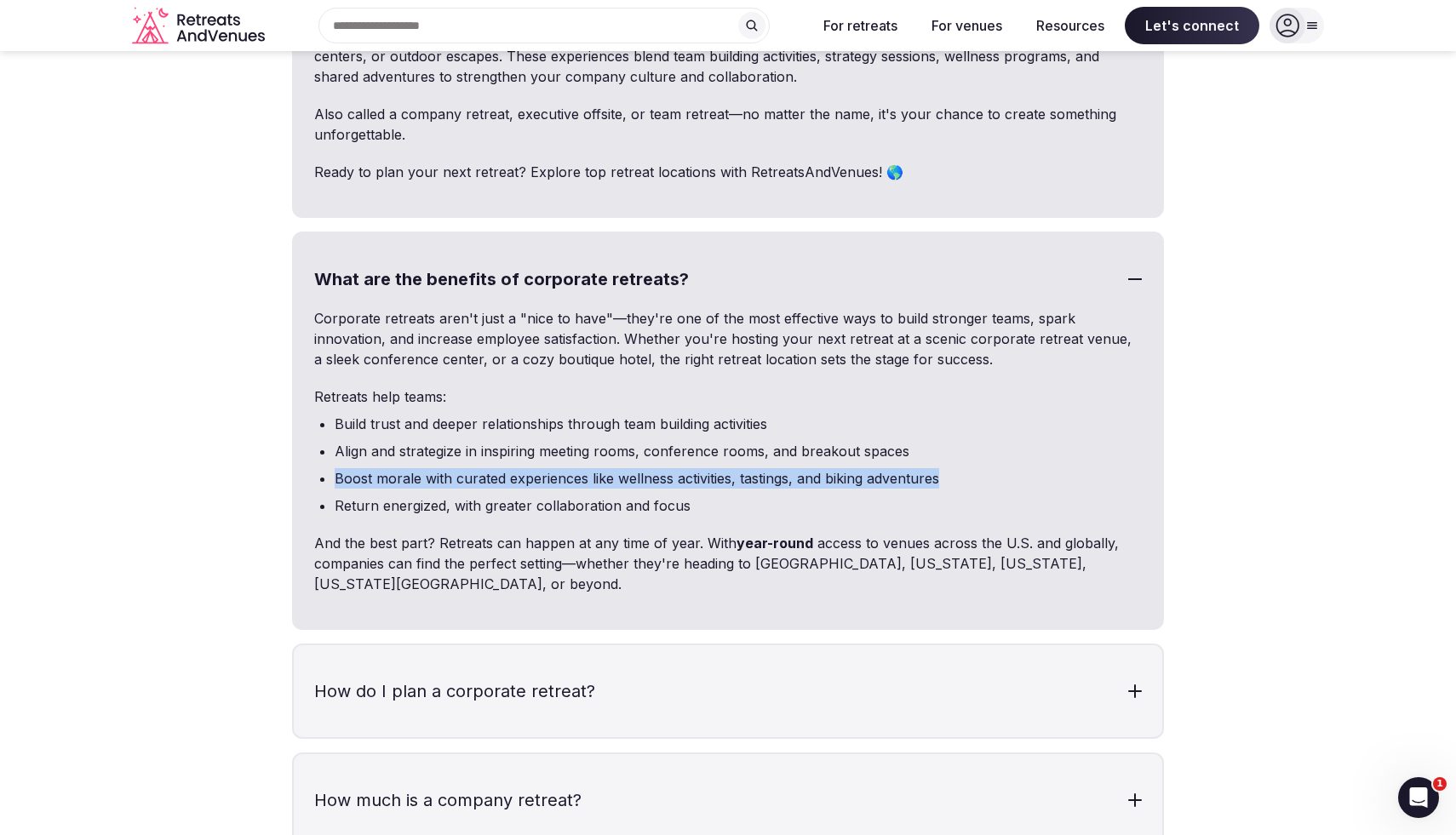
drag, startPoint x: 337, startPoint y: 435, endPoint x: 942, endPoint y: 431, distance: 605.0
click at [940, 468] on li "Boost morale with curated experiences like wellness activities, tastings, and b…" at bounding box center [738, 478] width 808 height 21
copy li "Boost morale with curated experiences like wellness activities, tastings, and b…"
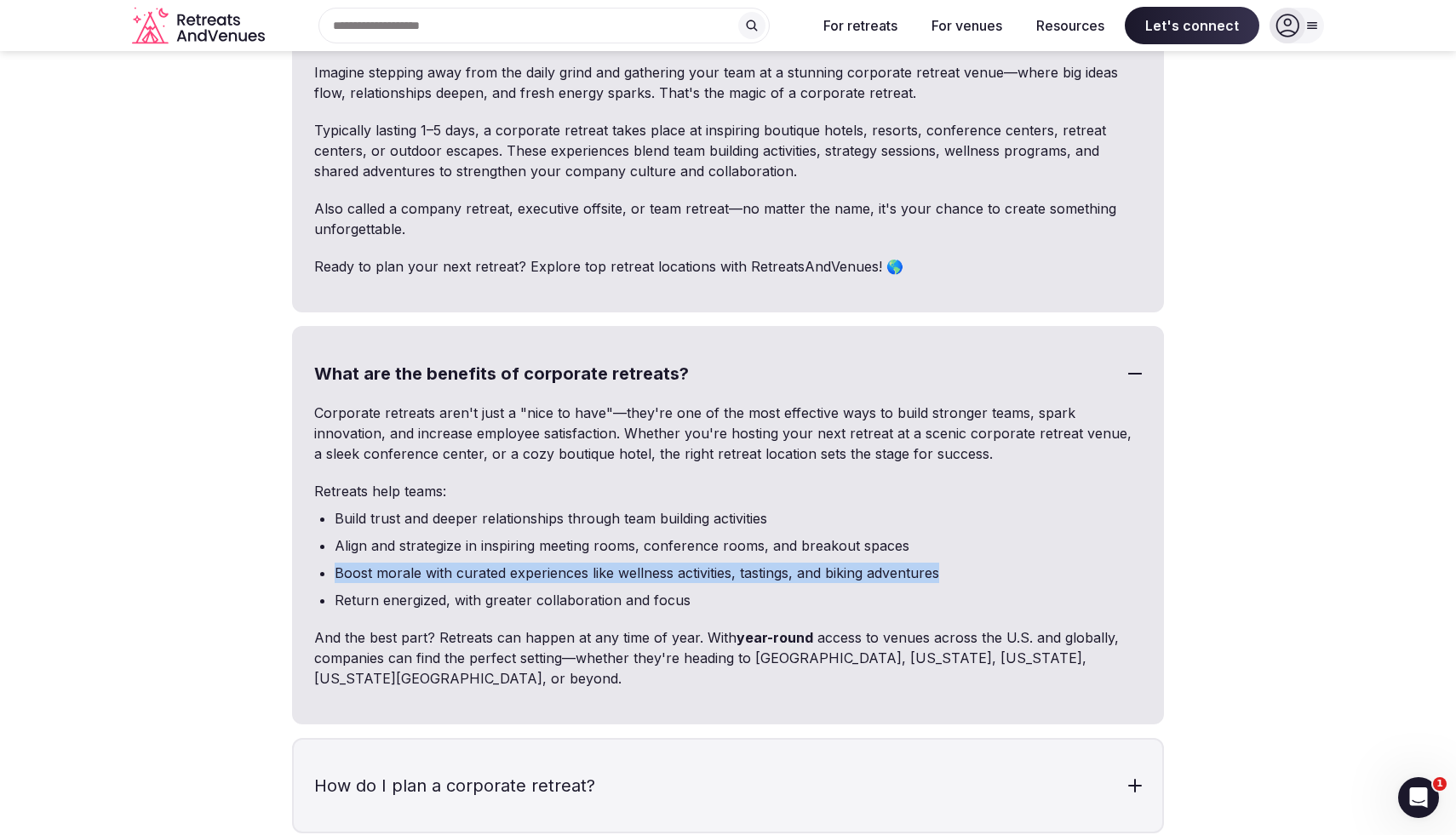
scroll to position [5112, 0]
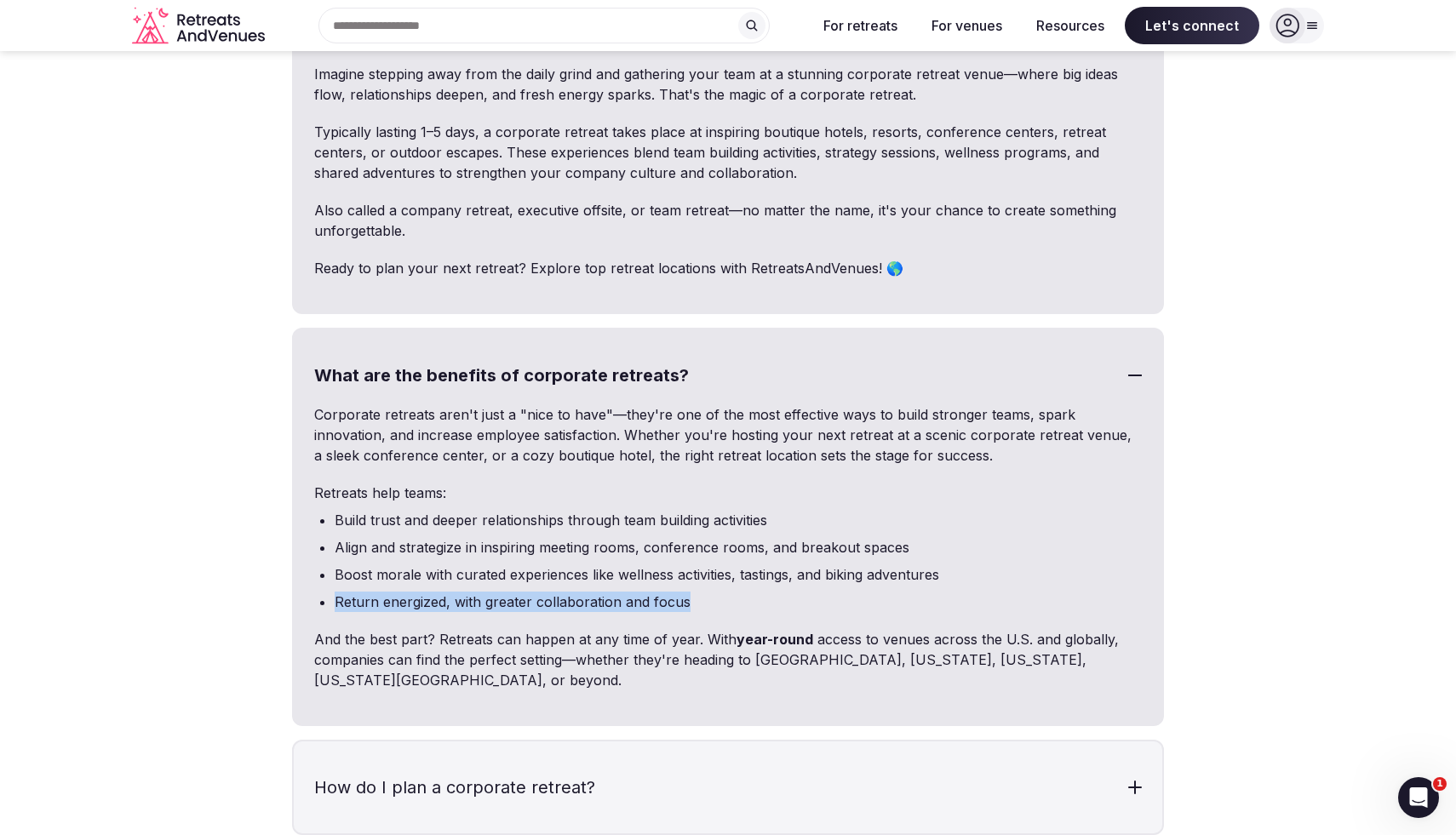
drag, startPoint x: 336, startPoint y: 559, endPoint x: 723, endPoint y: 569, distance: 387.1
click at [723, 591] on li "Return energized, with greater collaboration and focus" at bounding box center [738, 601] width 808 height 21
copy li "Return energized, with greater collaboration and focus"
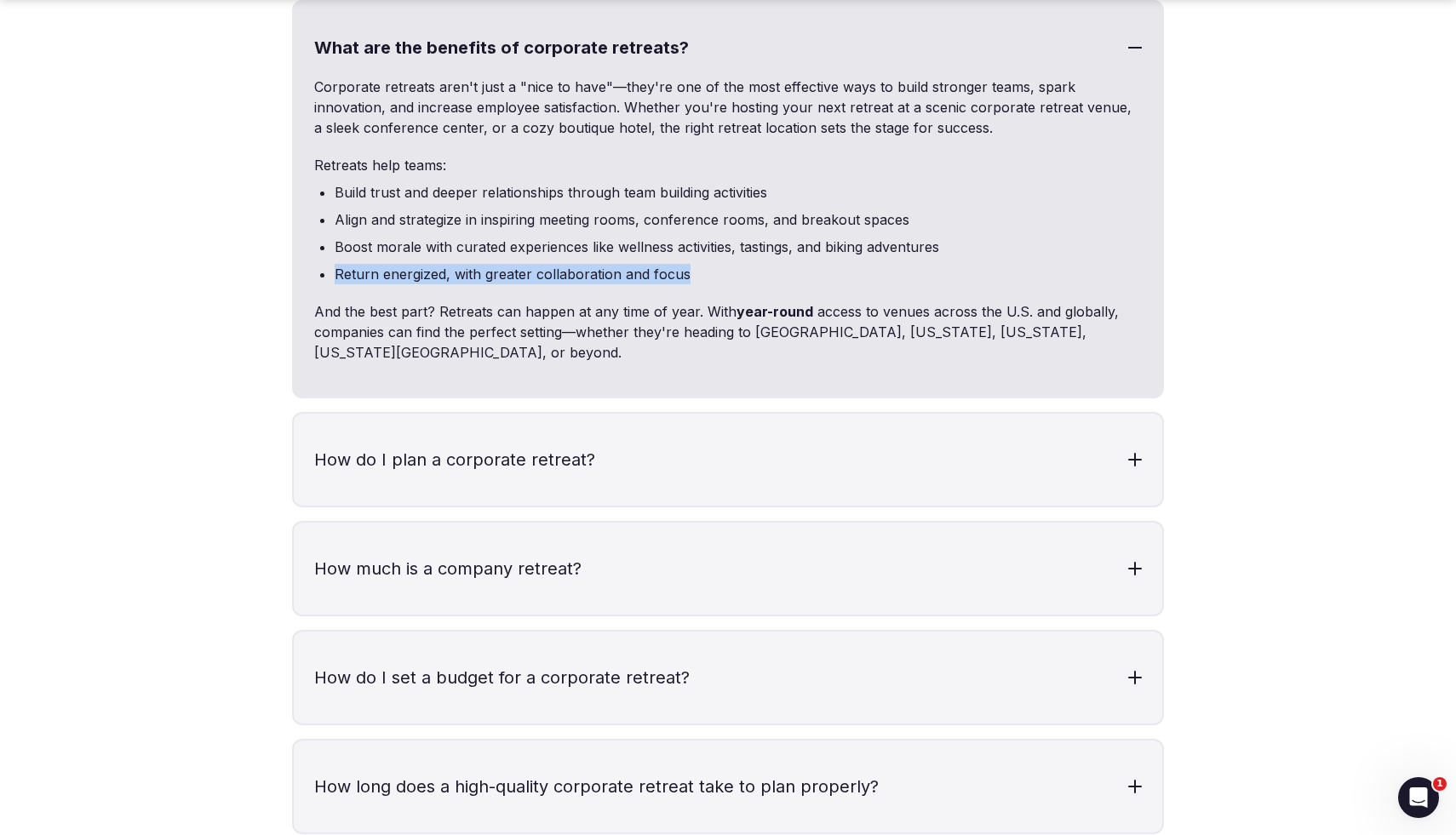
scroll to position [5445, 0]
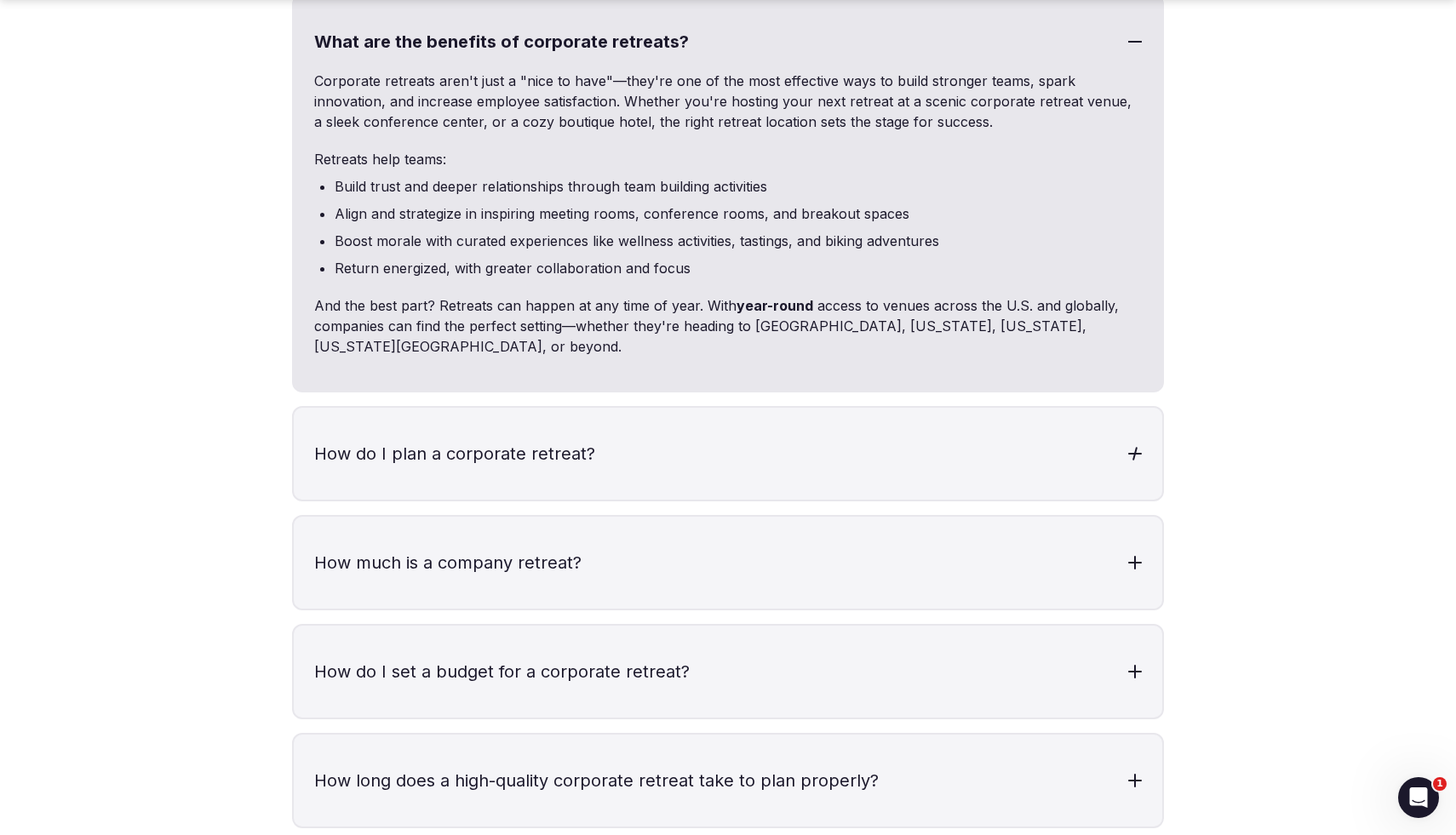
click at [688, 407] on h3 "How do I plan a corporate retreat?" at bounding box center [728, 453] width 869 height 92
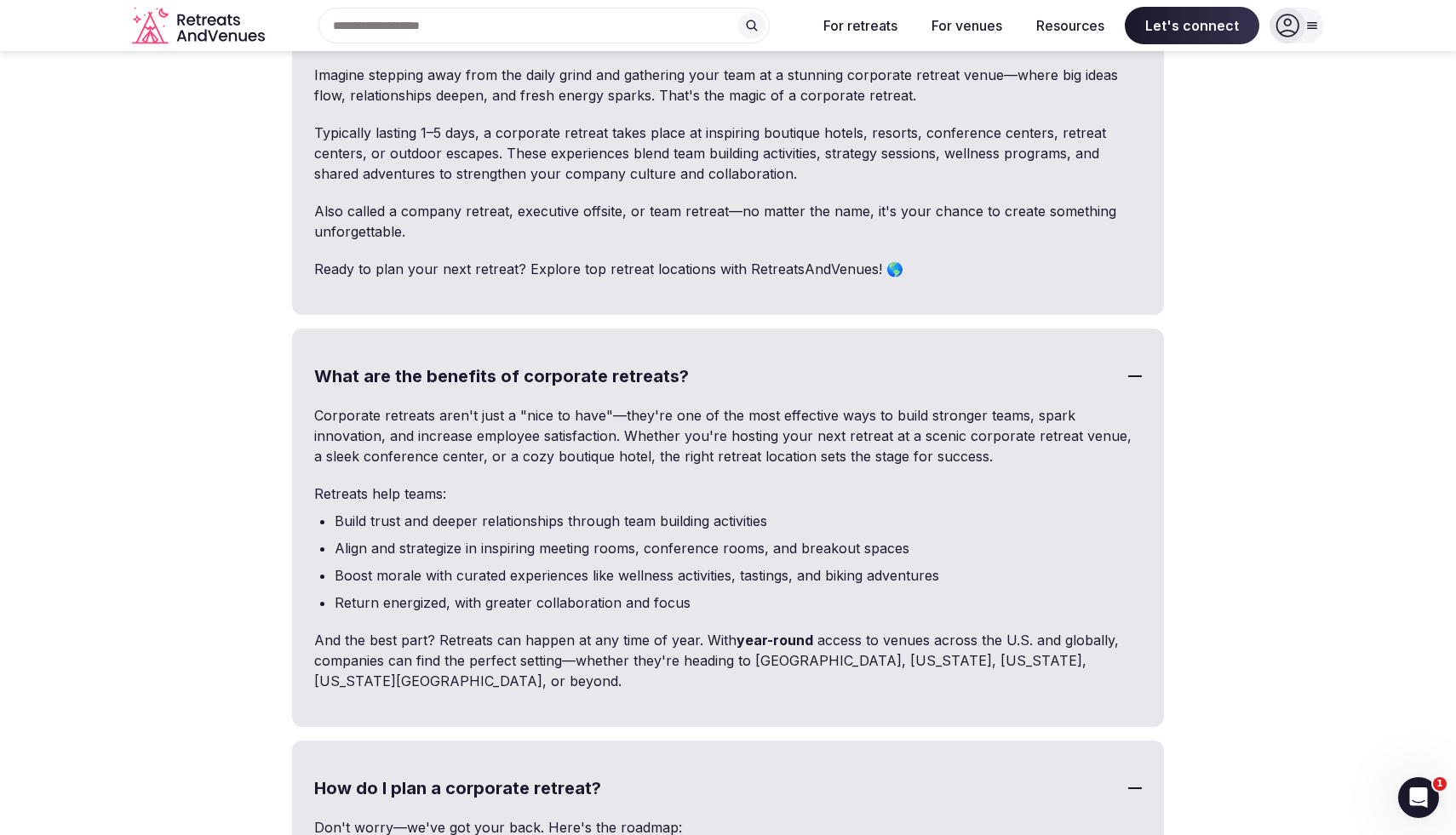
scroll to position [5086, 0]
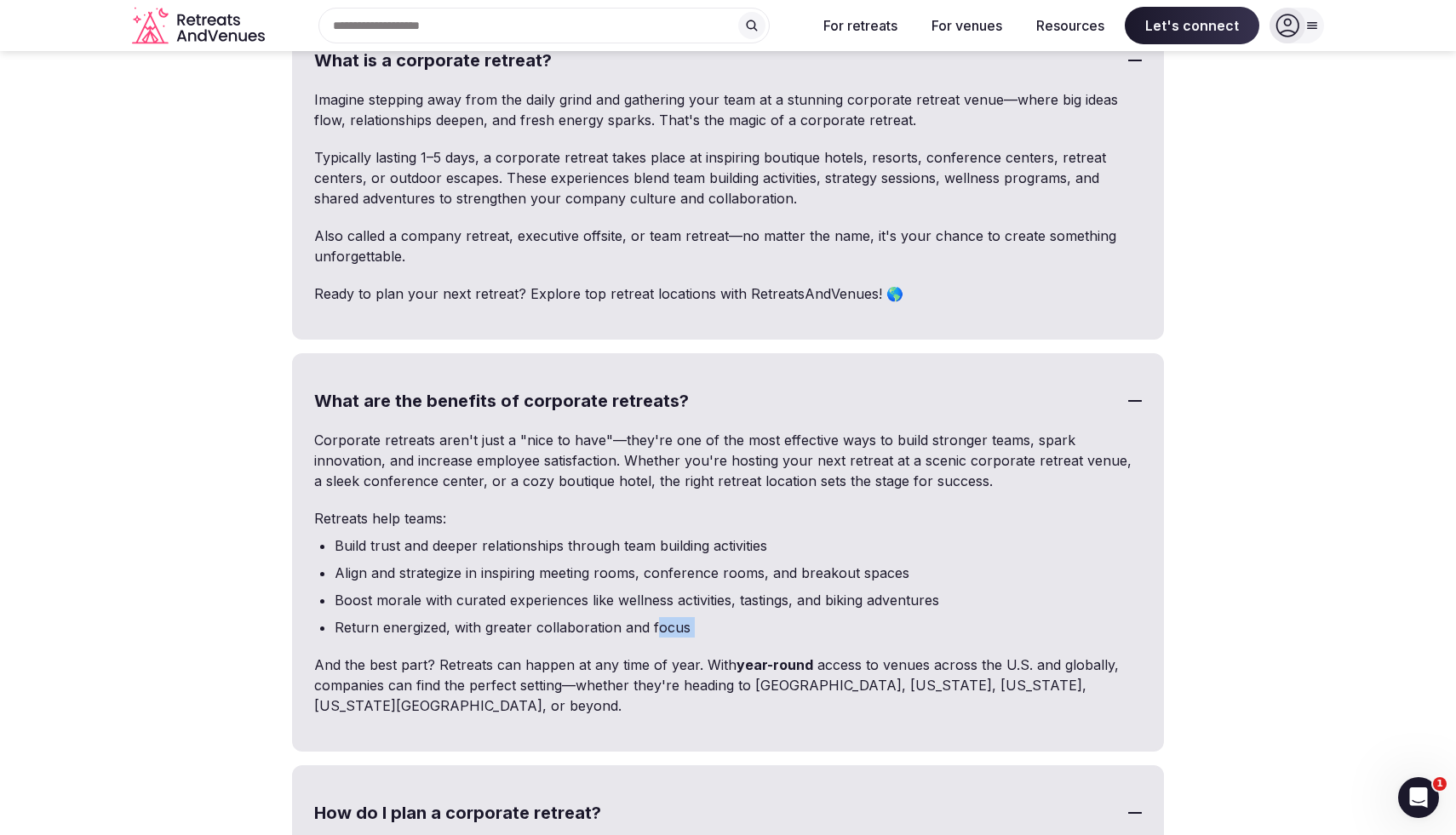
drag, startPoint x: 318, startPoint y: 622, endPoint x: 657, endPoint y: 584, distance: 341.1
click at [657, 584] on div "Corporate retreats aren't just a "nice to have"—they're one of the most effecti…" at bounding box center [728, 590] width 869 height 320
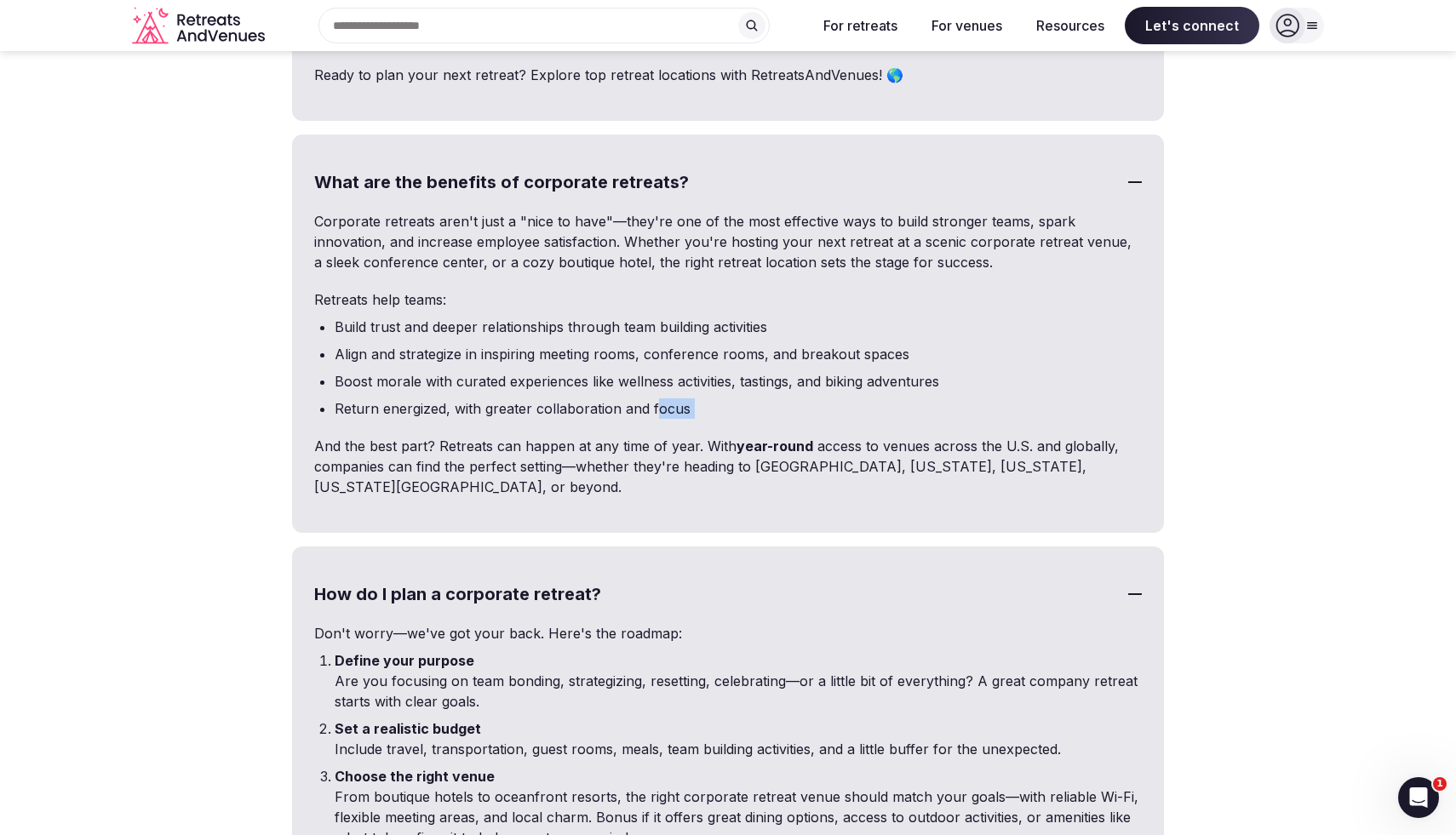
scroll to position [5299, 0]
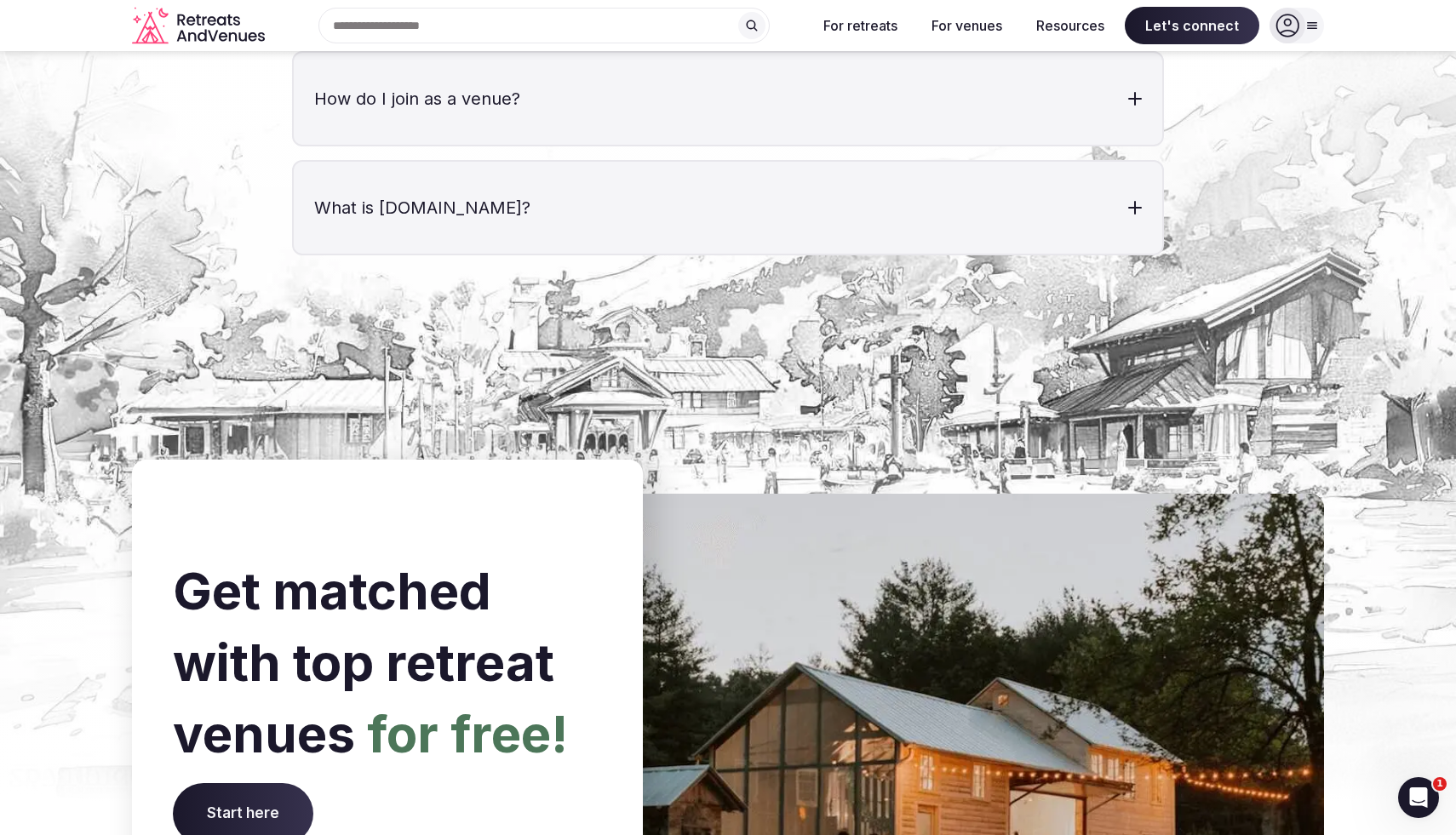
scroll to position [7042, 0]
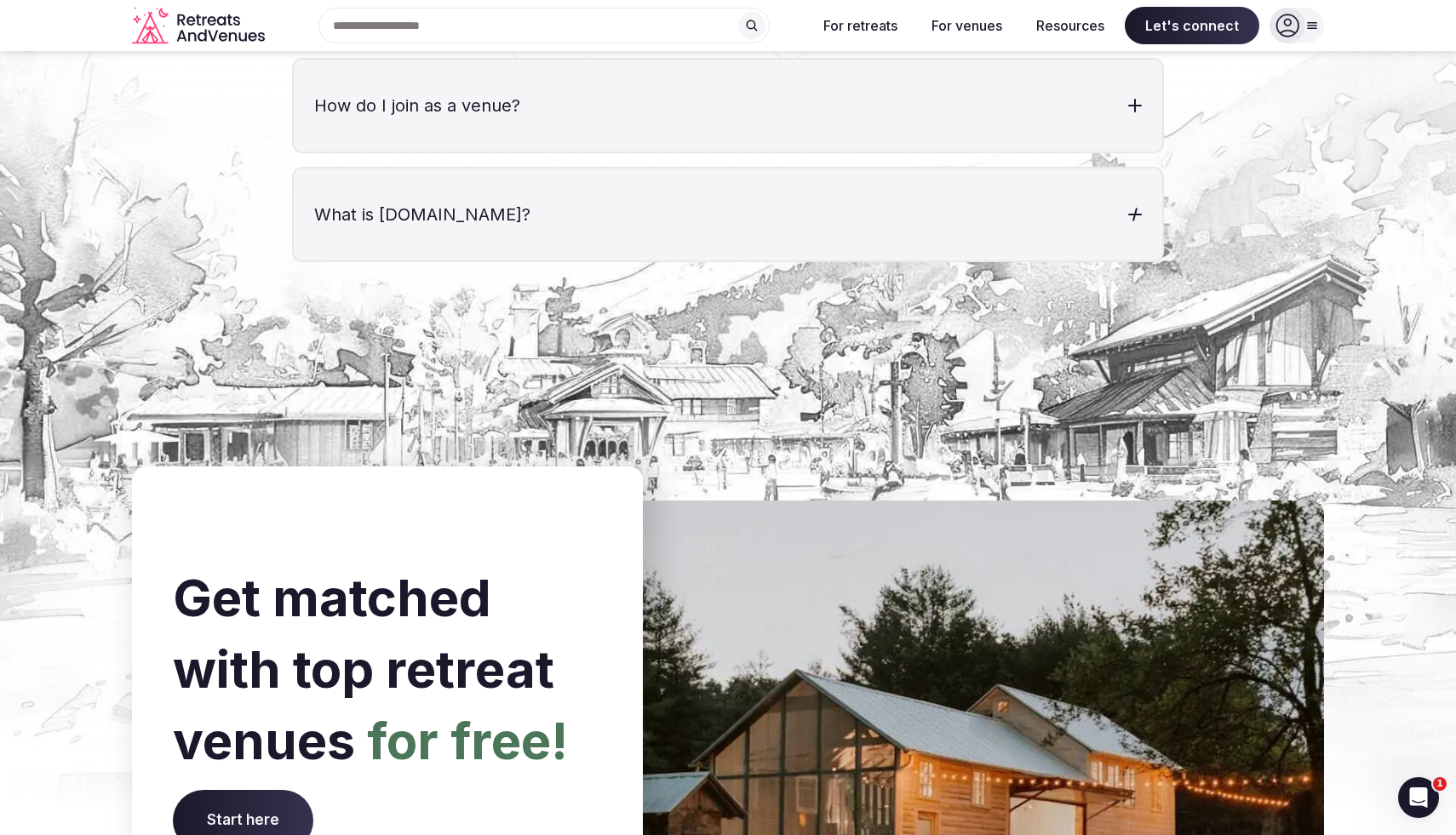
click at [567, 168] on h3 "What is [DOMAIN_NAME]?" at bounding box center [728, 214] width 869 height 92
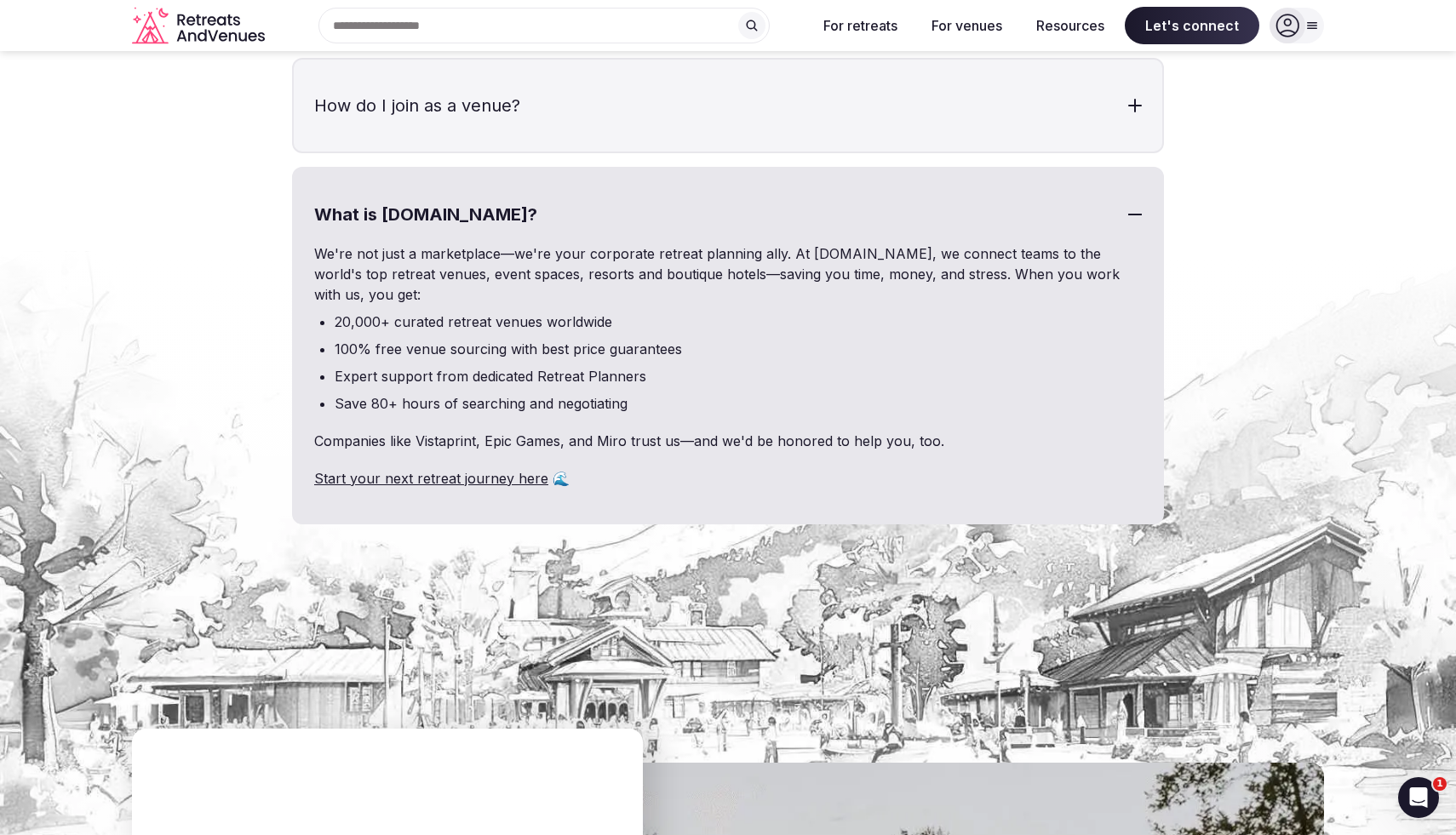
drag, startPoint x: 801, startPoint y: 188, endPoint x: 868, endPoint y: 189, distance: 67.0
click at [868, 189] on h3 "What is [DOMAIN_NAME]?" at bounding box center [728, 214] width 869 height 92
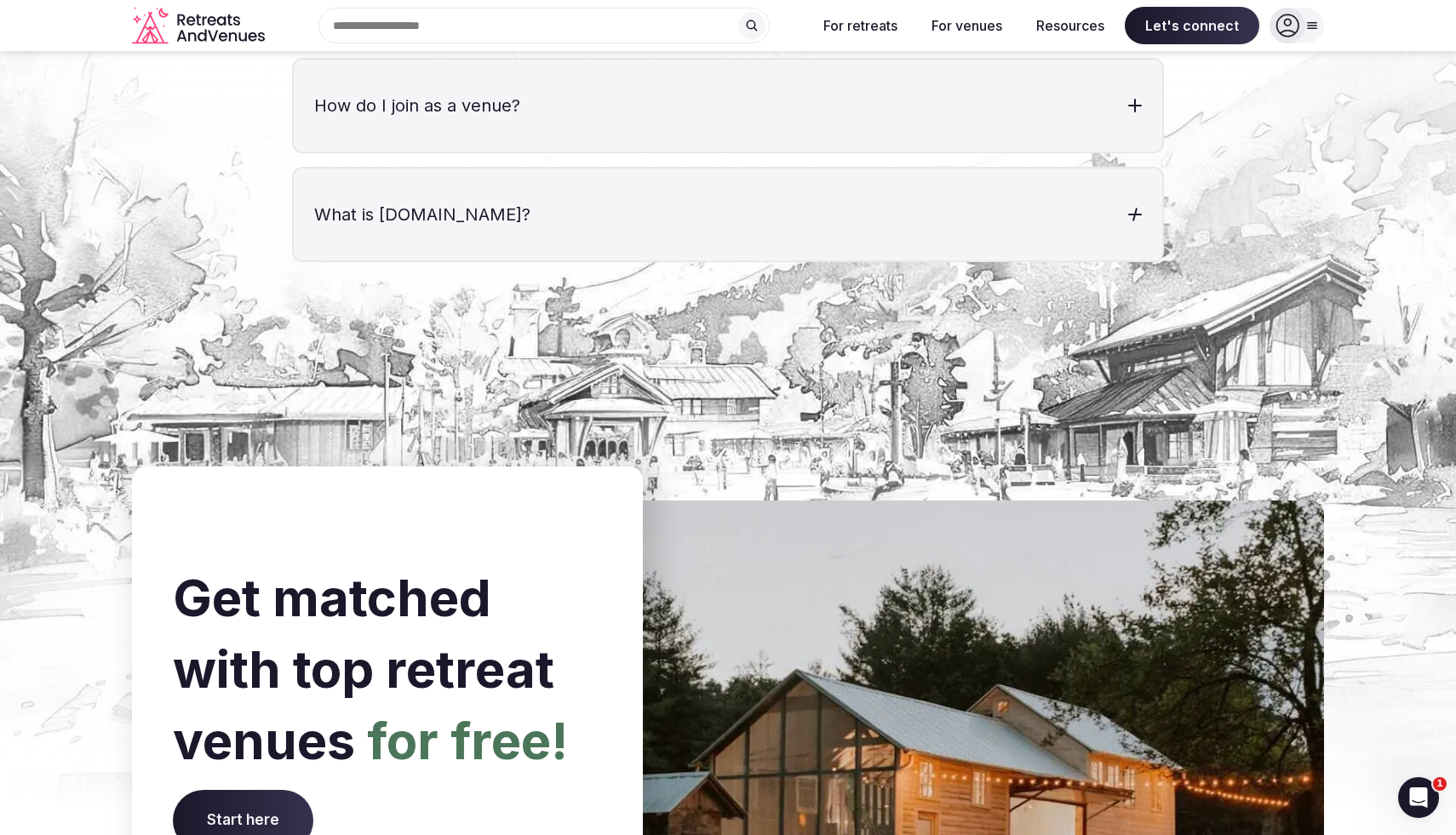
click at [445, 168] on h3 "What is [DOMAIN_NAME]?" at bounding box center [728, 214] width 869 height 92
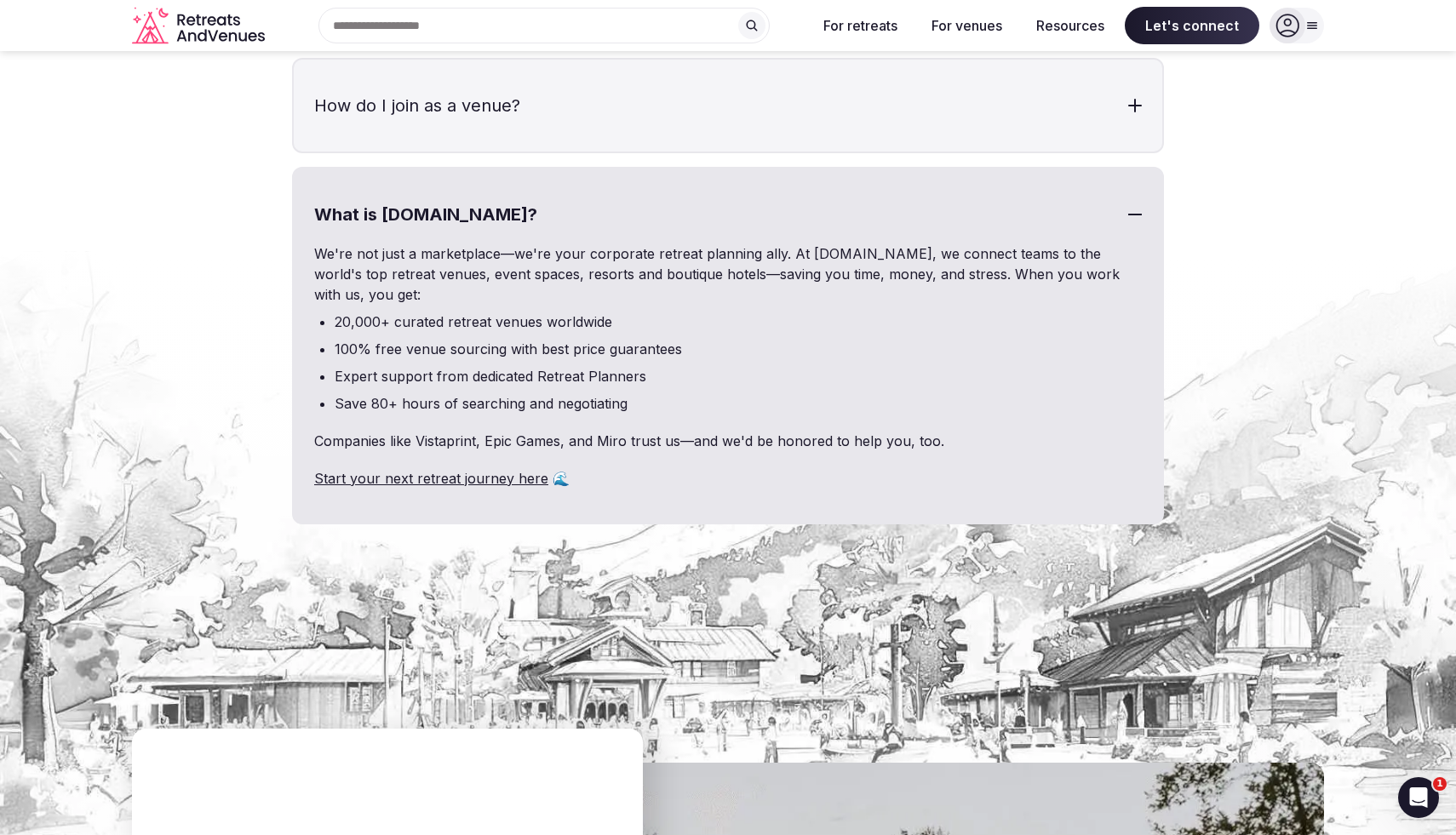
drag, startPoint x: 726, startPoint y: 212, endPoint x: 799, endPoint y: 228, distance: 74.7
click at [799, 244] on p "We're not just a marketplace—we're your corporate retreat planning ally. At [DO…" at bounding box center [728, 274] width 827 height 61
click at [679, 339] on li "100% free venue sourcing with best price guarantees" at bounding box center [738, 349] width 808 height 21
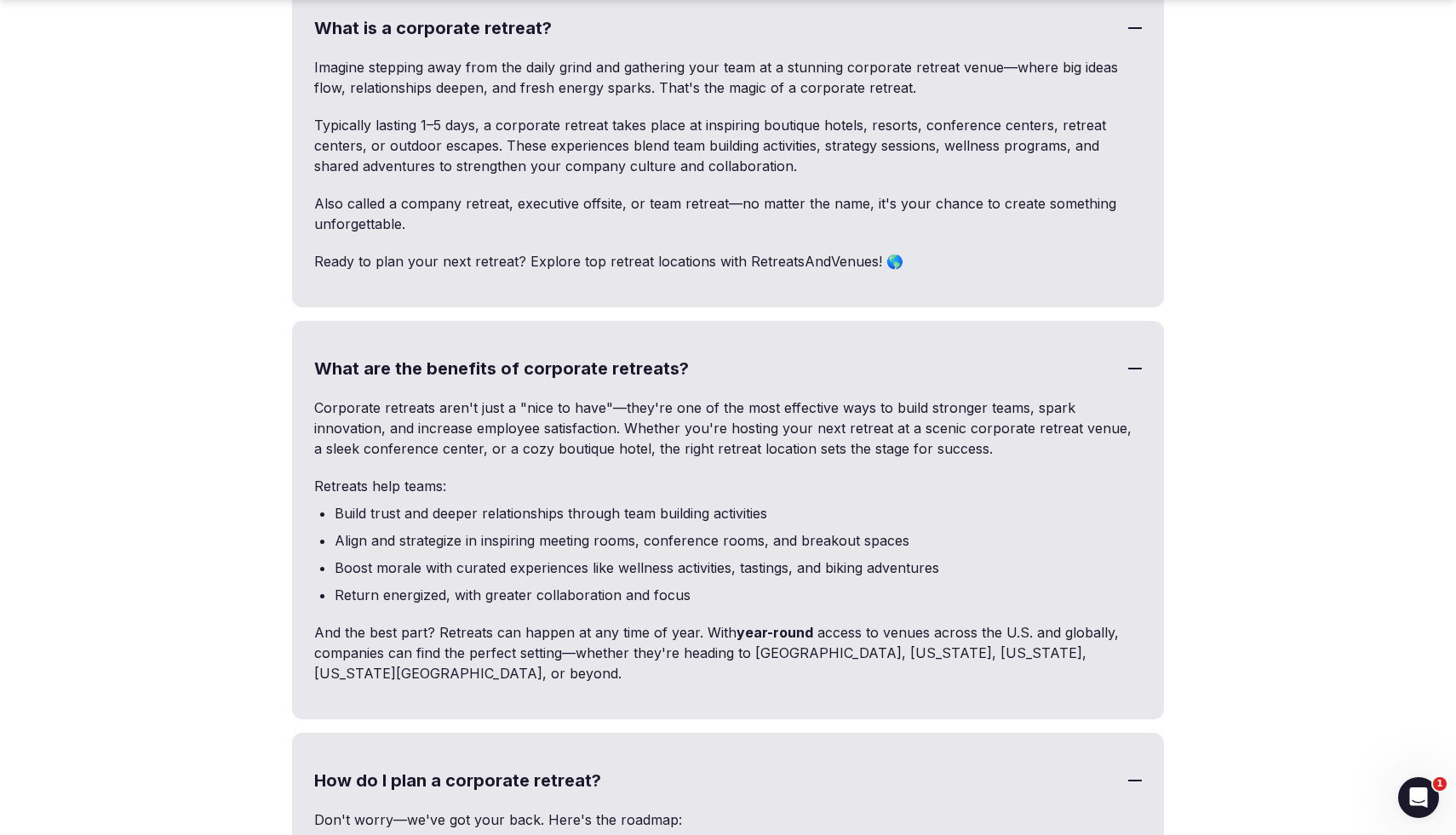
scroll to position [5120, 0]
drag, startPoint x: 742, startPoint y: 216, endPoint x: 865, endPoint y: 218, distance: 123.0
click at [865, 250] on p "Ready to plan your next retreat? Explore top retreat locations with RetreatsAnd…" at bounding box center [728, 260] width 827 height 21
copy p "RetreatsAndVenues"
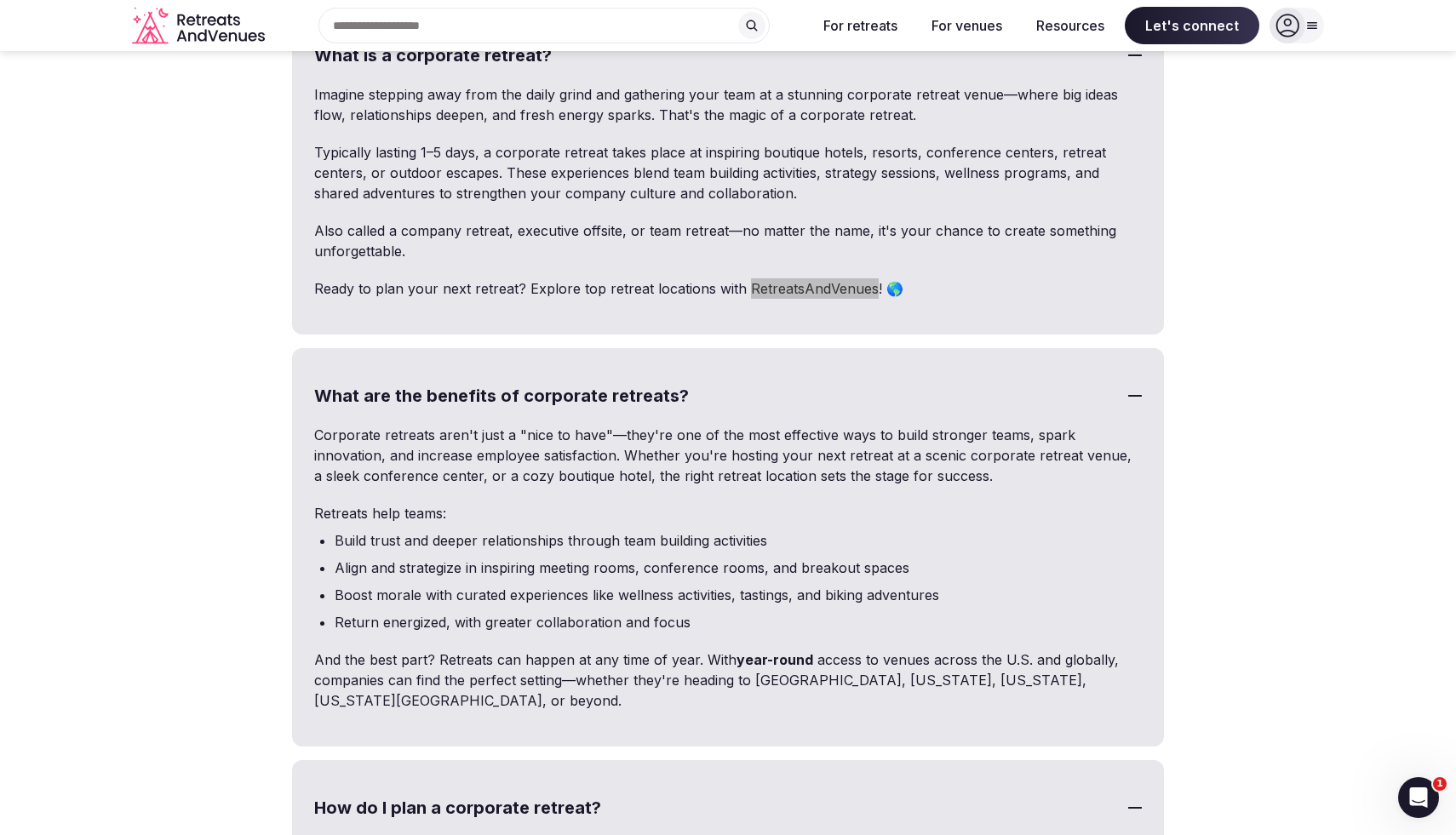
scroll to position [5089, 0]
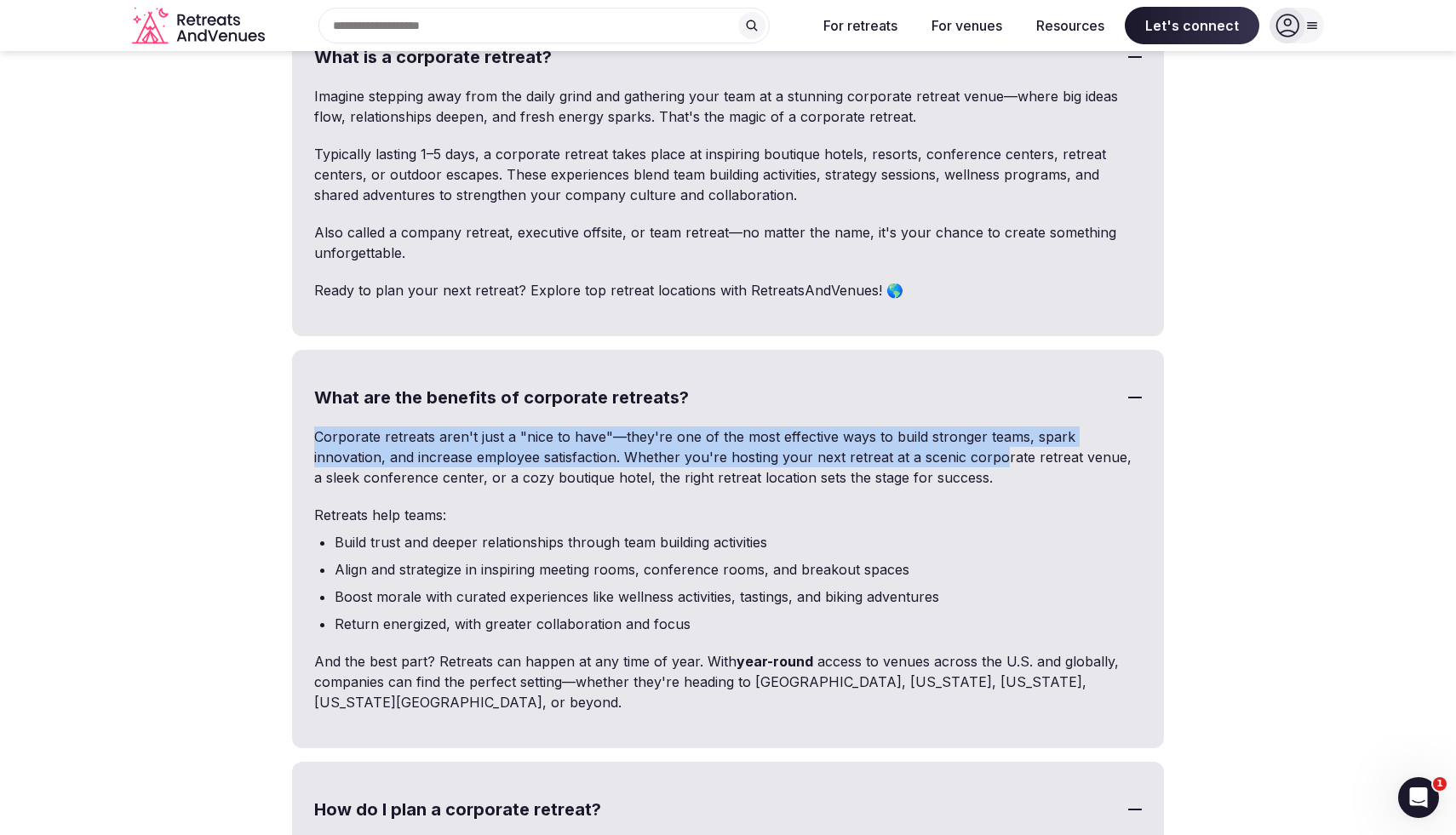
drag, startPoint x: 885, startPoint y: 391, endPoint x: 926, endPoint y: 402, distance: 42.4
click at [926, 404] on div "What are the benefits of corporate retreats? Corporate retreats aren't just a "…" at bounding box center [728, 548] width 871 height 398
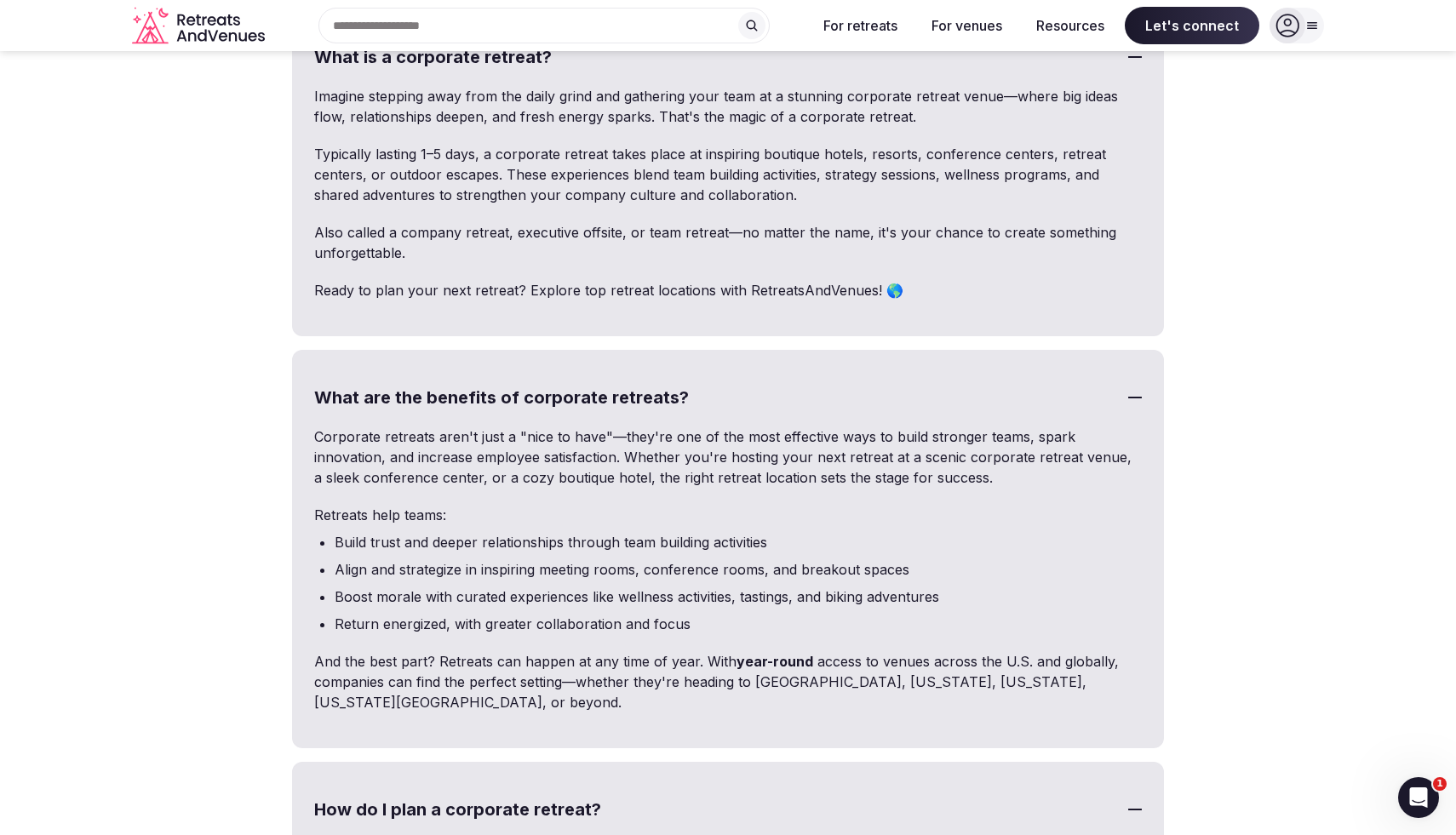
click at [925, 454] on div "Corporate retreats aren't just a "nice to have"—they're one of the most effecti…" at bounding box center [728, 586] width 869 height 320
drag, startPoint x: 317, startPoint y: 409, endPoint x: 808, endPoint y: 424, distance: 491.2
click at [808, 426] on p "Corporate retreats aren't just a "nice to have"—they're one of the most effecti…" at bounding box center [728, 457] width 827 height 61
click at [940, 486] on div "Corporate retreats aren't just a "nice to have"—they're one of the most effecti…" at bounding box center [728, 586] width 869 height 320
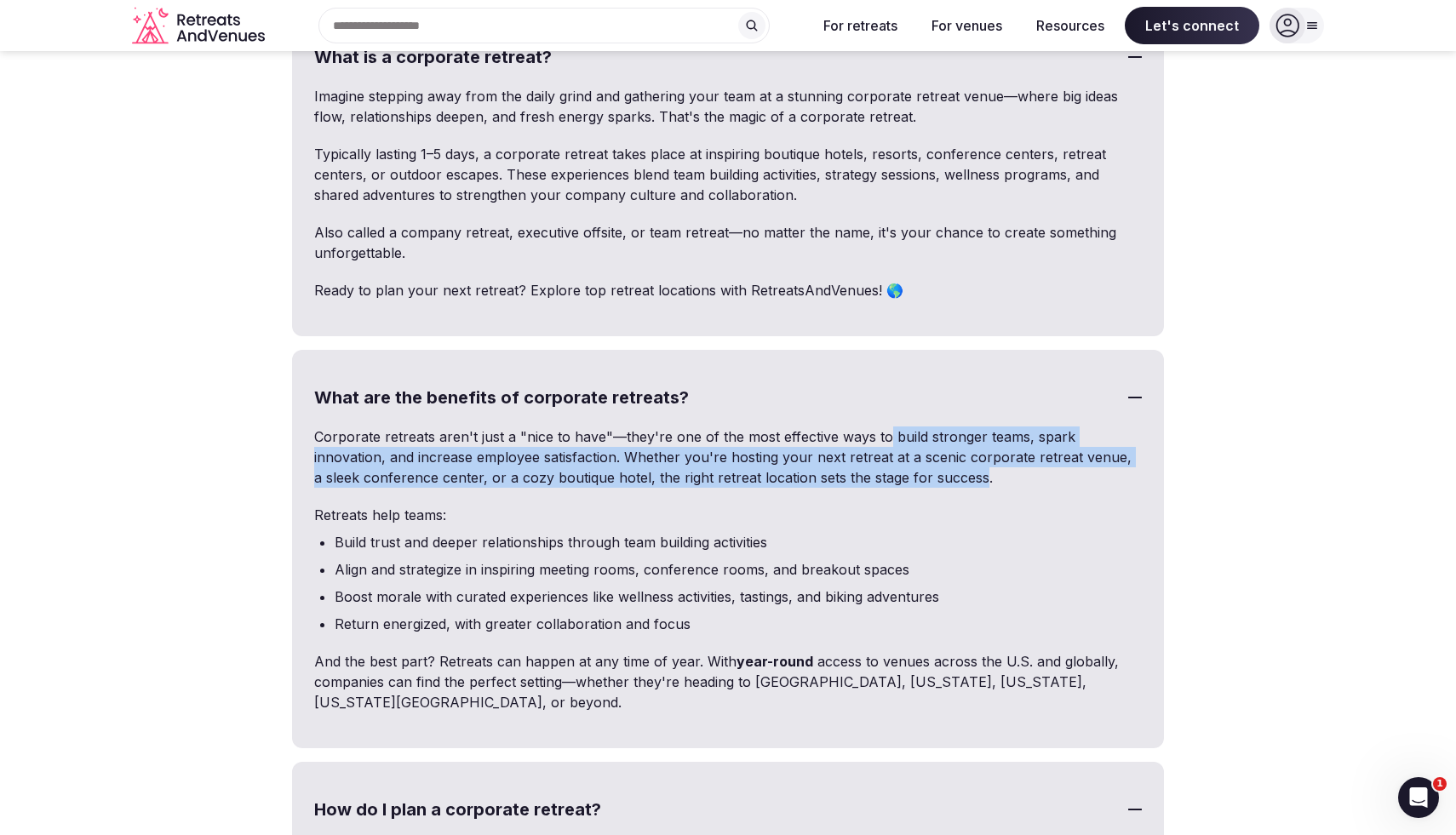
drag, startPoint x: 928, startPoint y: 433, endPoint x: 885, endPoint y: 403, distance: 52.4
click at [885, 426] on p "Corporate retreats aren't just a "nice to have"—they're one of the most effecti…" at bounding box center [728, 457] width 827 height 61
copy p "build stronger teams, spark innovation, and increase employee satisfaction. Whe…"
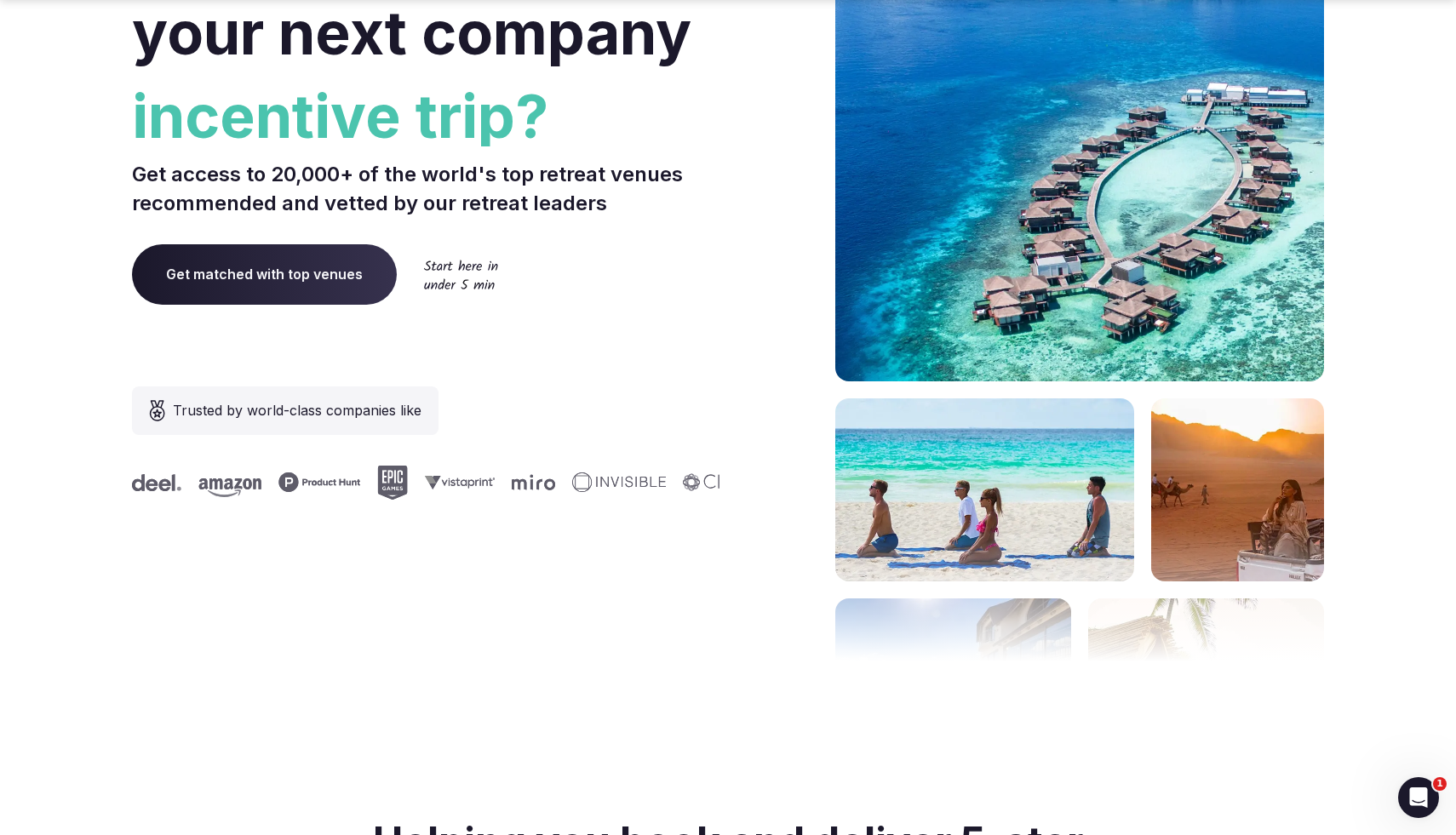
scroll to position [228, 0]
